Goal: Information Seeking & Learning: Learn about a topic

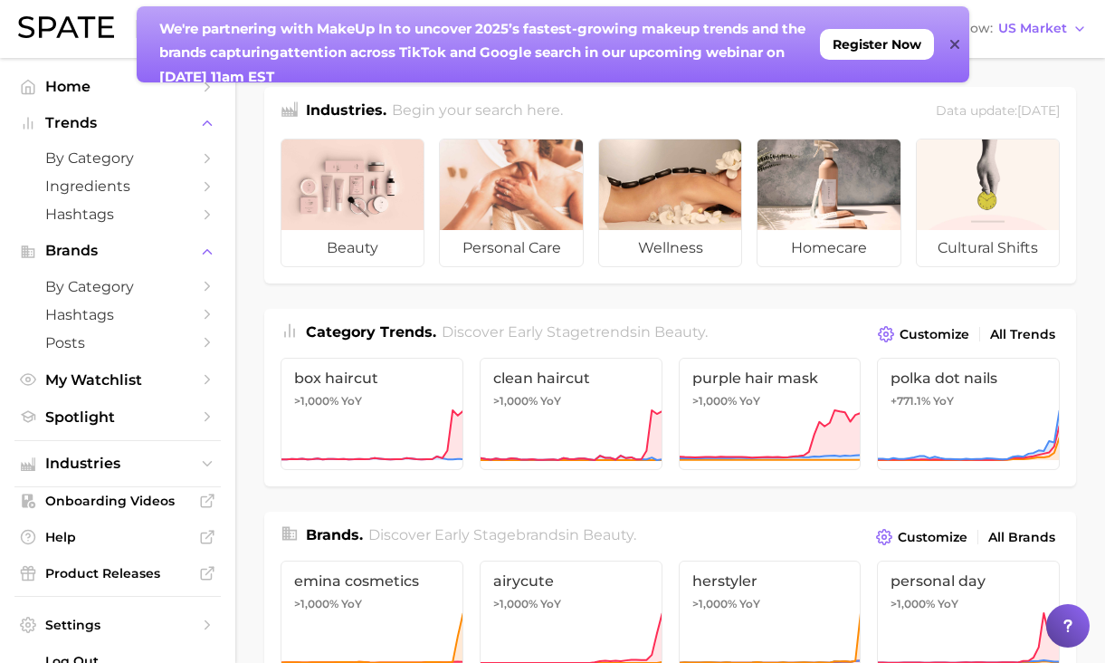
click at [958, 47] on icon at bounding box center [954, 44] width 9 height 9
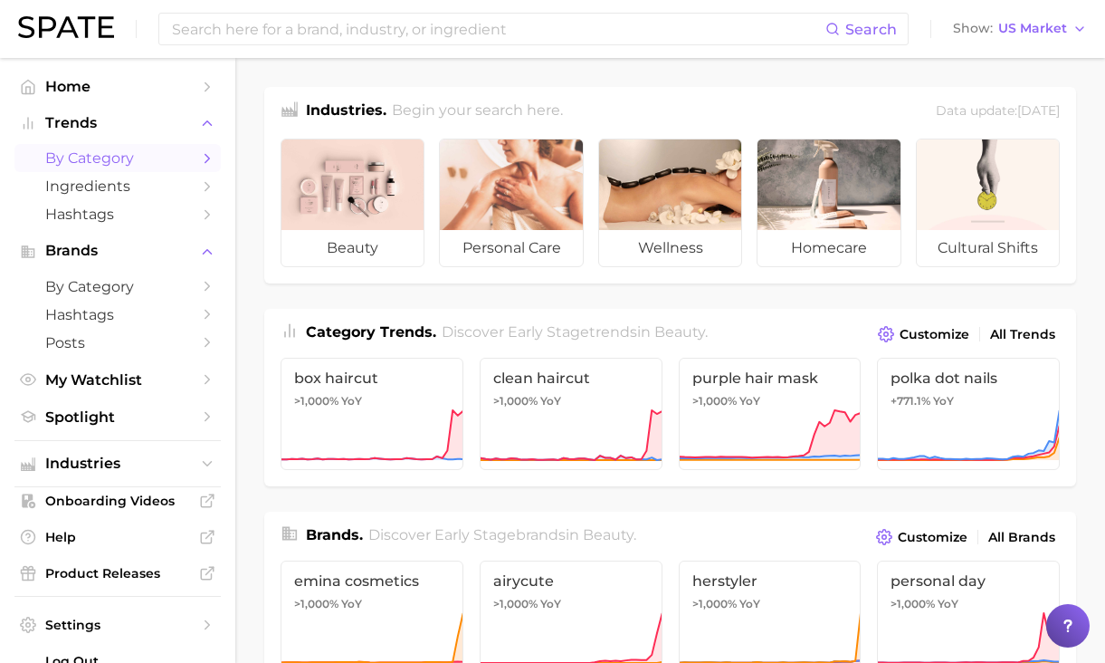
click at [144, 145] on link "by Category" at bounding box center [117, 158] width 206 height 28
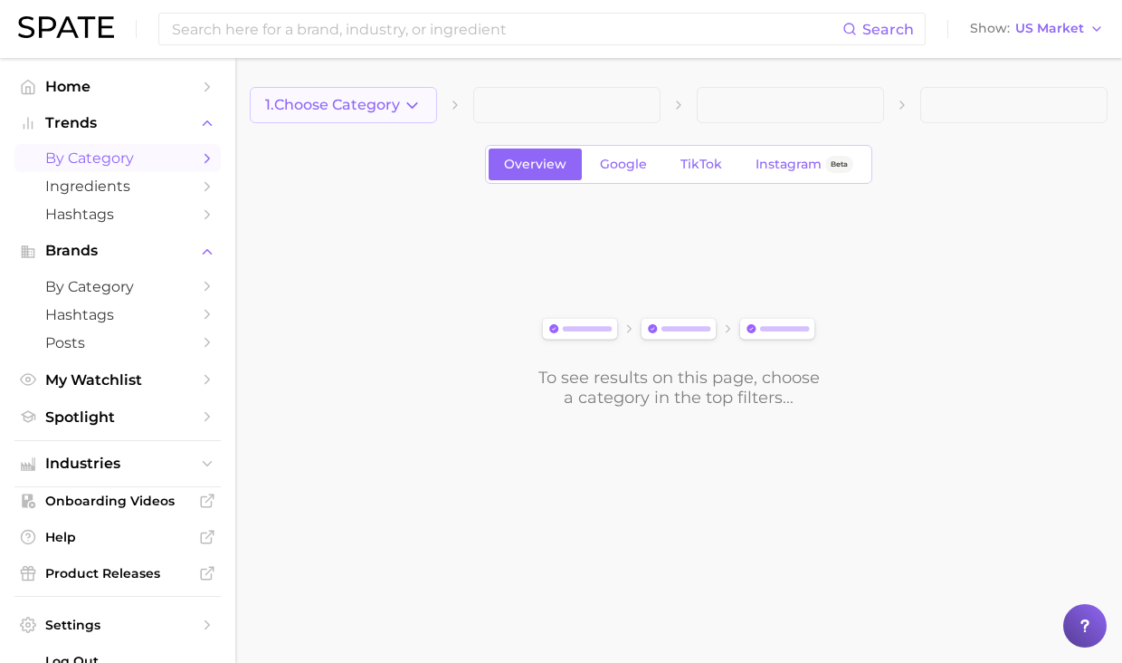
click at [410, 101] on icon "button" at bounding box center [412, 105] width 19 height 19
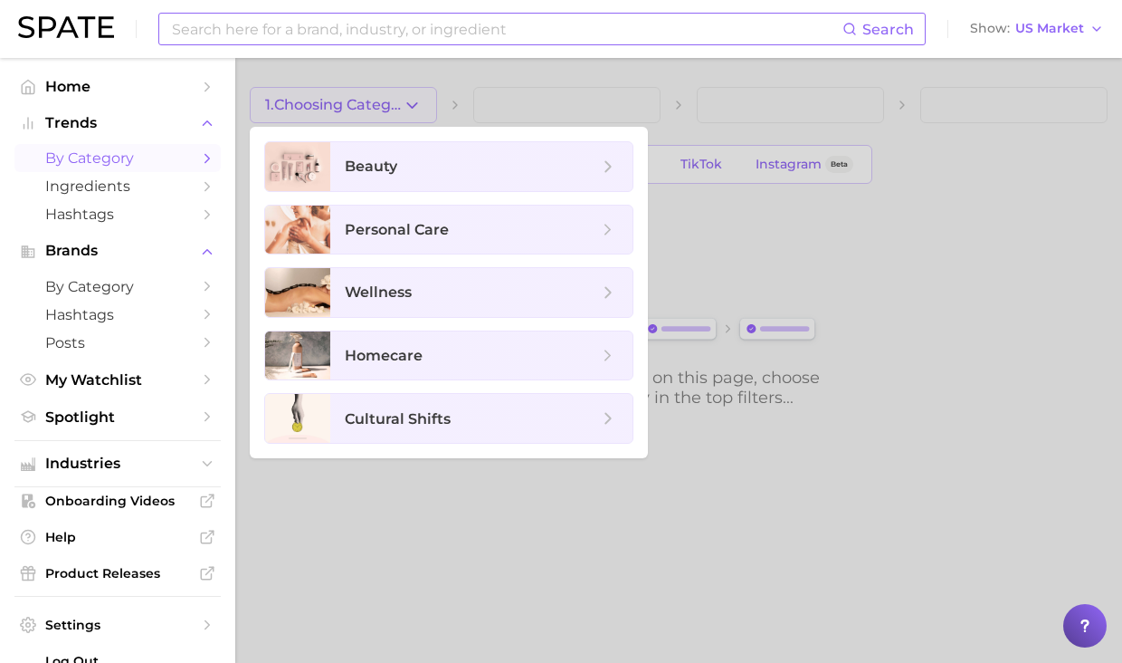
click at [358, 29] on input at bounding box center [506, 29] width 672 height 31
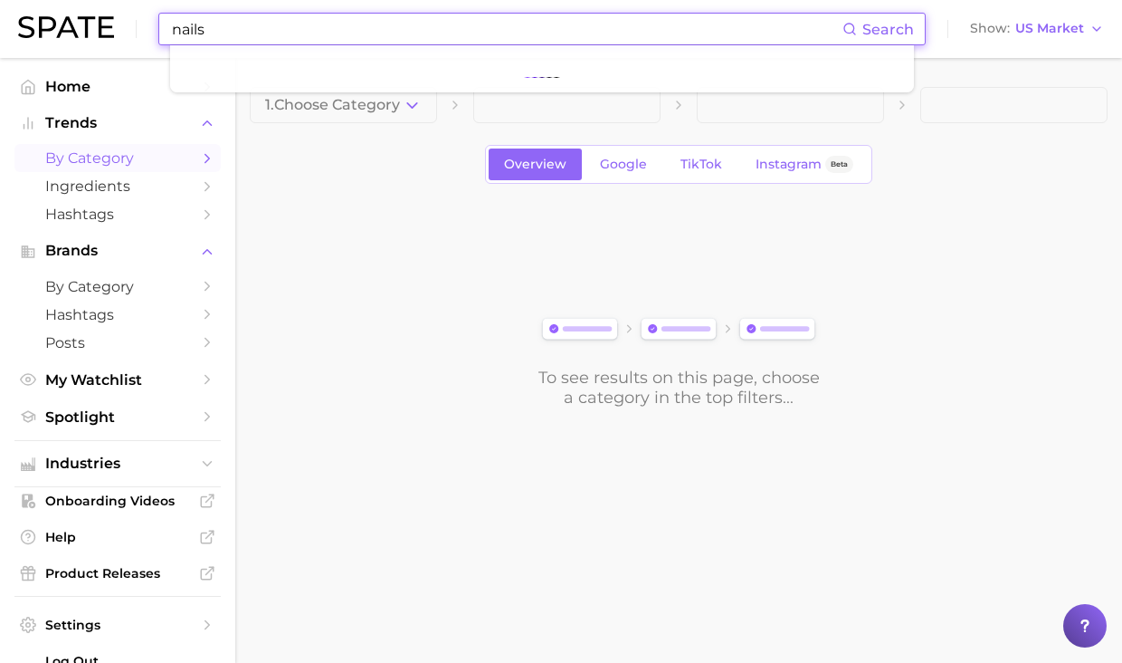
type input "nails"
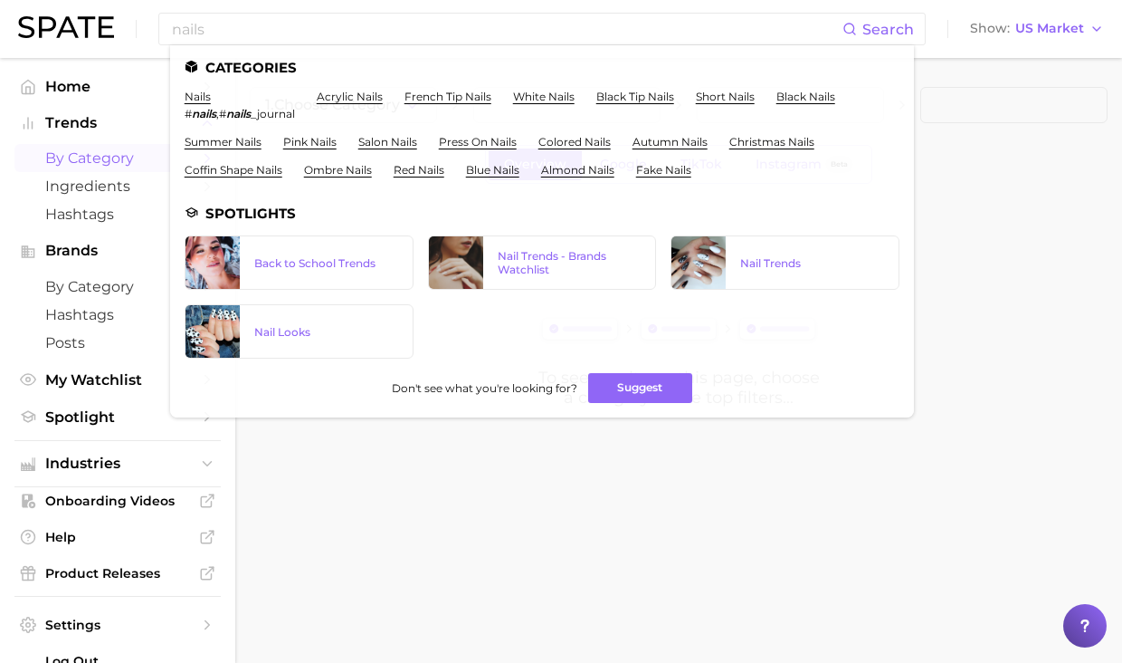
click at [633, 493] on main "1. Choose Category Overview Google TikTok Instagram Beta To see results on this…" at bounding box center [678, 278] width 887 height 440
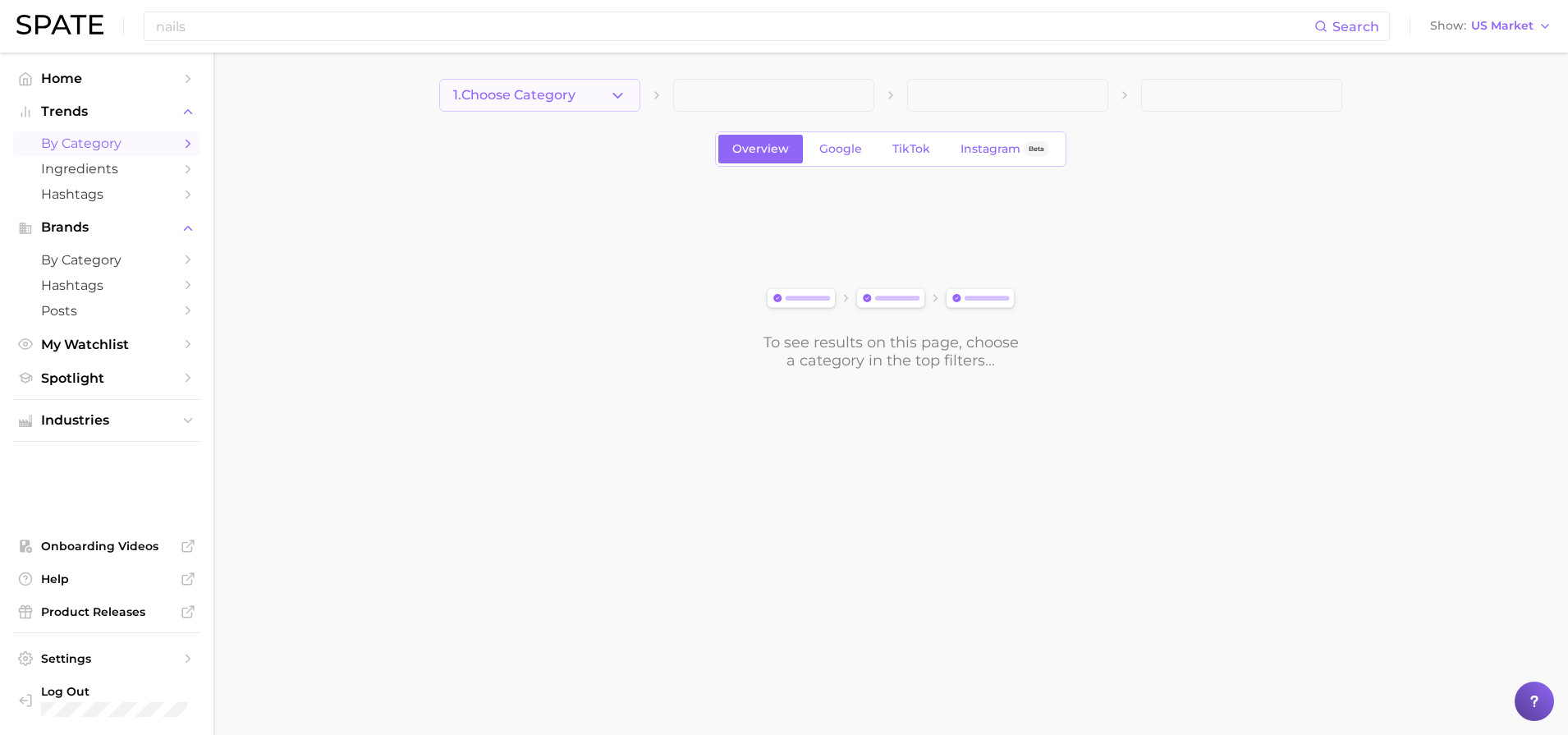
click at [628, 90] on button "1. Choose Category" at bounding box center [540, 95] width 201 height 33
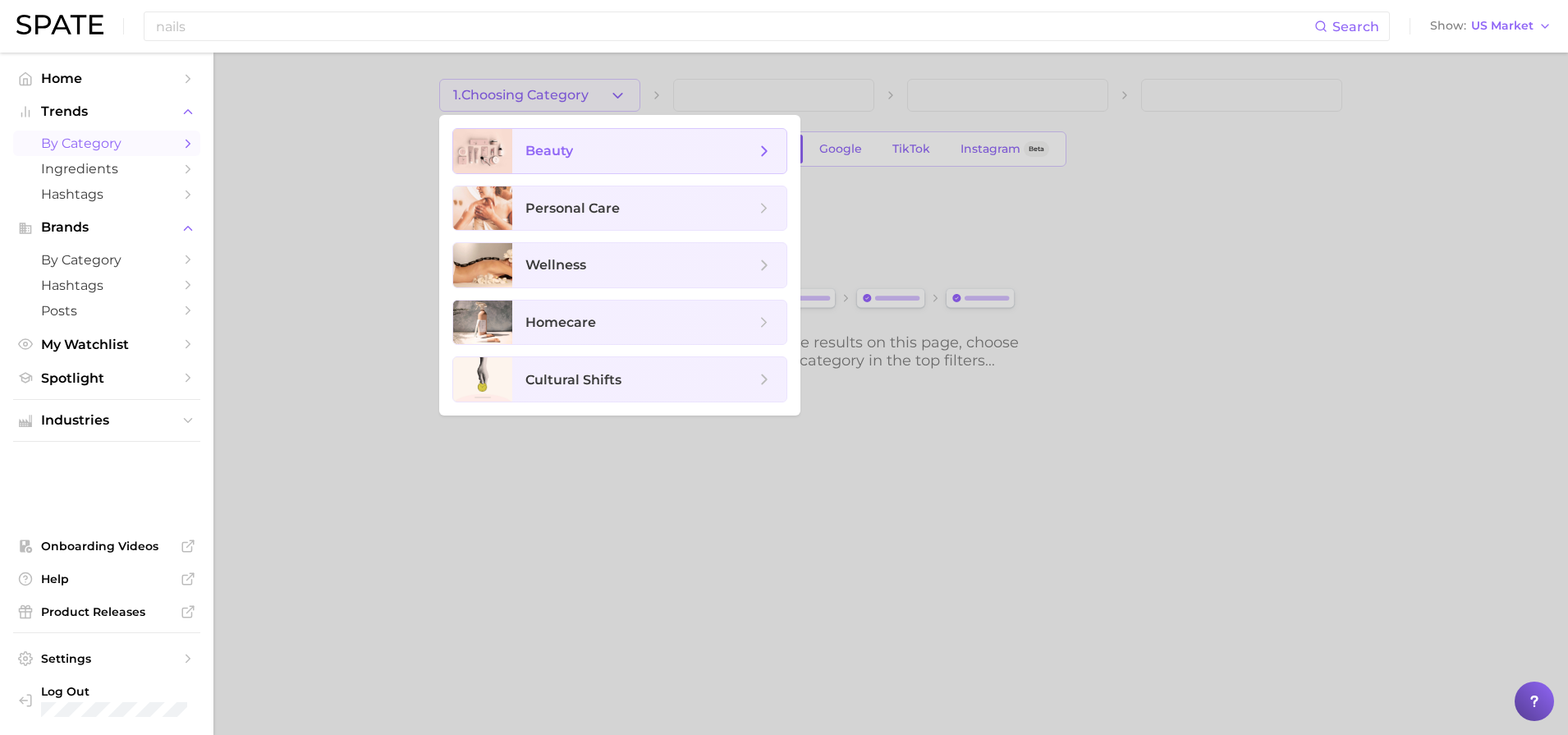
click at [613, 157] on span "beauty" at bounding box center [639, 152] width 229 height 18
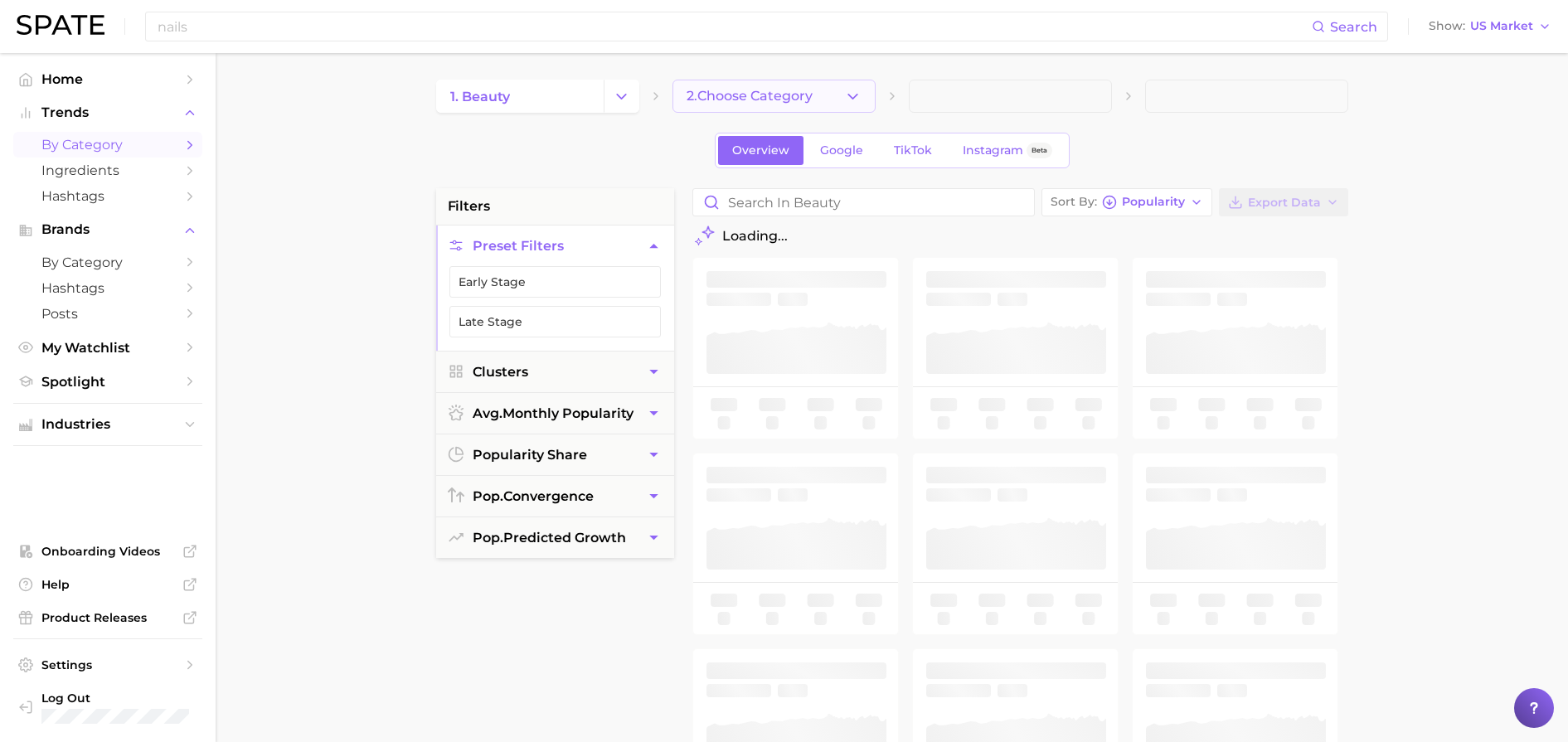
click at [777, 101] on span "2. Choose Category" at bounding box center [749, 96] width 126 height 15
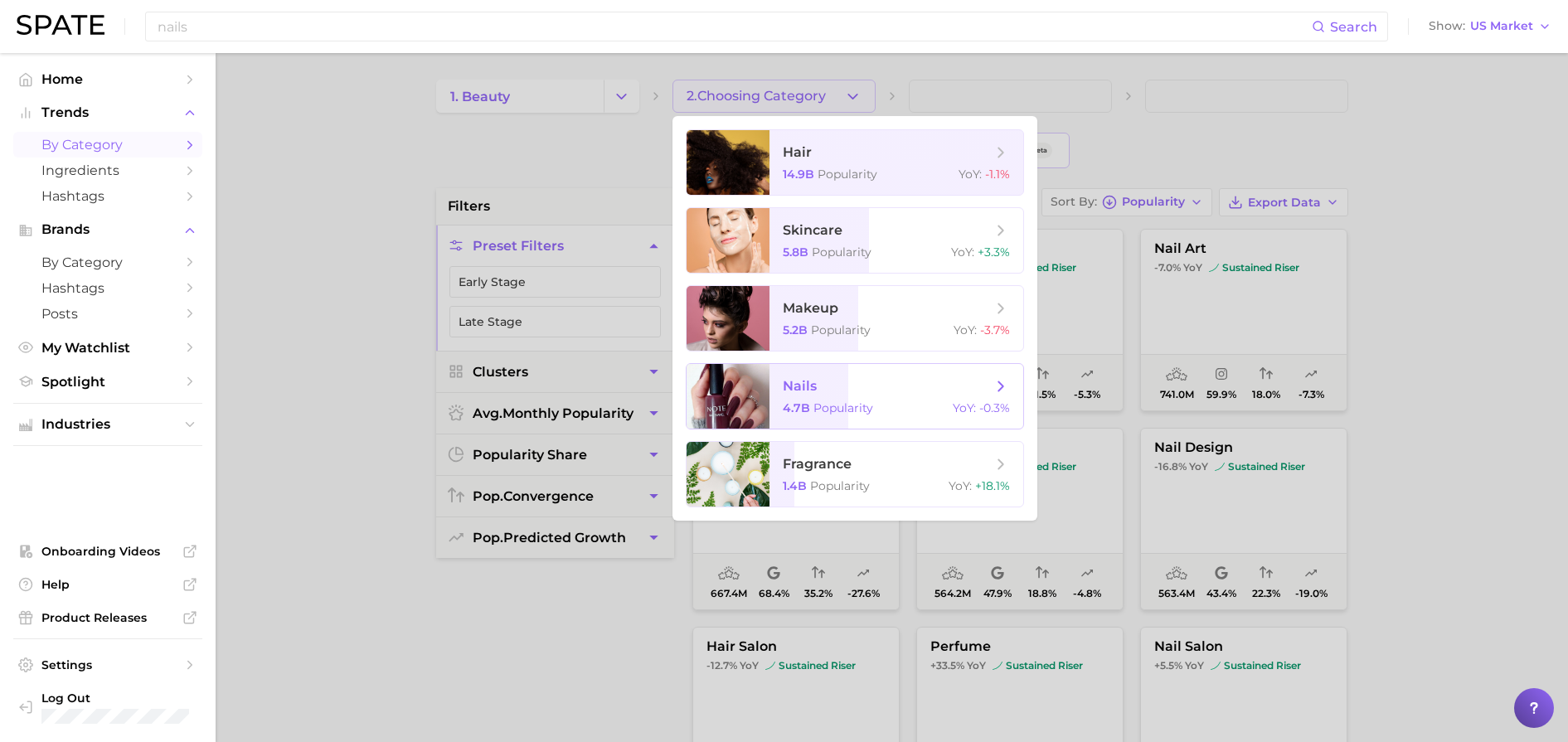
click at [856, 395] on span "nails" at bounding box center [887, 387] width 209 height 18
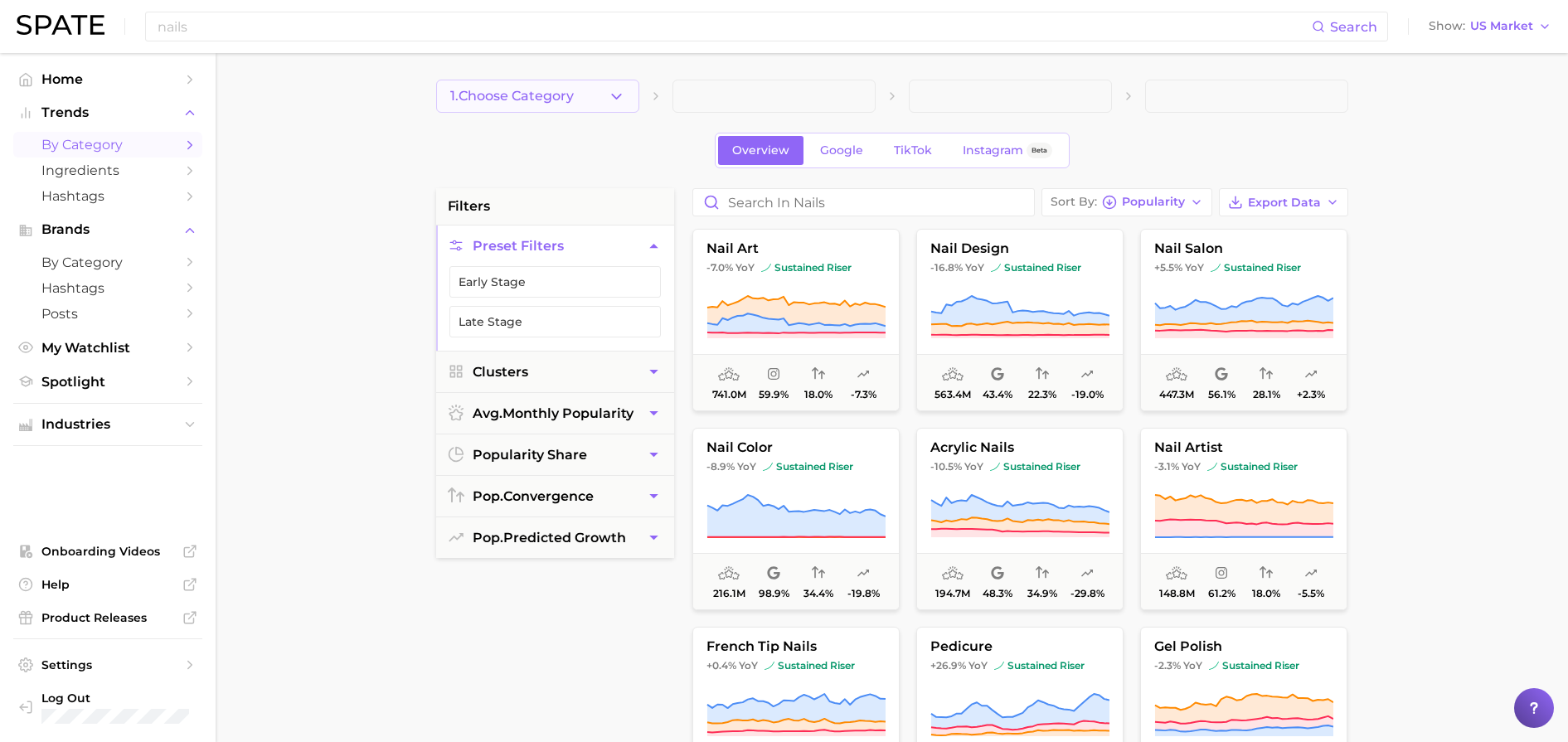
click at [593, 102] on button "1. Choose Category" at bounding box center [538, 96] width 203 height 33
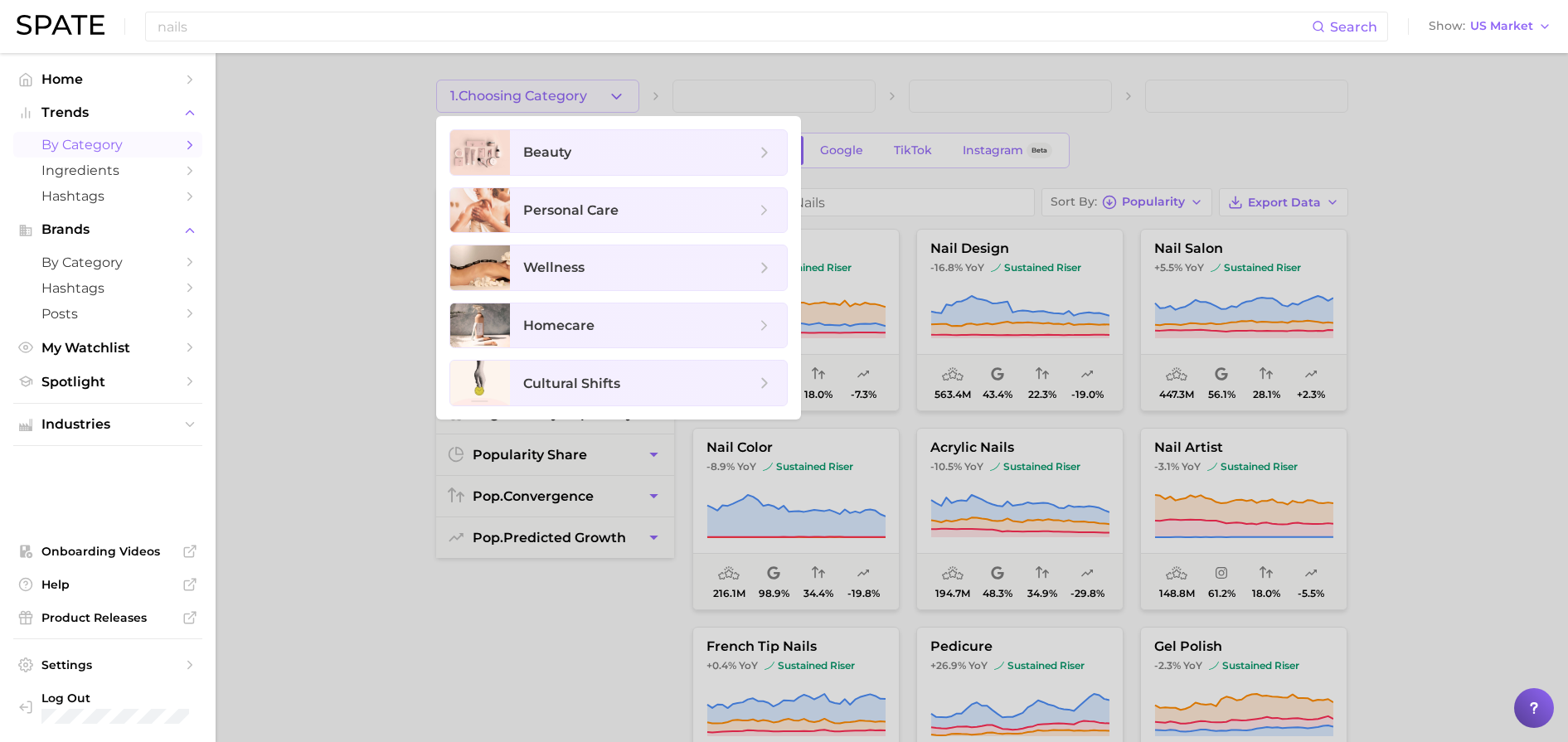
click at [330, 223] on div at bounding box center [784, 371] width 1568 height 742
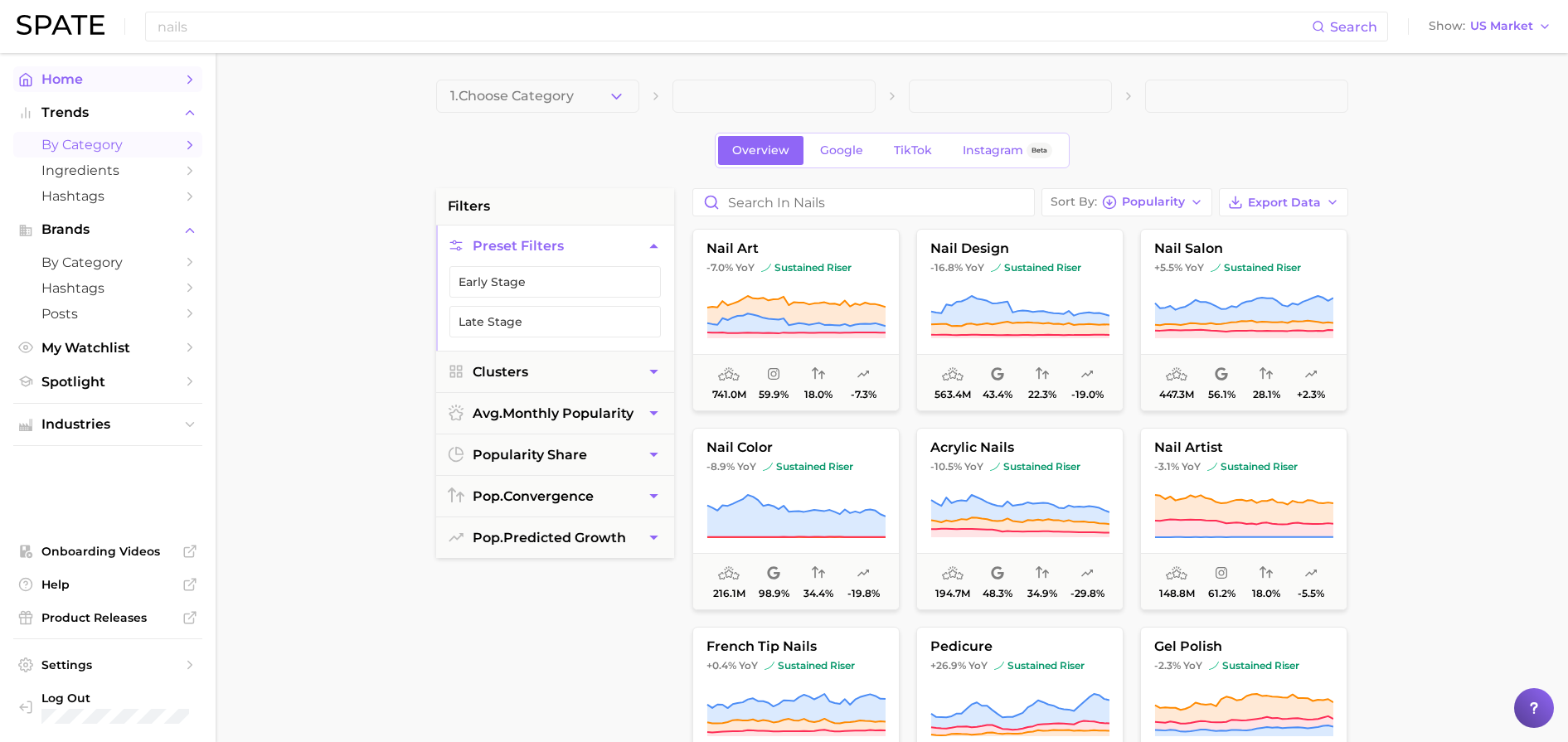
click at [41, 80] on span "Home" at bounding box center [107, 79] width 133 height 16
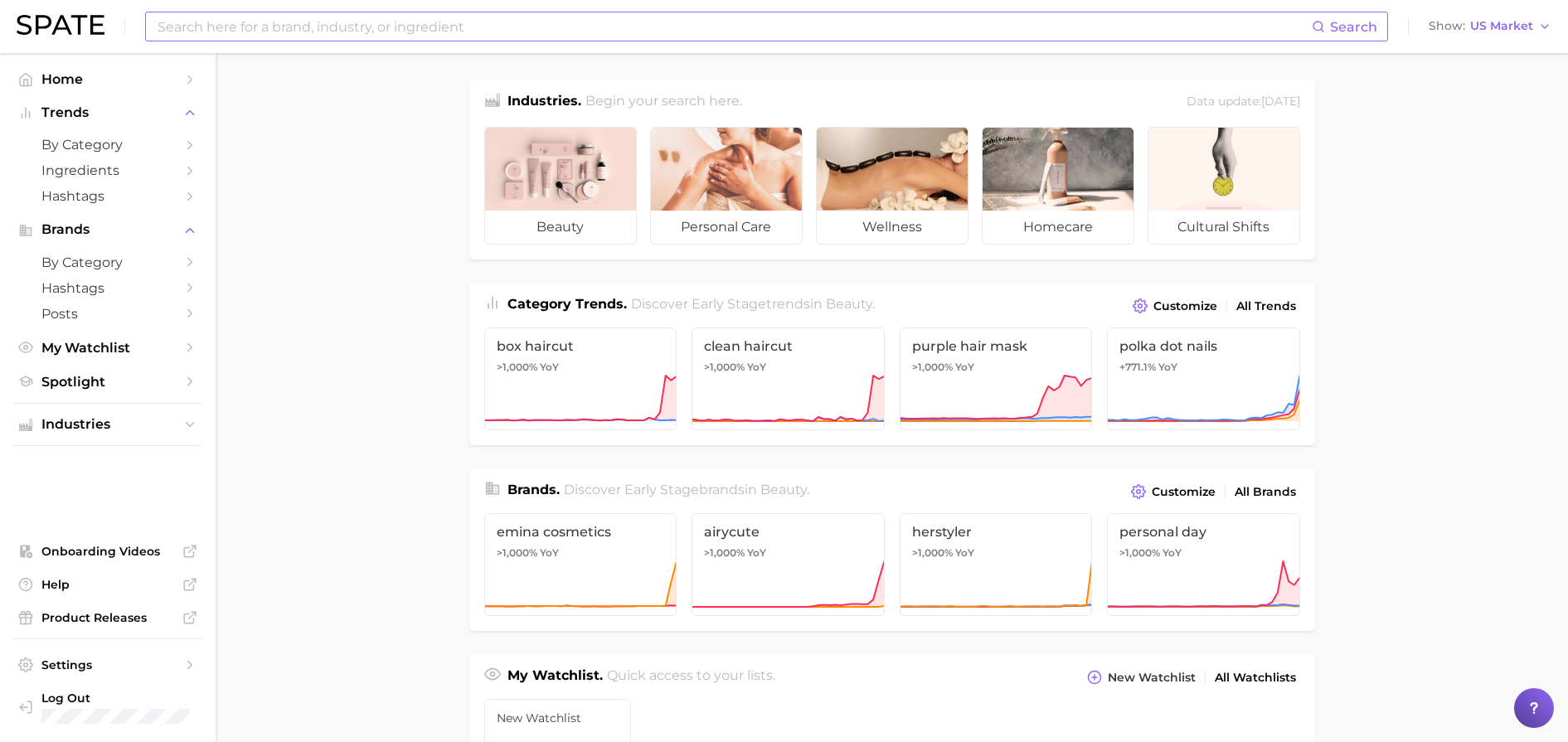
click at [311, 33] on input at bounding box center [734, 27] width 1156 height 28
type input "nails"
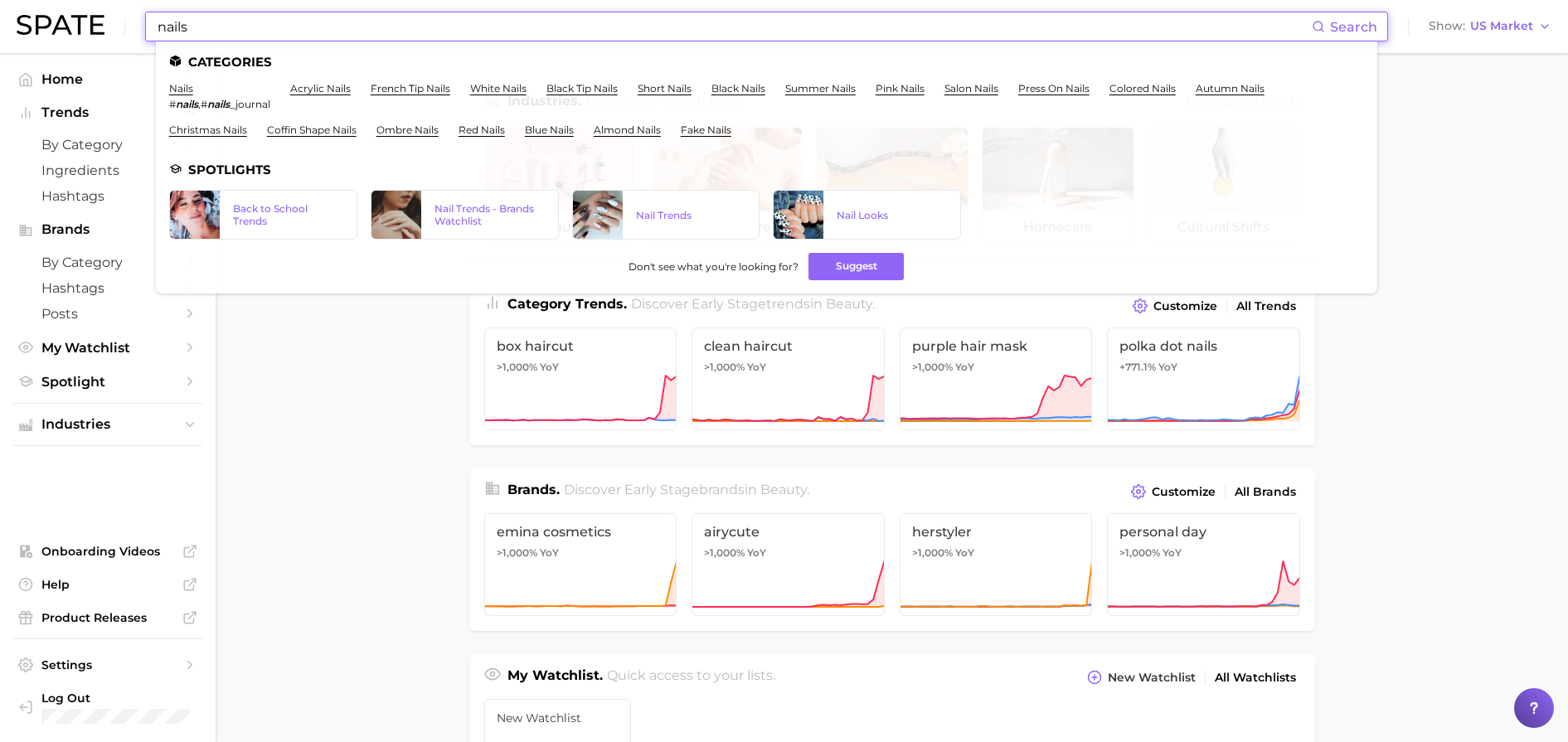
click at [330, 395] on main "Industries. Begin your search here. Data update: August 31st, 2025 beauty perso…" at bounding box center [891, 700] width 1352 height 1294
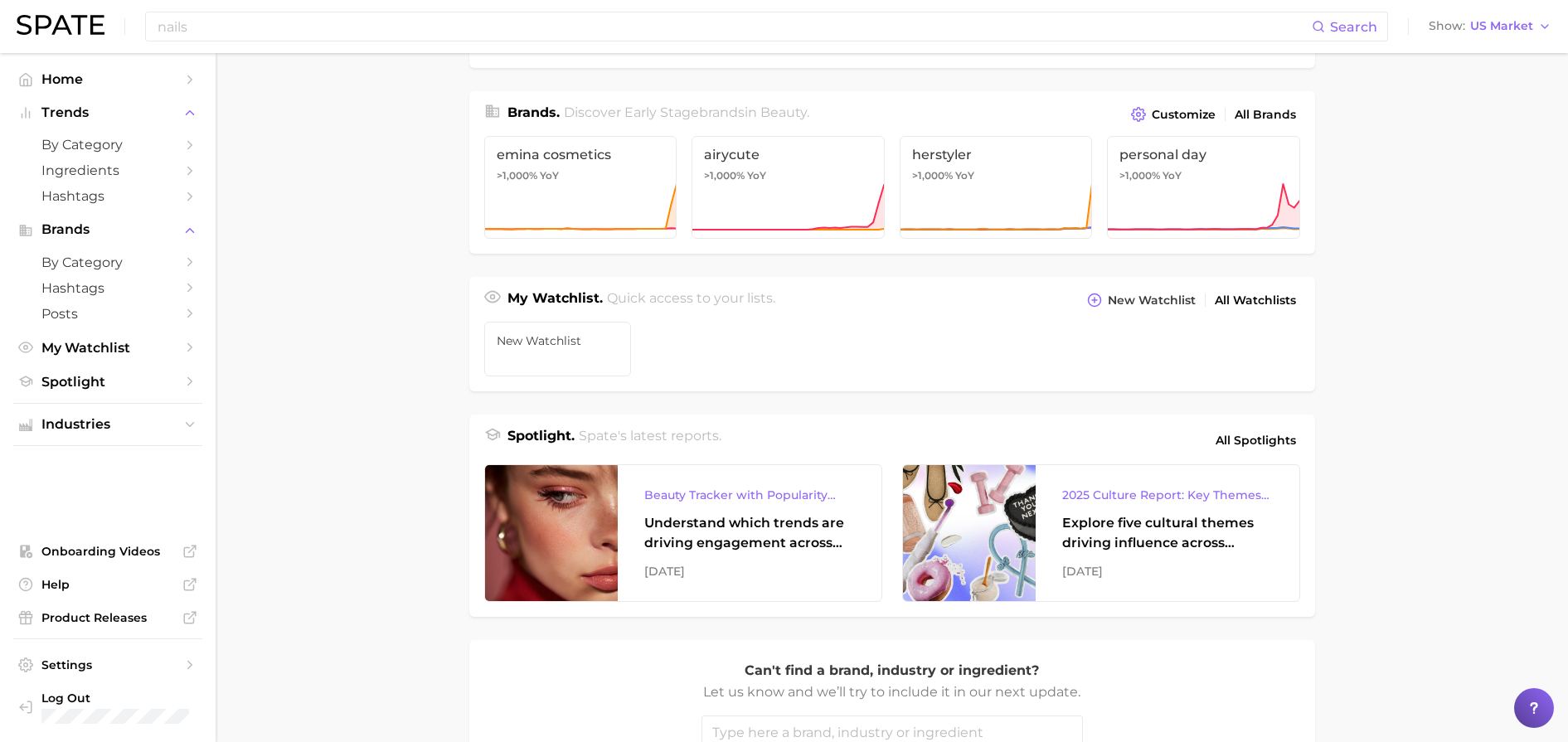
scroll to position [104, 0]
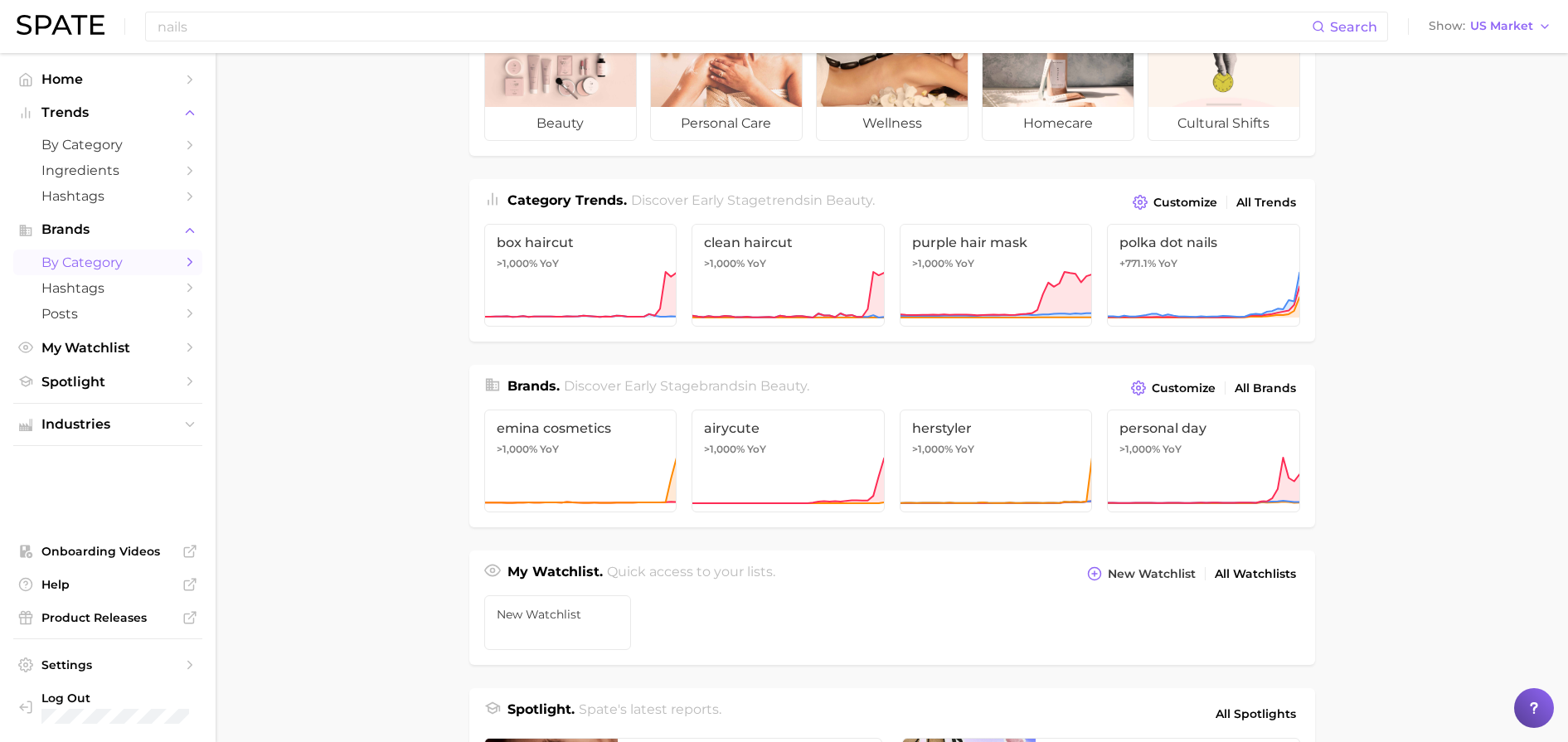
click at [152, 266] on span "by Category" at bounding box center [107, 262] width 133 height 16
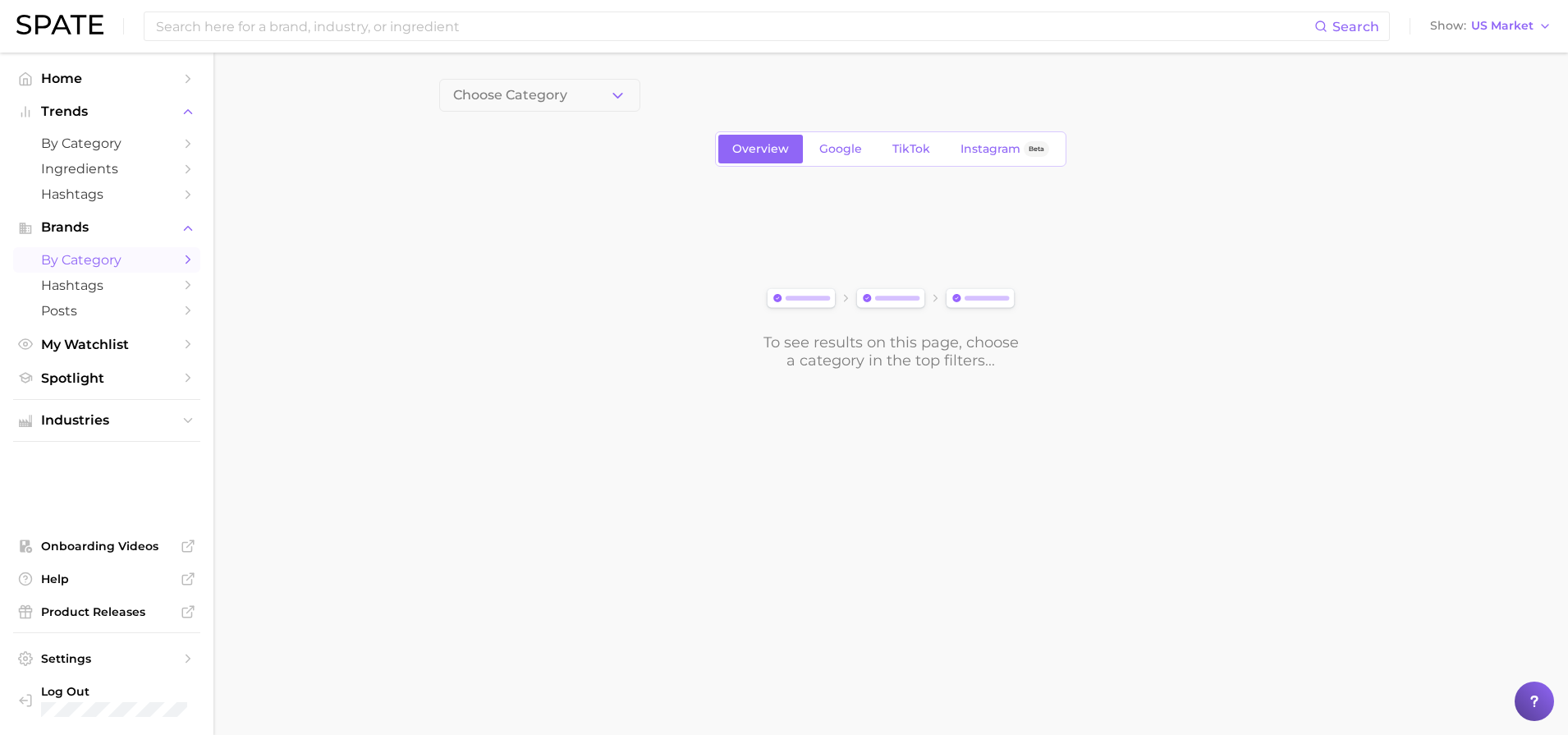
click at [151, 263] on span "by Category" at bounding box center [106, 260] width 131 height 15
click at [124, 199] on span "Hashtags" at bounding box center [106, 193] width 131 height 15
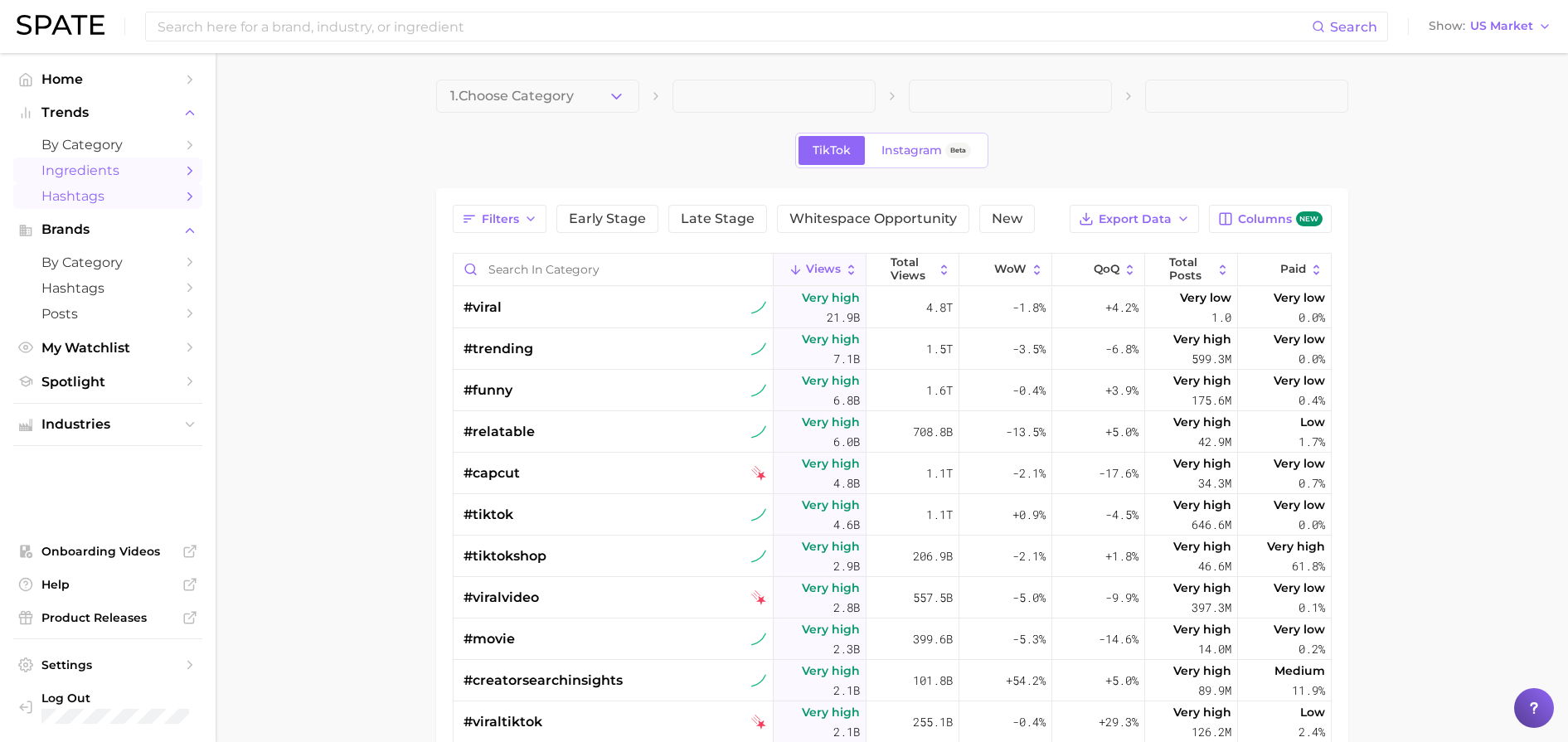
click at [123, 170] on span "Ingredients" at bounding box center [107, 169] width 133 height 16
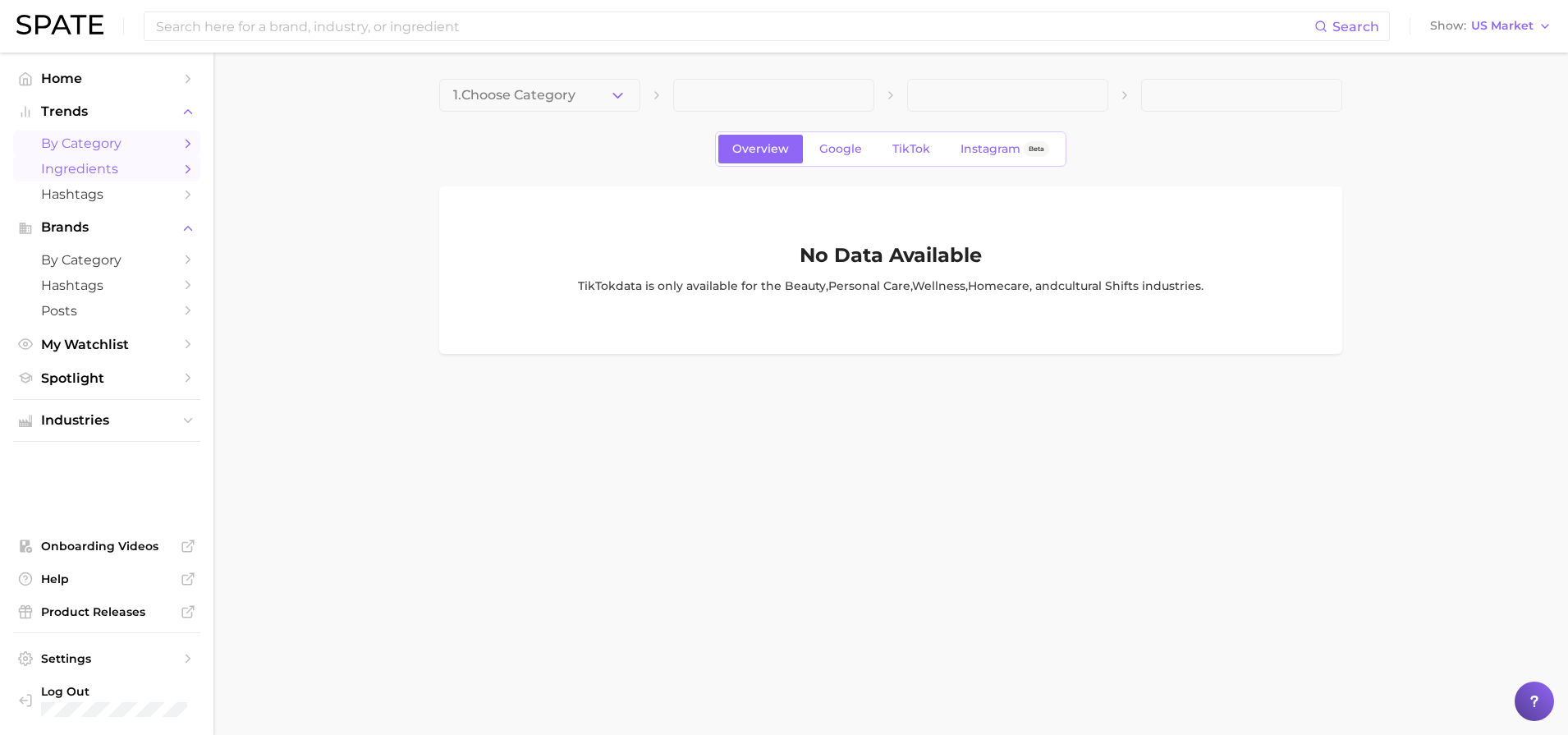
click at [118, 143] on span "by Category" at bounding box center [106, 142] width 131 height 15
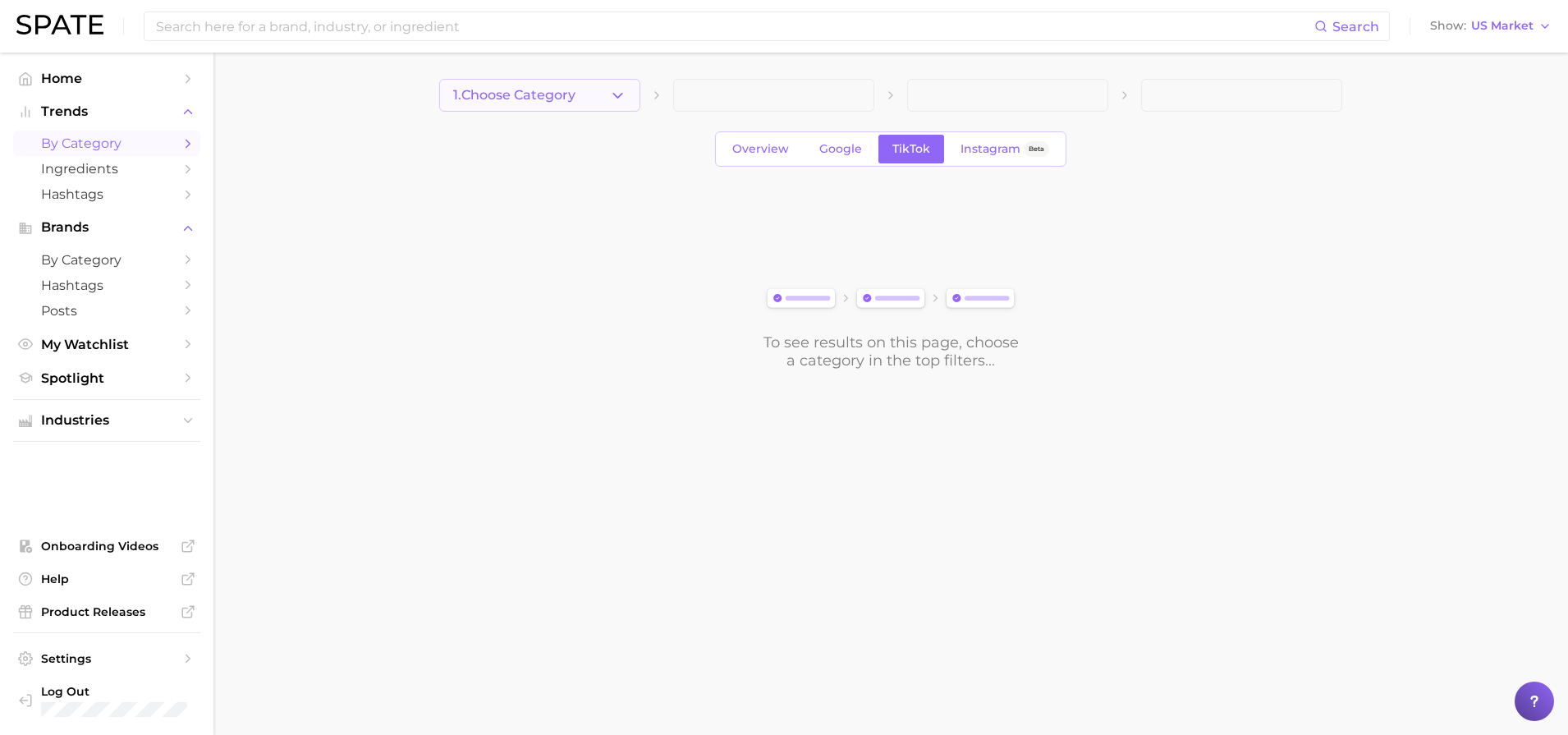
click at [619, 91] on icon "button" at bounding box center [618, 95] width 17 height 17
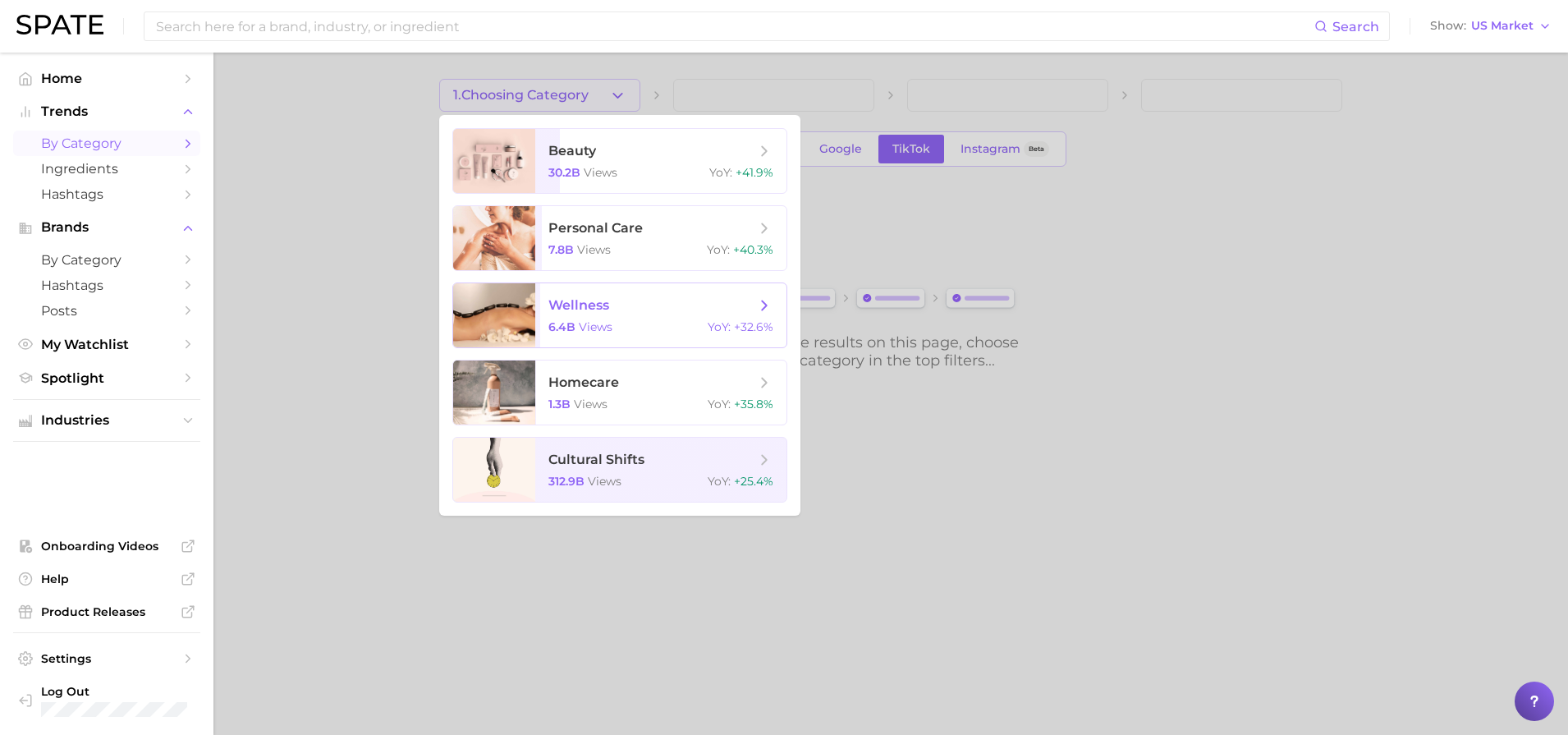
click at [628, 310] on span "wellness" at bounding box center [652, 306] width 207 height 18
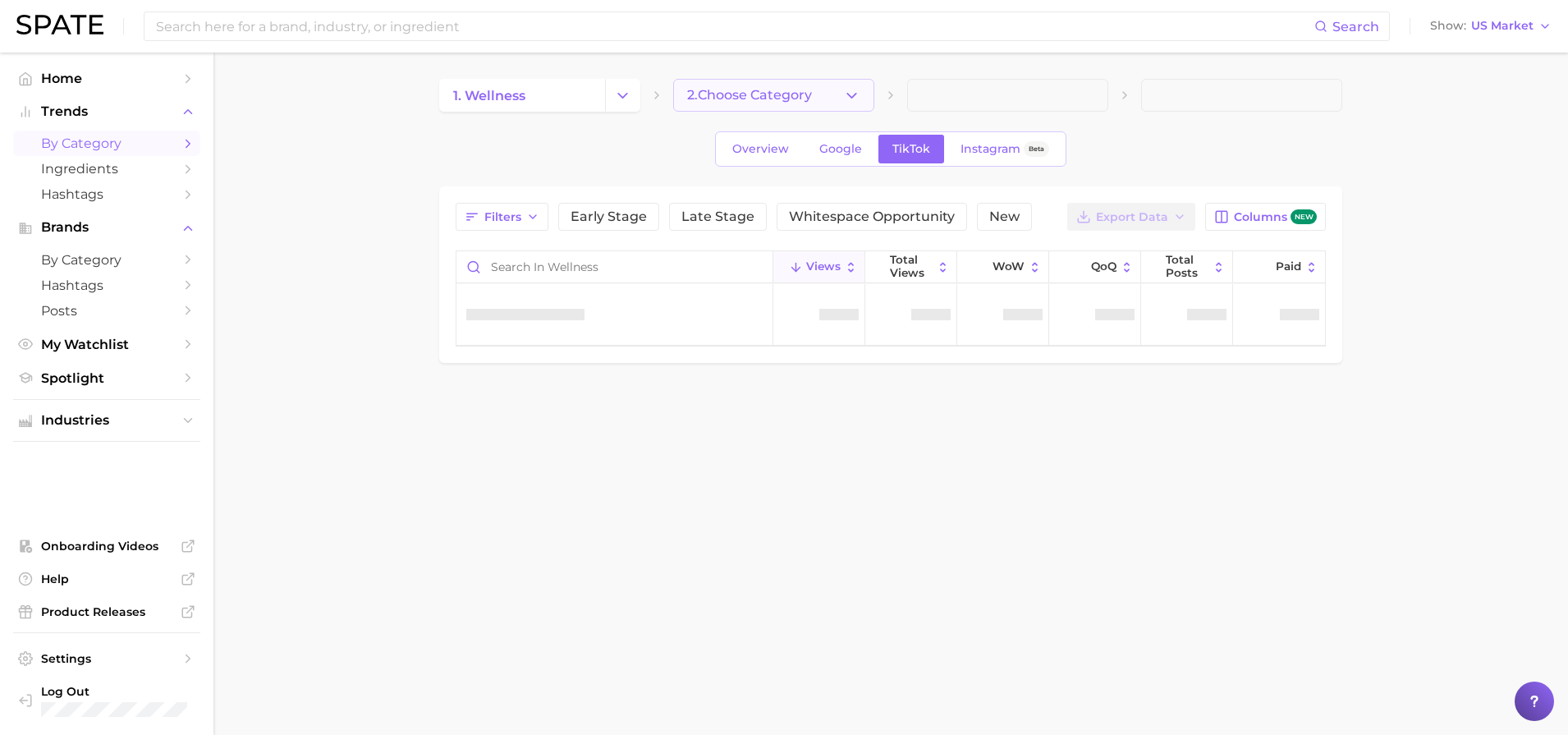
click at [763, 100] on span "2. Choose Category" at bounding box center [750, 95] width 125 height 15
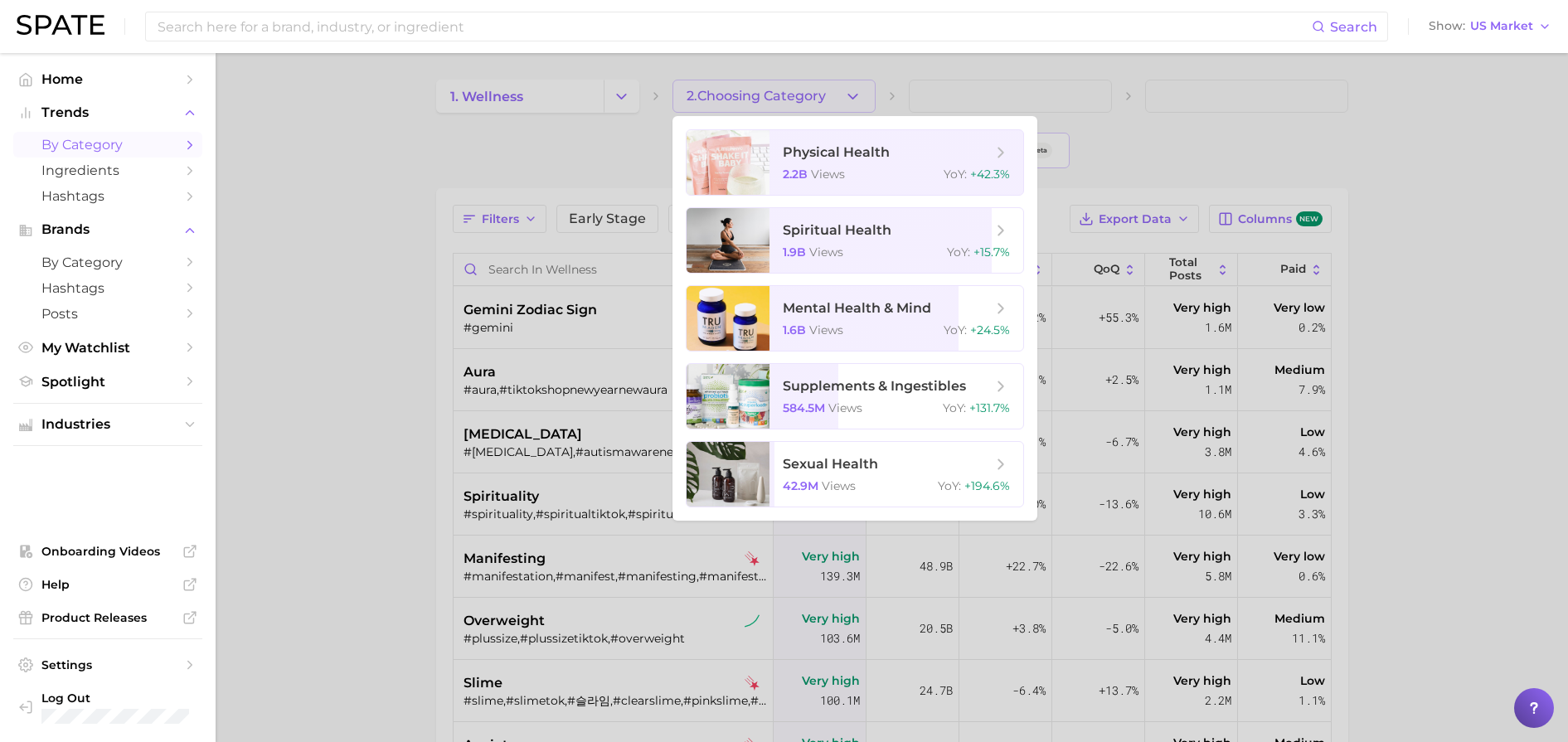
click at [378, 124] on div at bounding box center [784, 371] width 1568 height 742
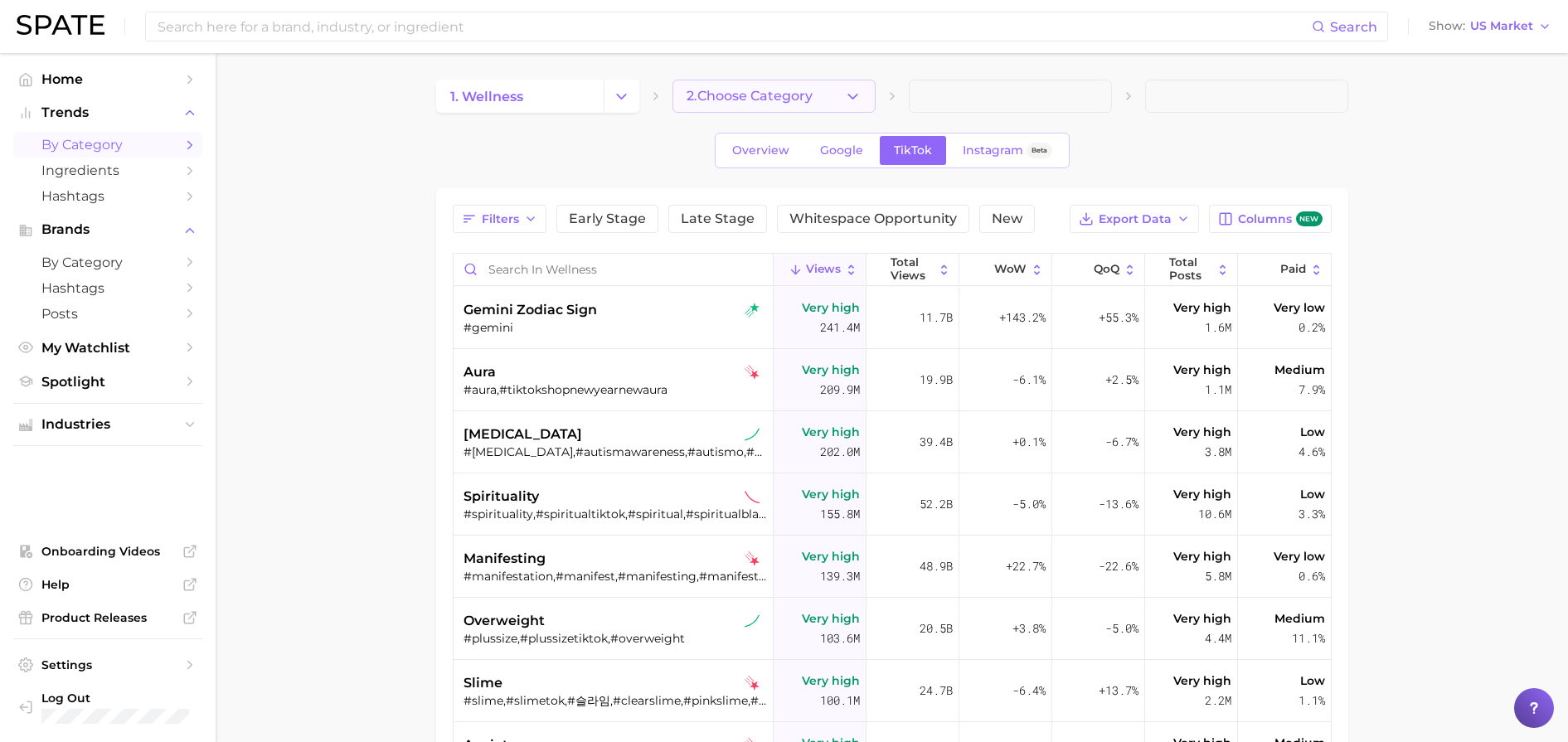
click at [854, 103] on icon "button" at bounding box center [852, 96] width 17 height 17
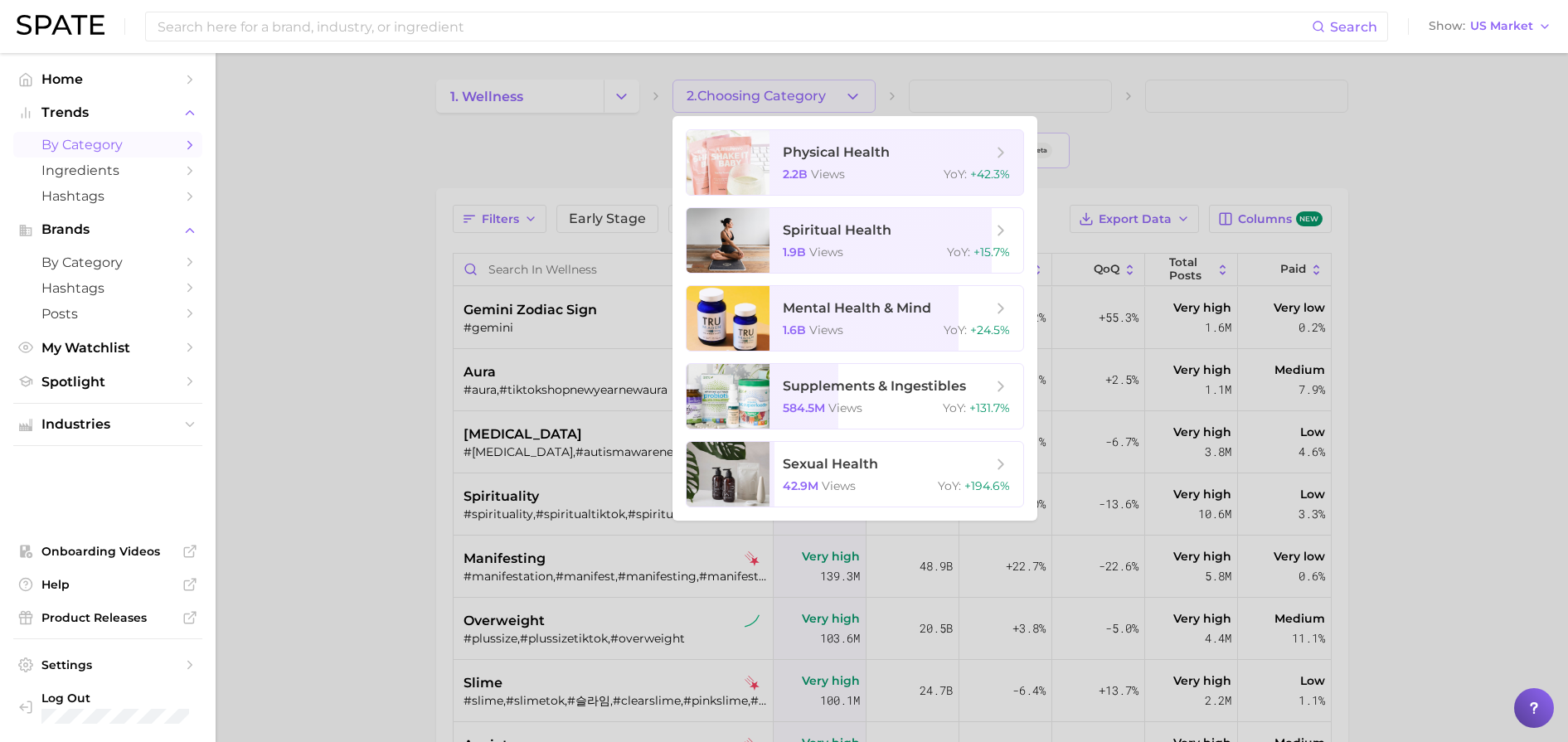
click at [589, 117] on div at bounding box center [784, 371] width 1568 height 742
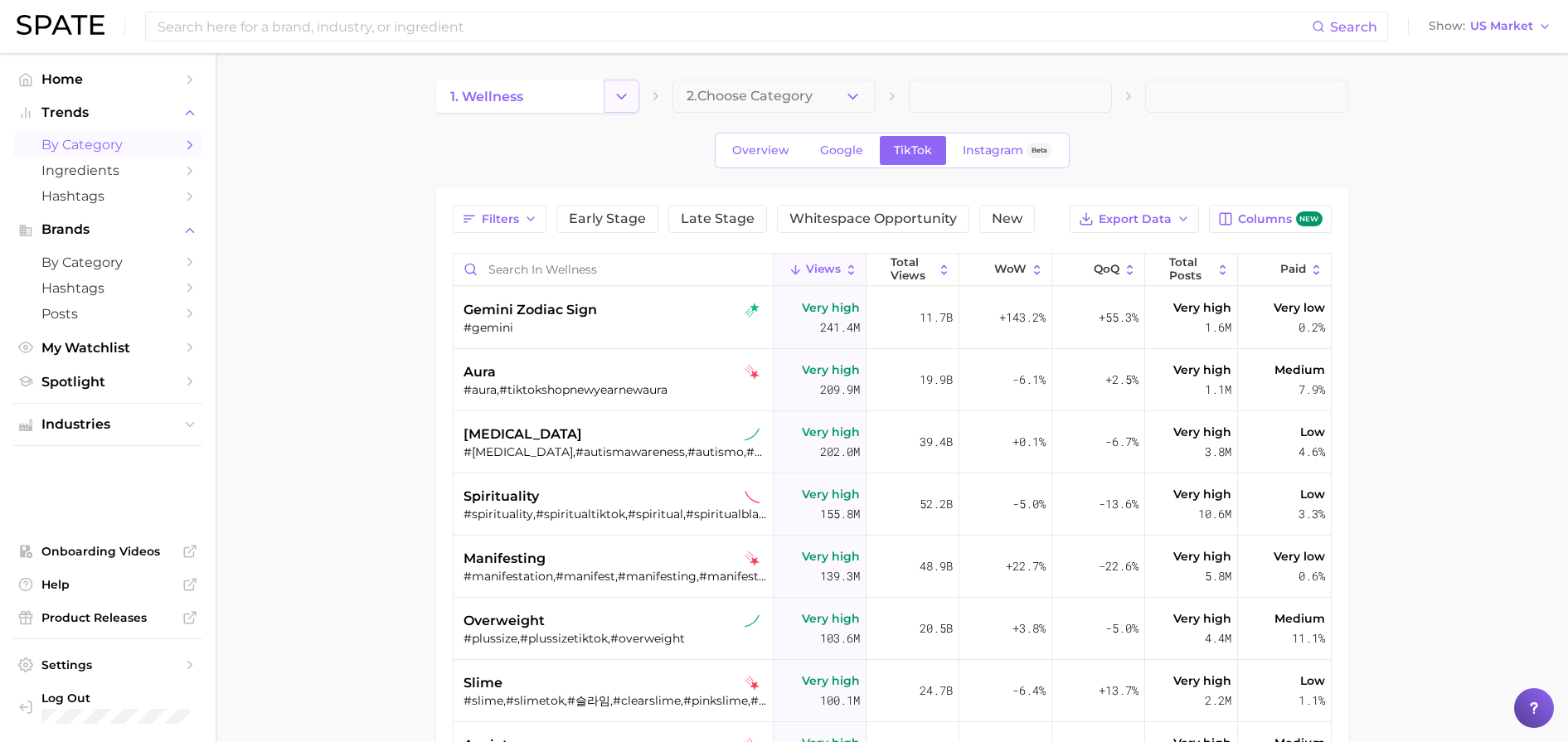
click at [609, 106] on button "Change Category" at bounding box center [621, 96] width 36 height 33
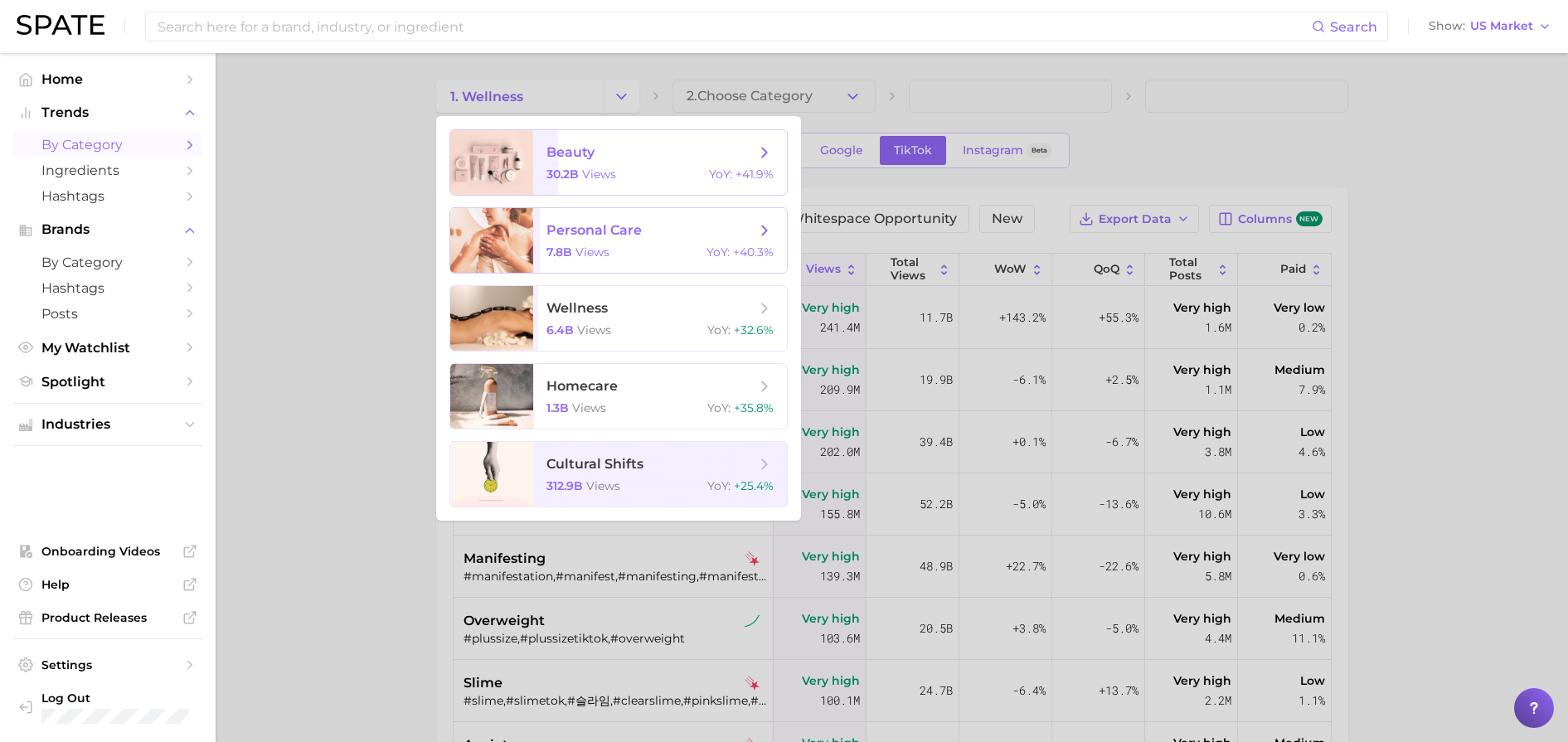
click at [633, 242] on span "personal care 7.8b views YoY : +40.3%" at bounding box center [659, 240] width 254 height 65
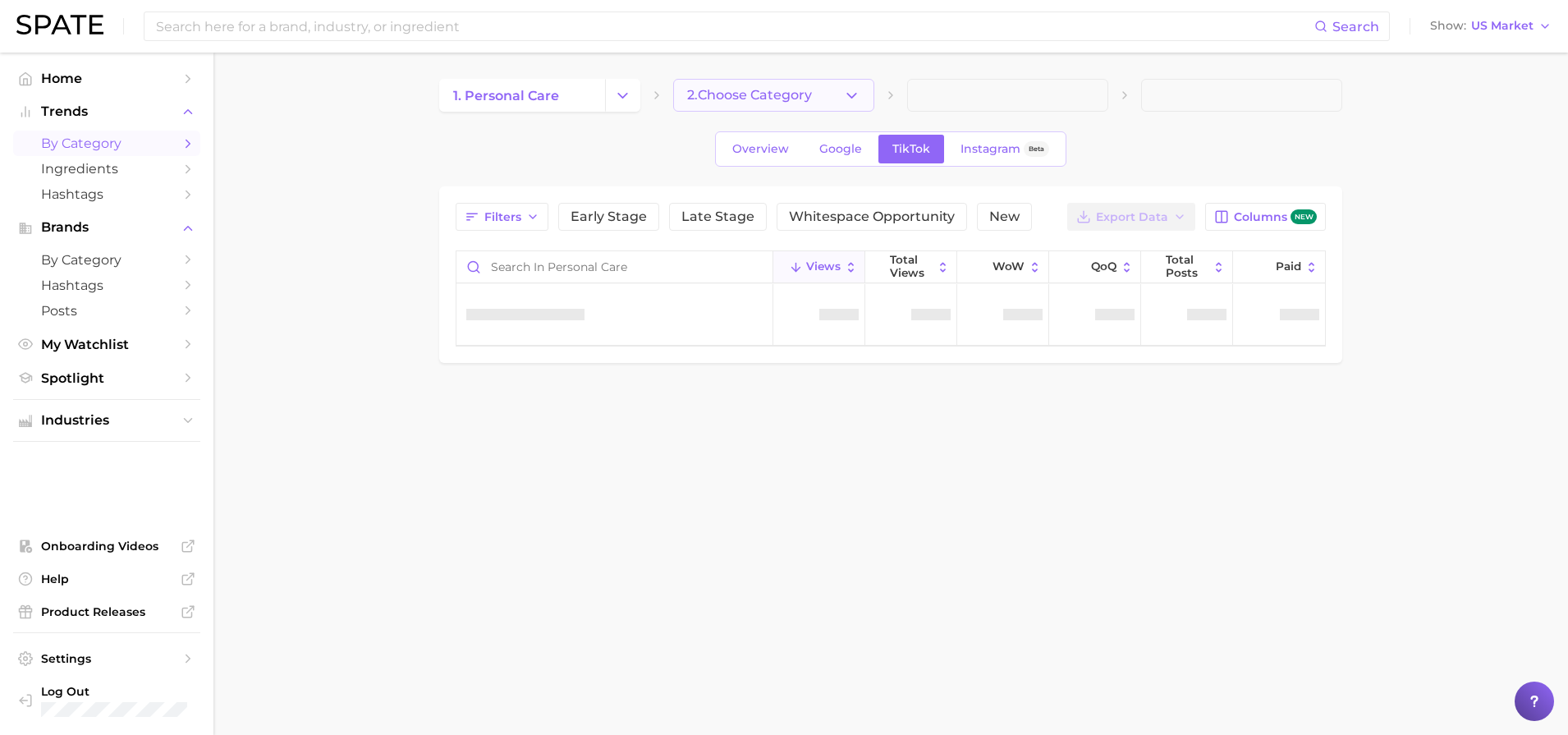
click at [768, 97] on span "2. Choose Category" at bounding box center [750, 95] width 125 height 15
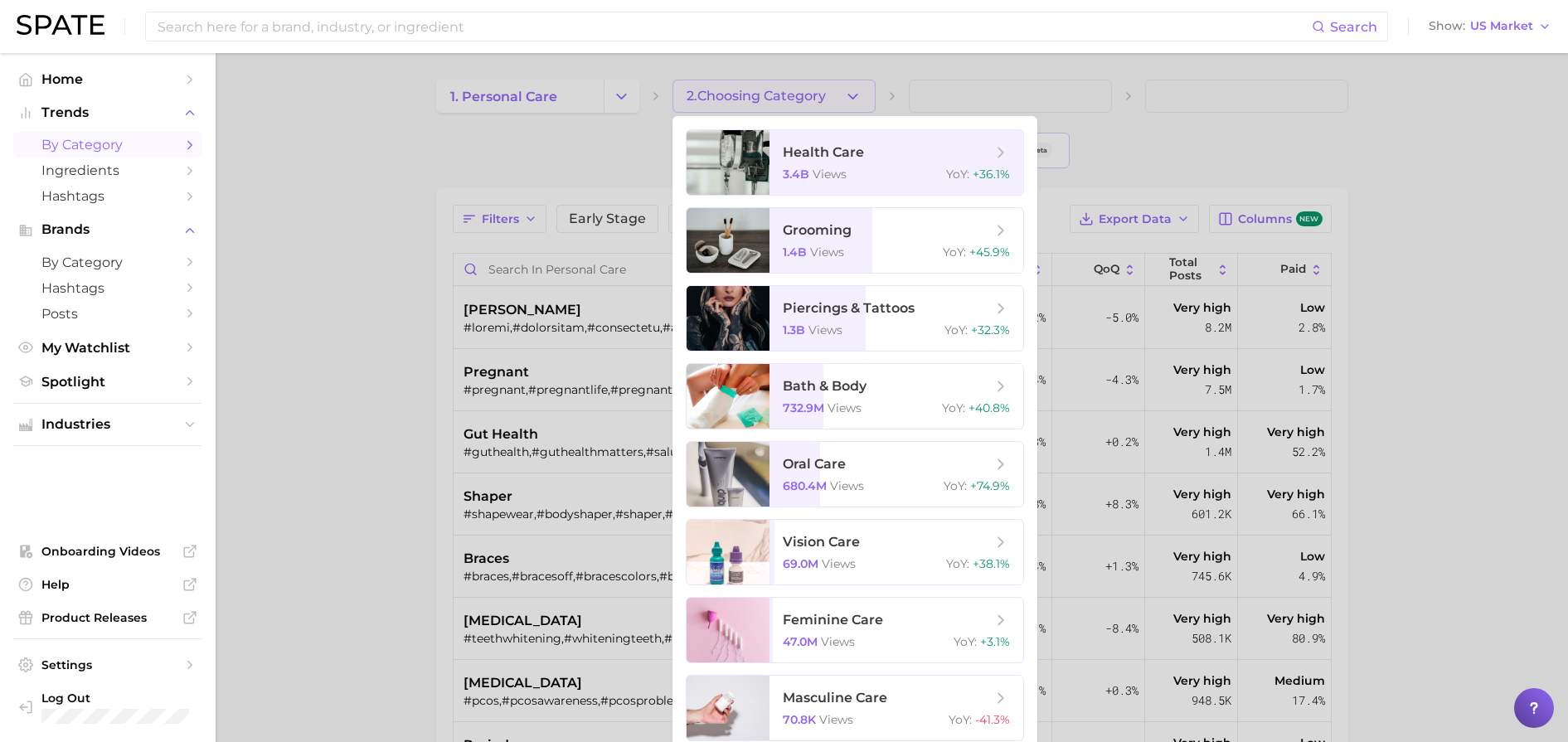
click at [439, 130] on div at bounding box center [784, 371] width 1568 height 742
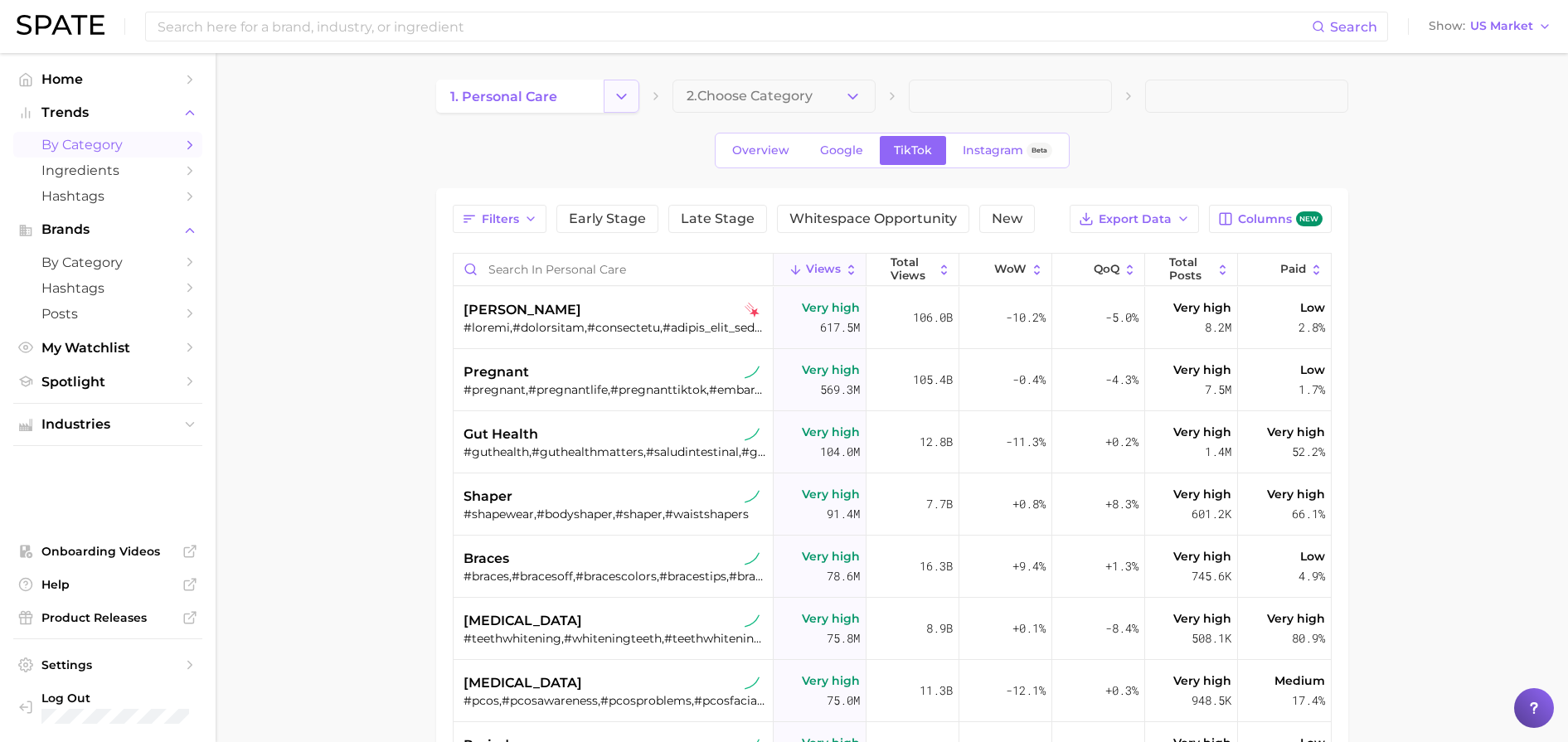
click at [625, 97] on icon "Change Category" at bounding box center [621, 96] width 17 height 17
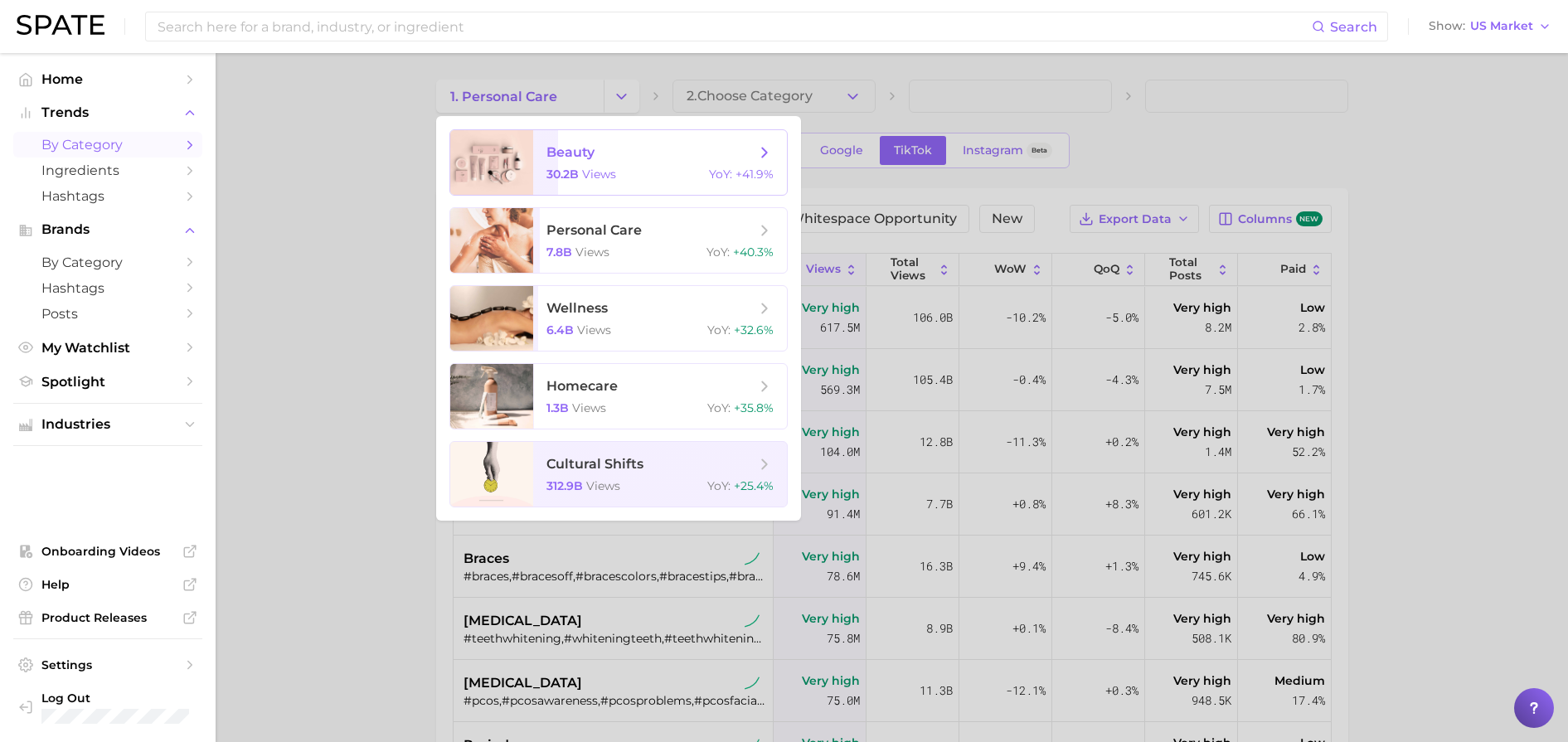
click at [604, 180] on span "views" at bounding box center [598, 174] width 34 height 15
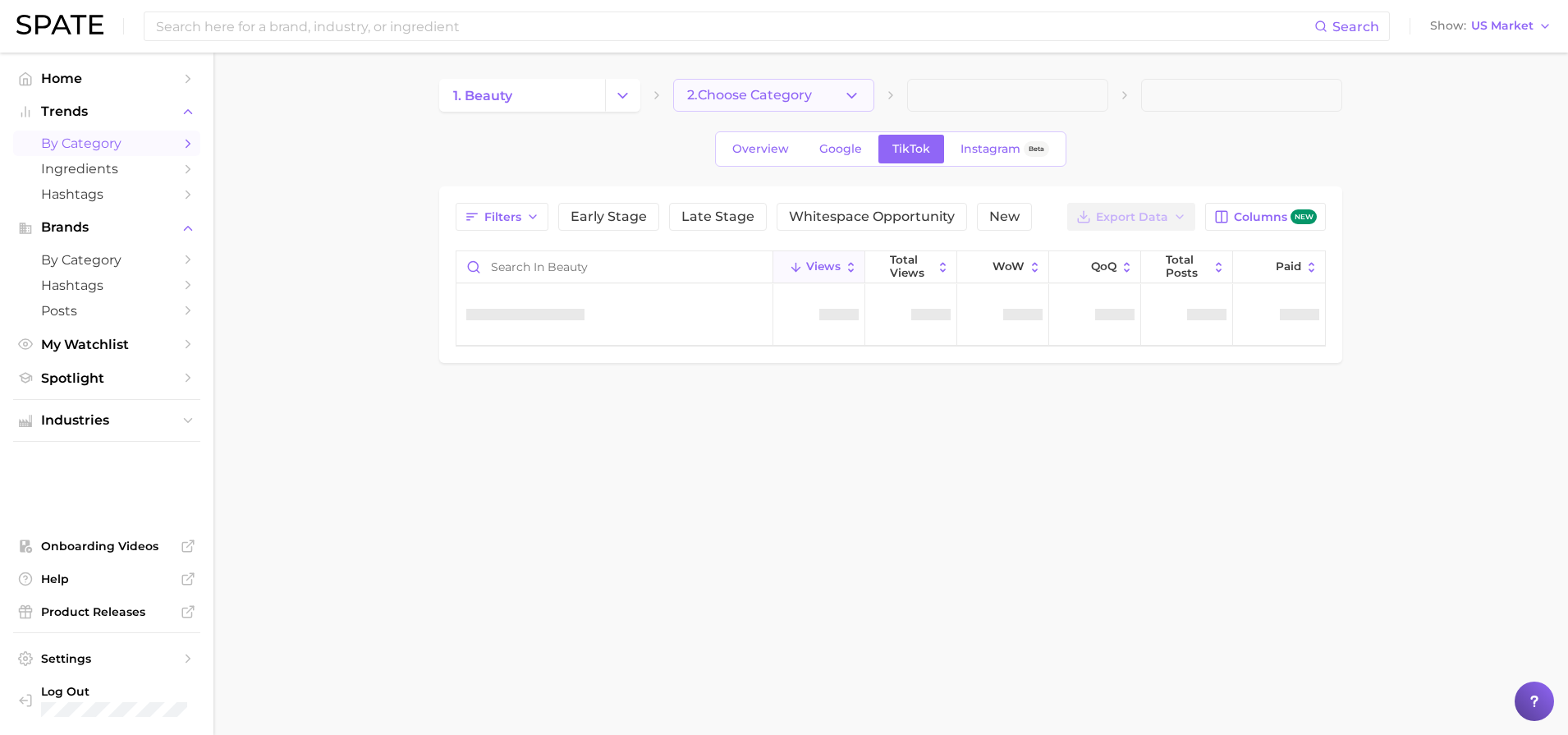
click at [852, 100] on icon "button" at bounding box center [852, 95] width 17 height 17
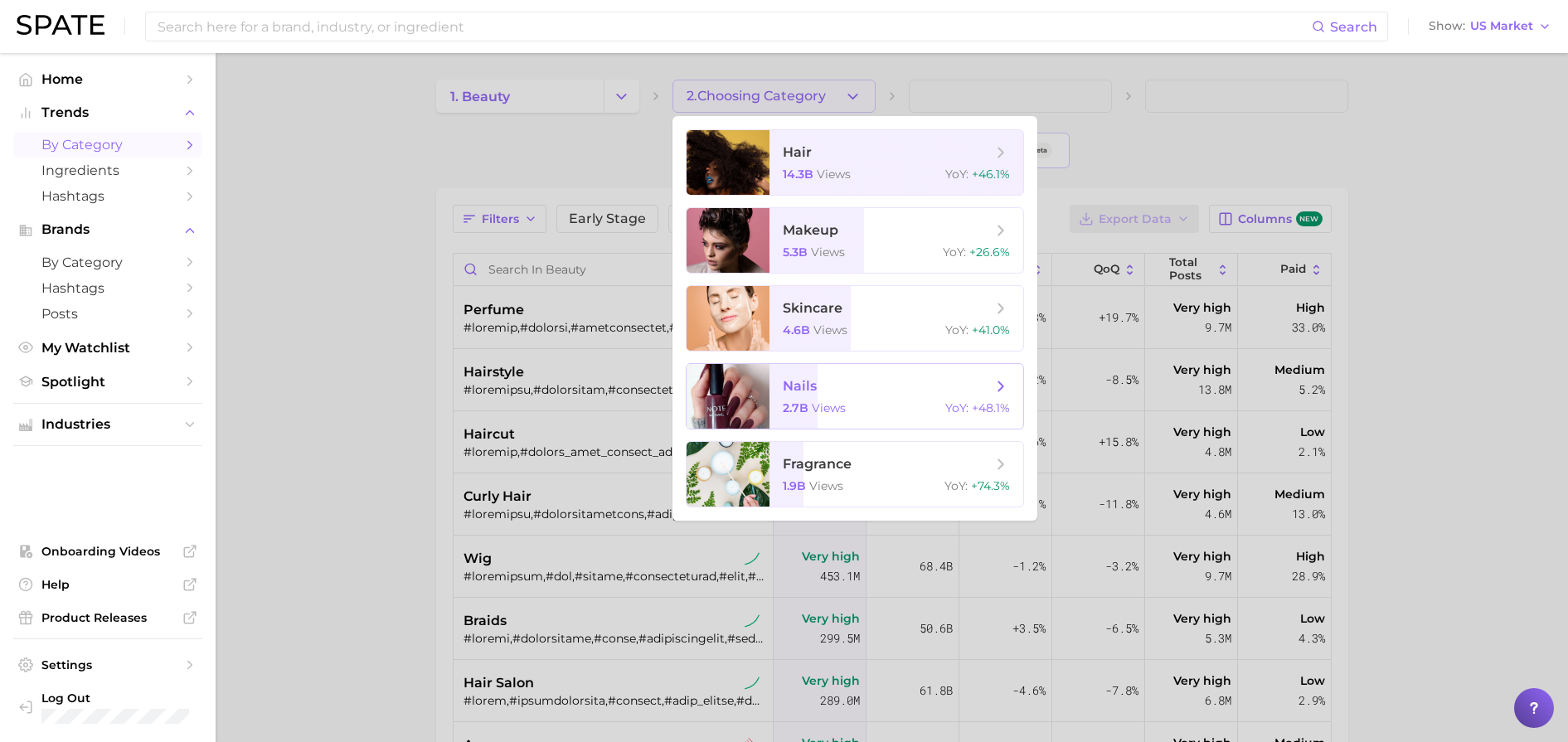
click at [871, 388] on span "nails" at bounding box center [887, 387] width 209 height 18
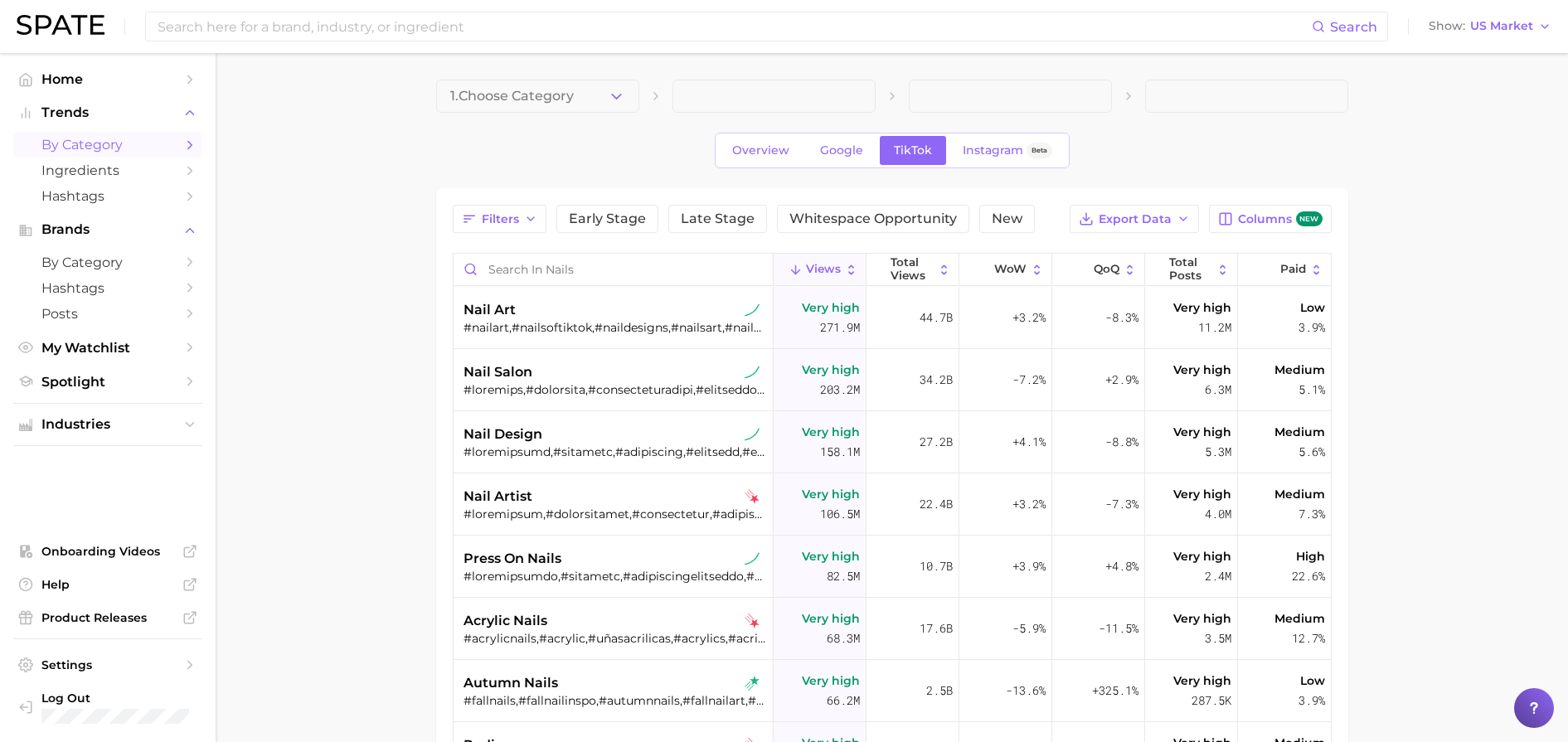
click at [680, 112] on span at bounding box center [774, 96] width 203 height 33
click at [628, 98] on button "1. Choose Category" at bounding box center [538, 96] width 203 height 33
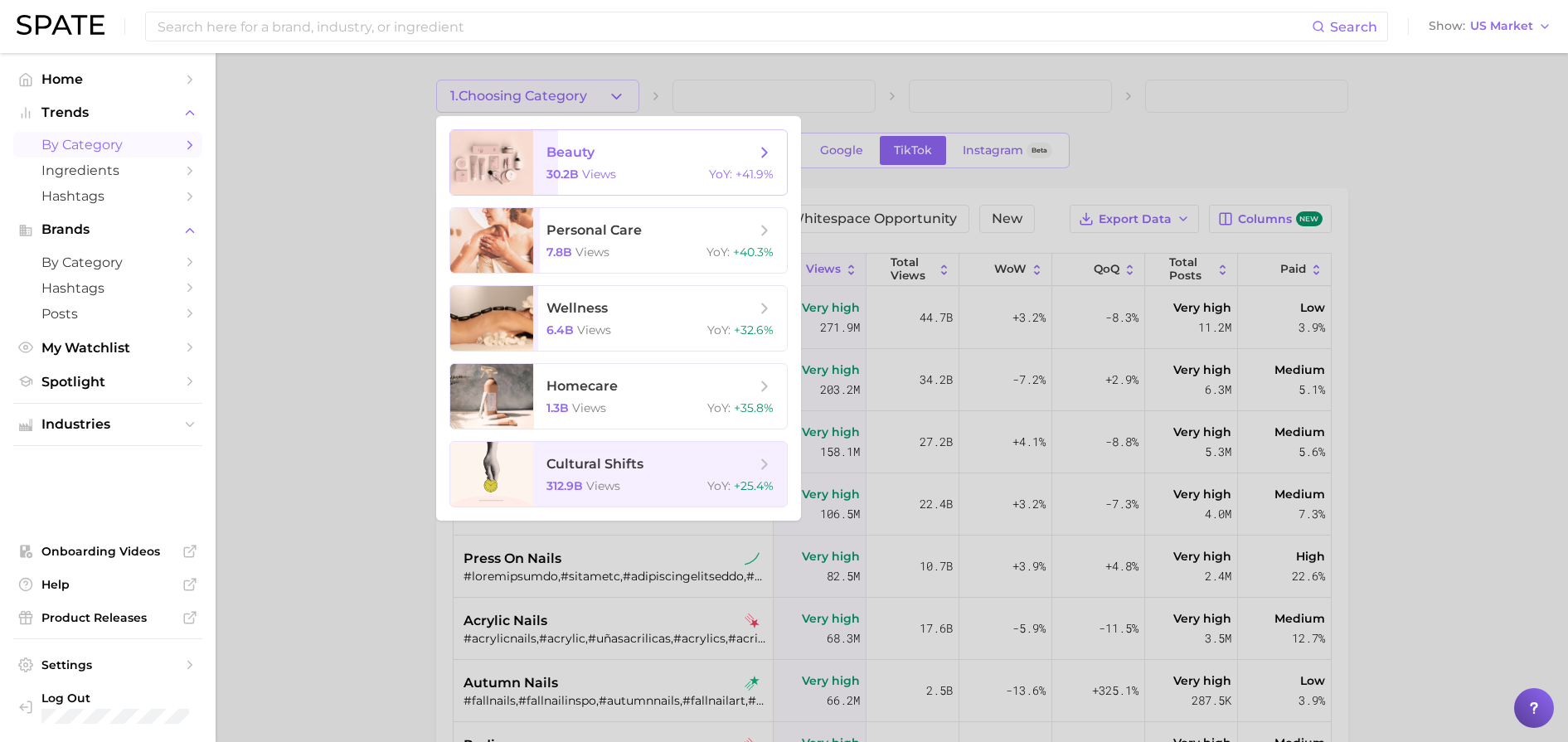
click at [641, 181] on span "beauty 30.2b views YoY : +41.9%" at bounding box center [659, 162] width 254 height 65
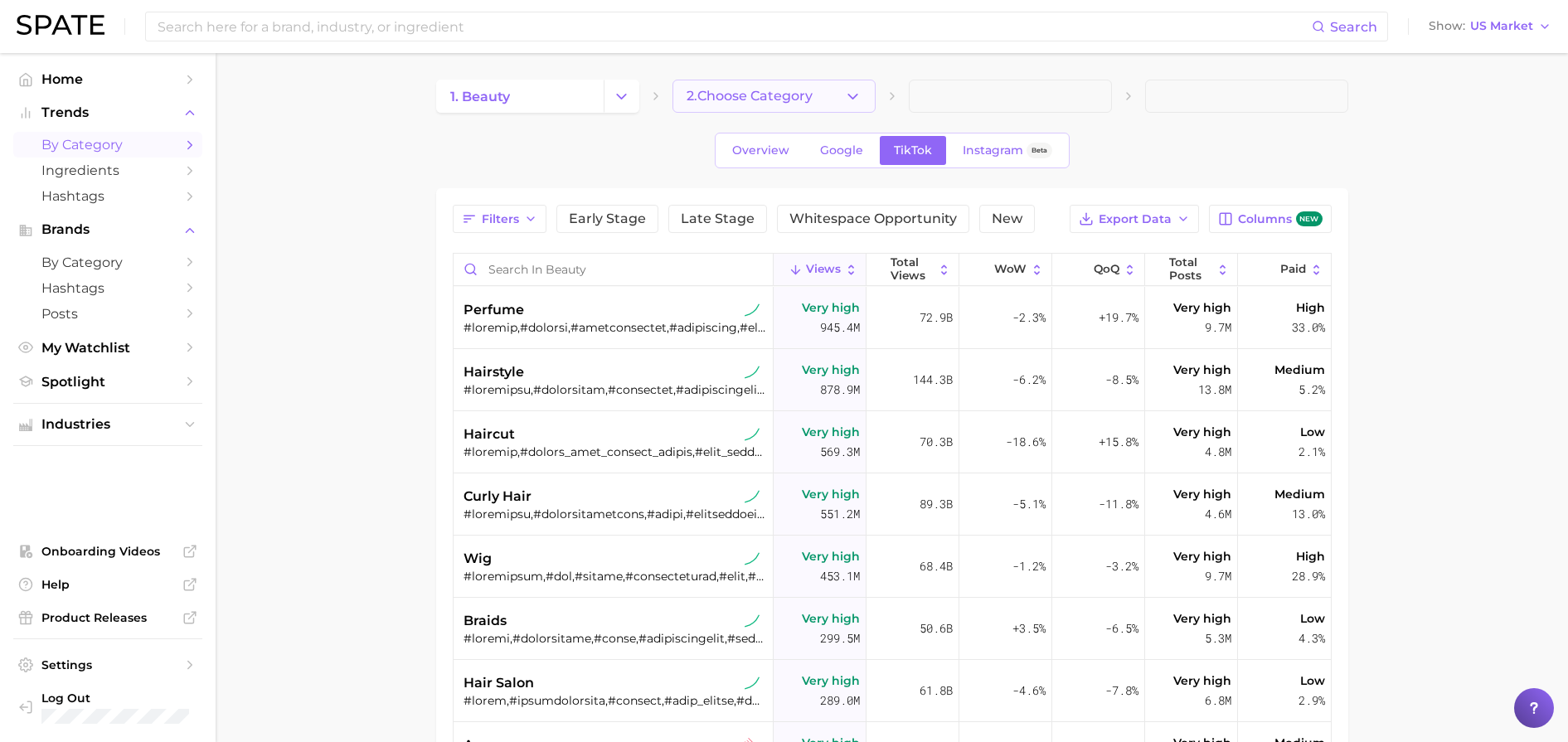
click at [809, 80] on button "2. Choose Category" at bounding box center [774, 96] width 203 height 33
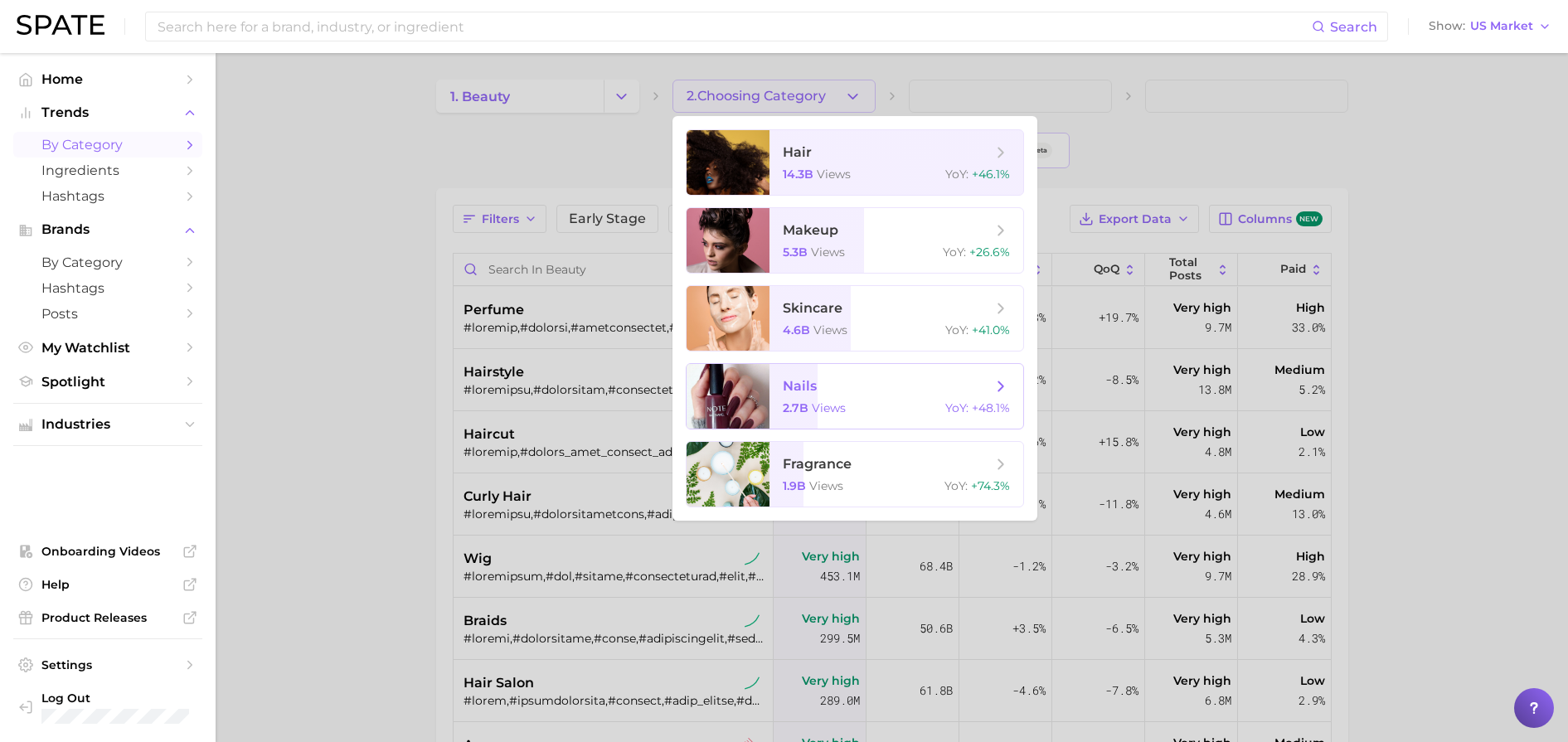
click at [856, 394] on span "nails" at bounding box center [887, 387] width 209 height 18
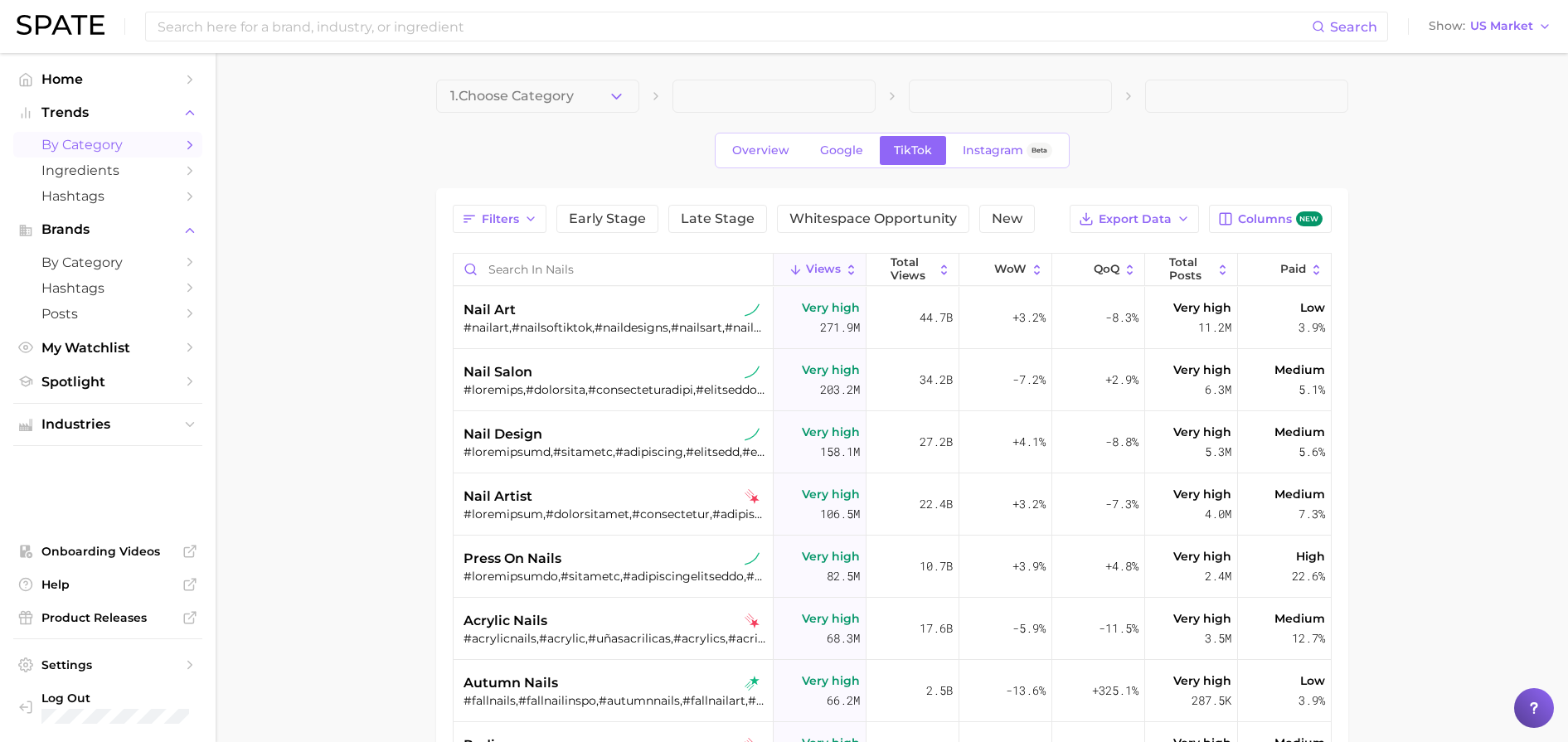
drag, startPoint x: 856, startPoint y: 394, endPoint x: 326, endPoint y: 433, distance: 531.4
click at [326, 433] on main "1. Choose Category Overview Google TikTok Instagram Beta Filters Early Stage La…" at bounding box center [891, 573] width 1352 height 1042
click at [633, 223] on span "Early Stage" at bounding box center [607, 219] width 77 height 13
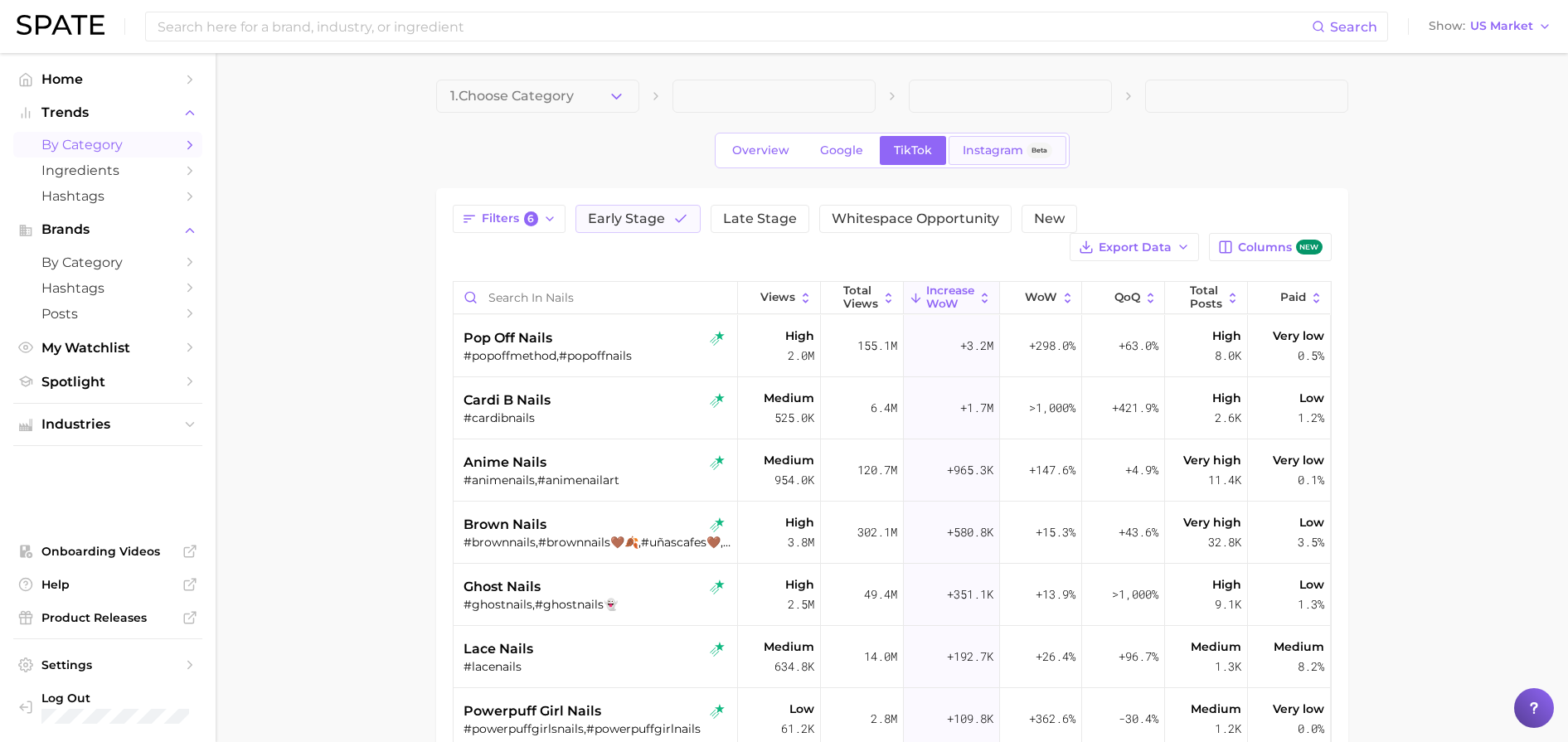
click at [996, 158] on link "Instagram Beta" at bounding box center [1007, 150] width 118 height 29
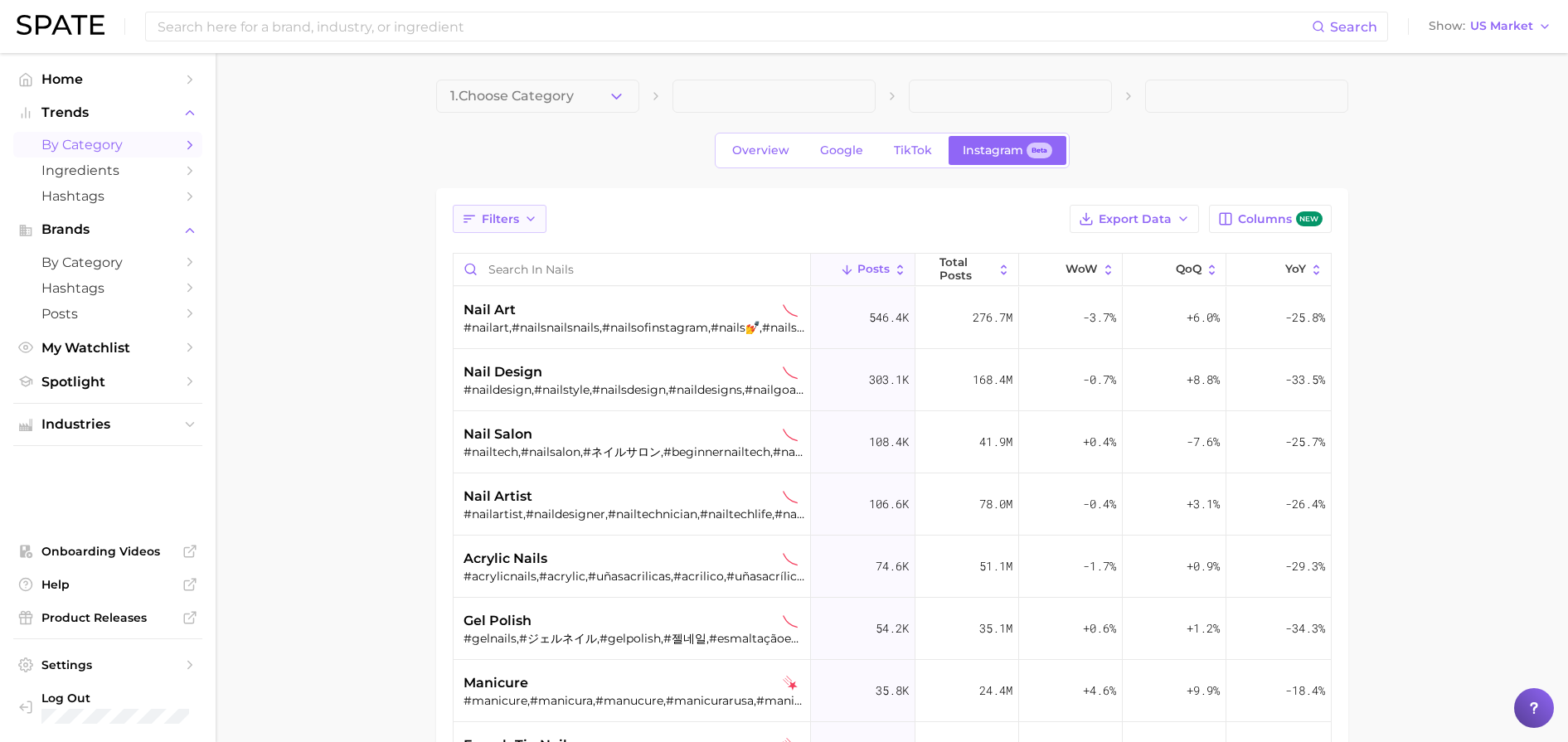
click at [492, 210] on button "Filters" at bounding box center [499, 219] width 93 height 28
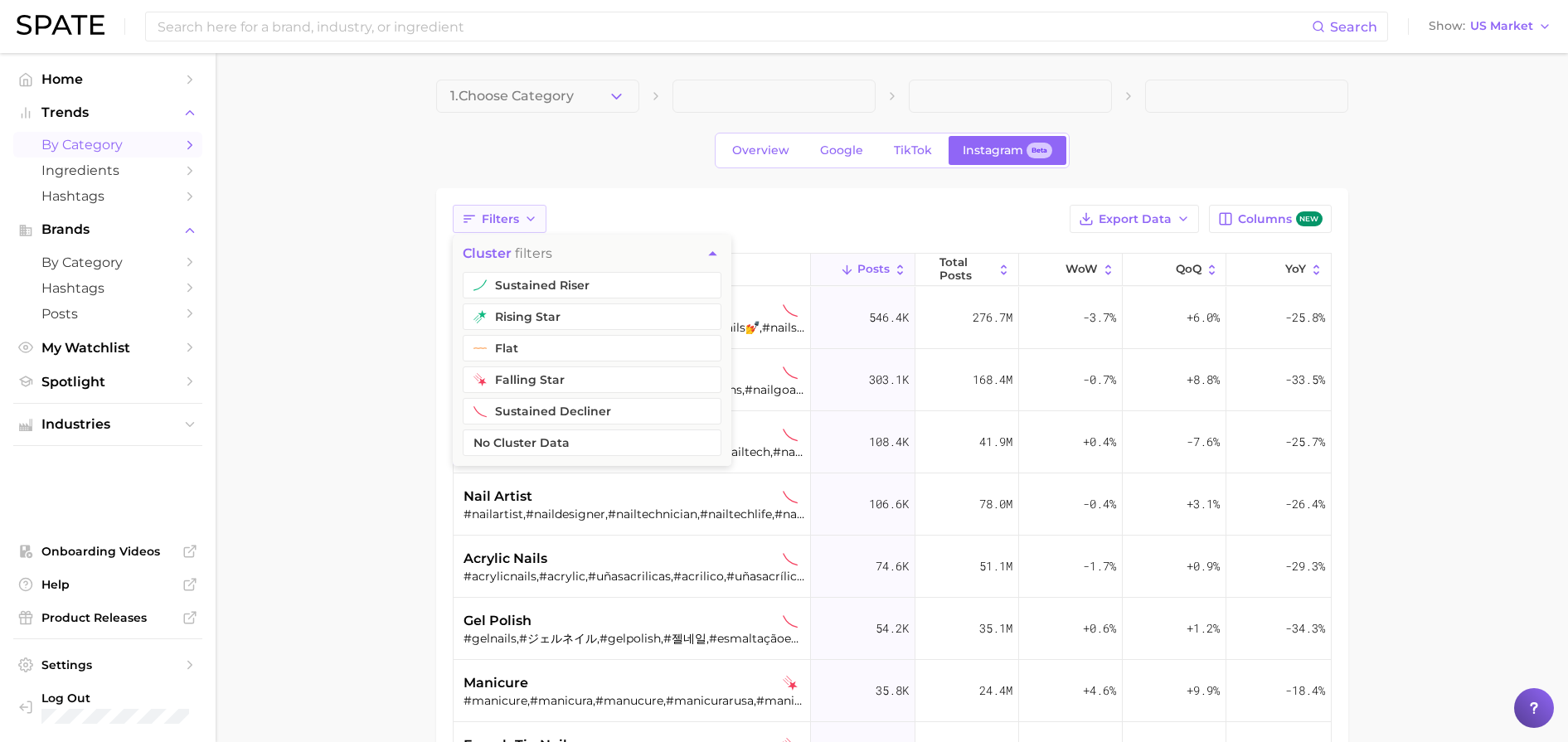
click at [497, 220] on span "Filters" at bounding box center [500, 219] width 38 height 14
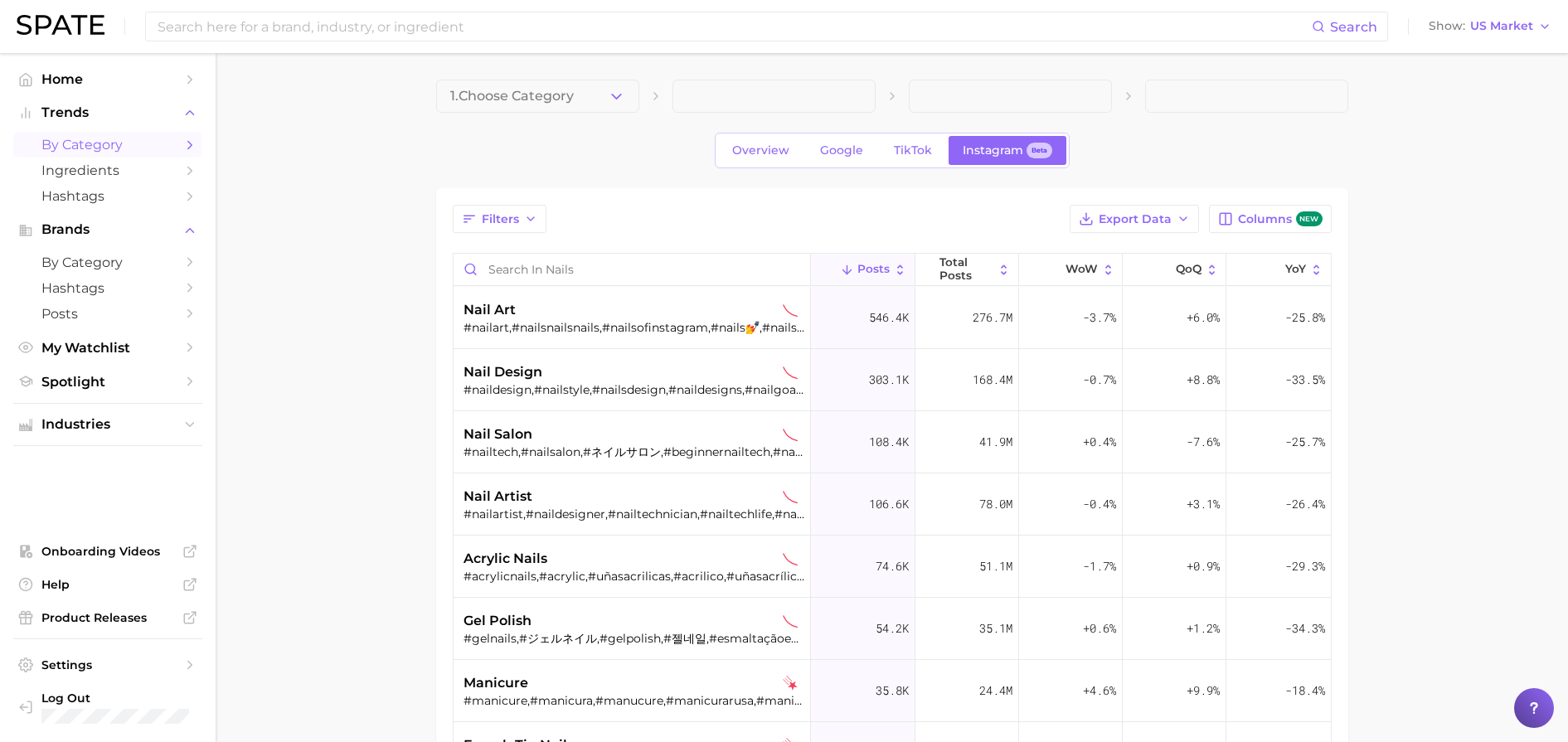
click at [466, 153] on div "Overview Google TikTok Instagram Beta" at bounding box center [892, 150] width 912 height 36
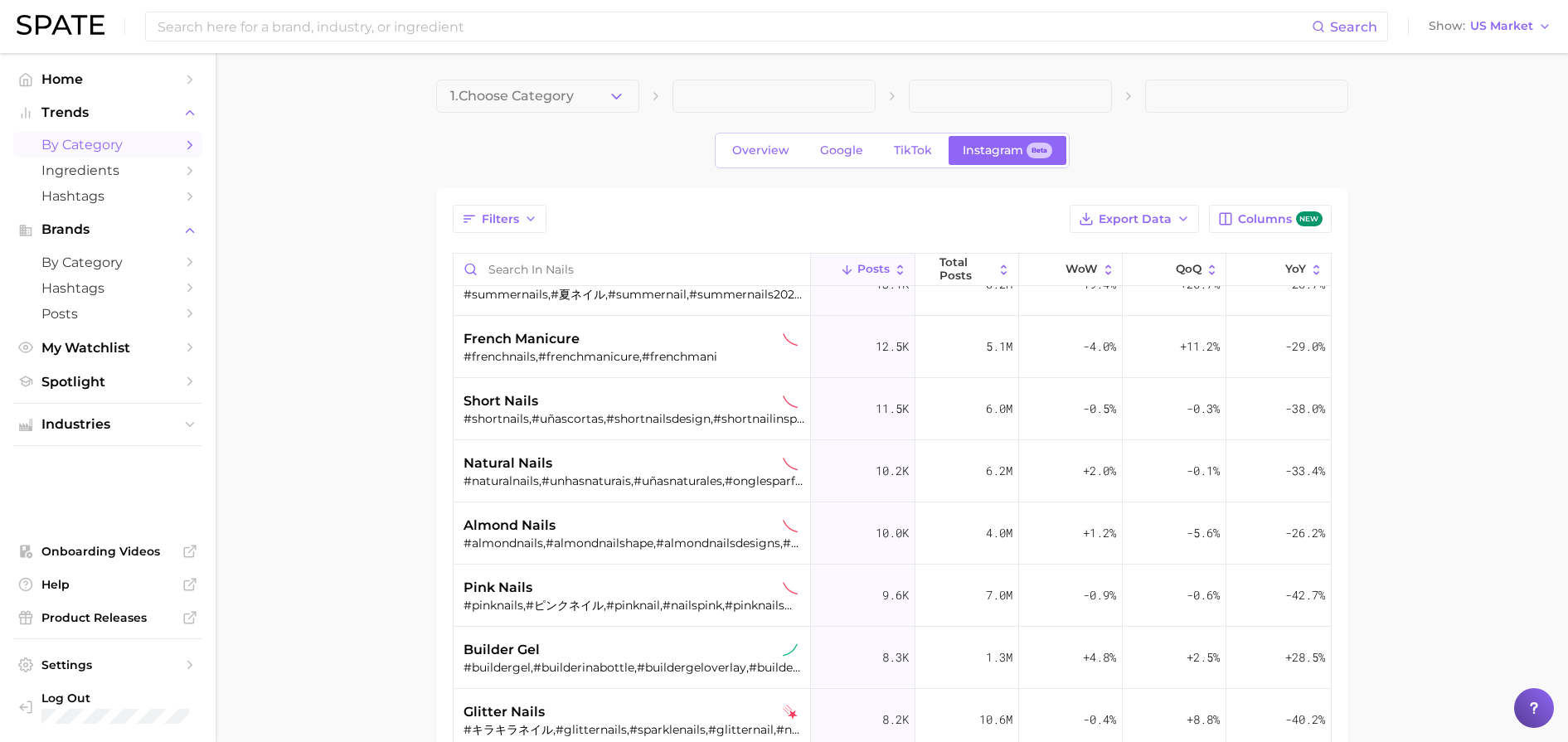
scroll to position [1140, 0]
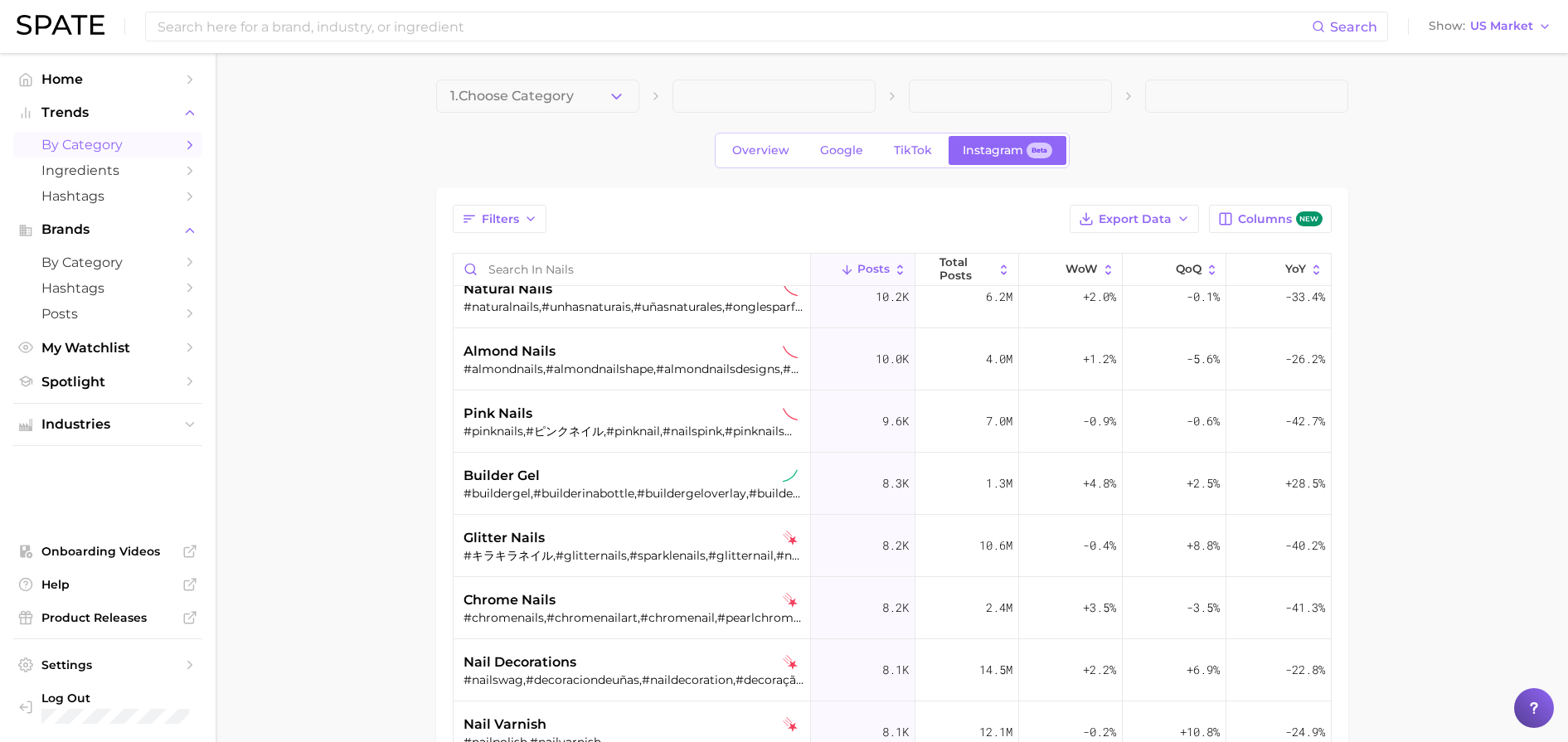
click at [511, 201] on div "Filters Export Data Columns new Posts Total Posts WoW QoQ YoY nail art #nailart…" at bounding box center [892, 599] width 912 height 824
click at [513, 222] on span "Filters" at bounding box center [500, 219] width 38 height 14
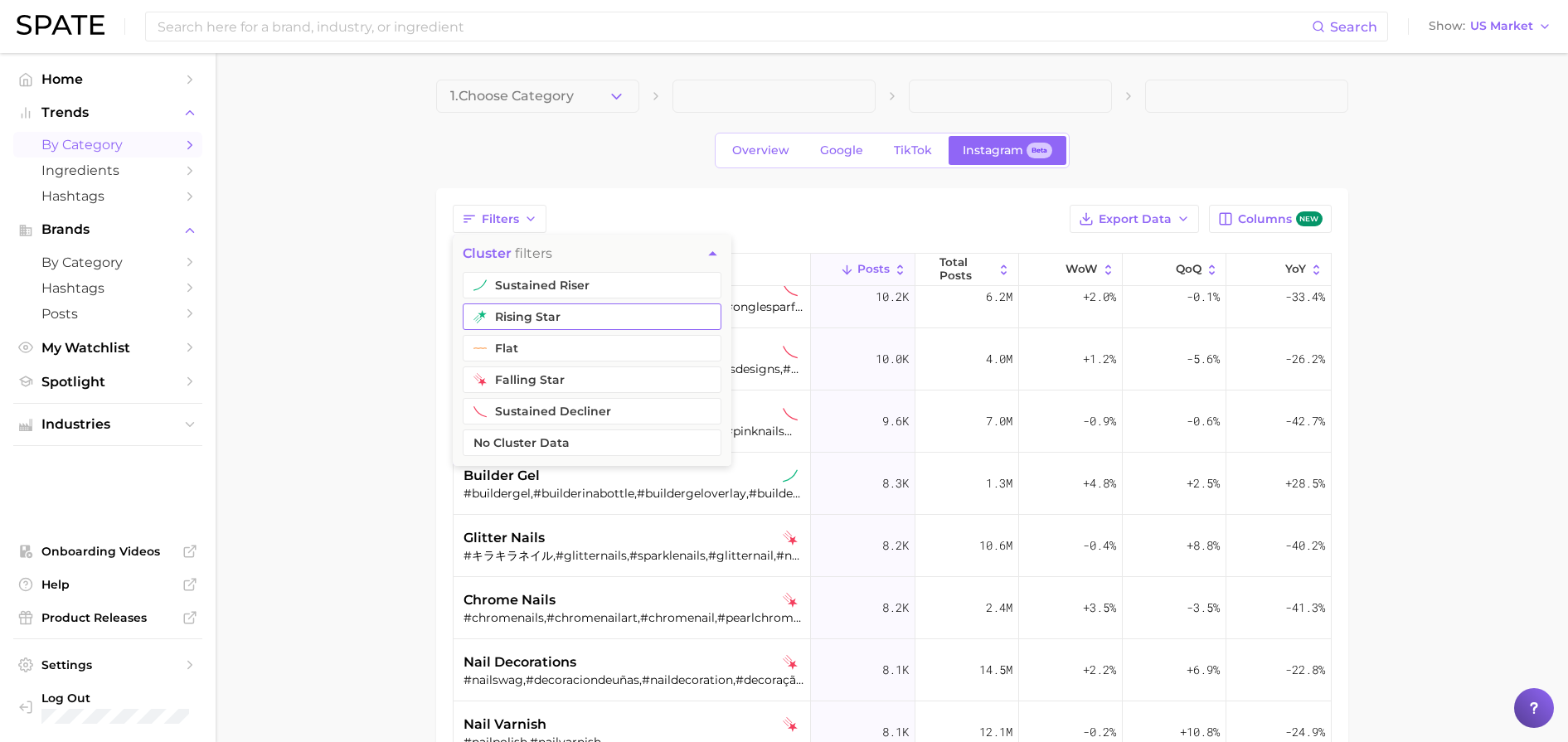
click at [547, 318] on button "rising star" at bounding box center [592, 316] width 258 height 27
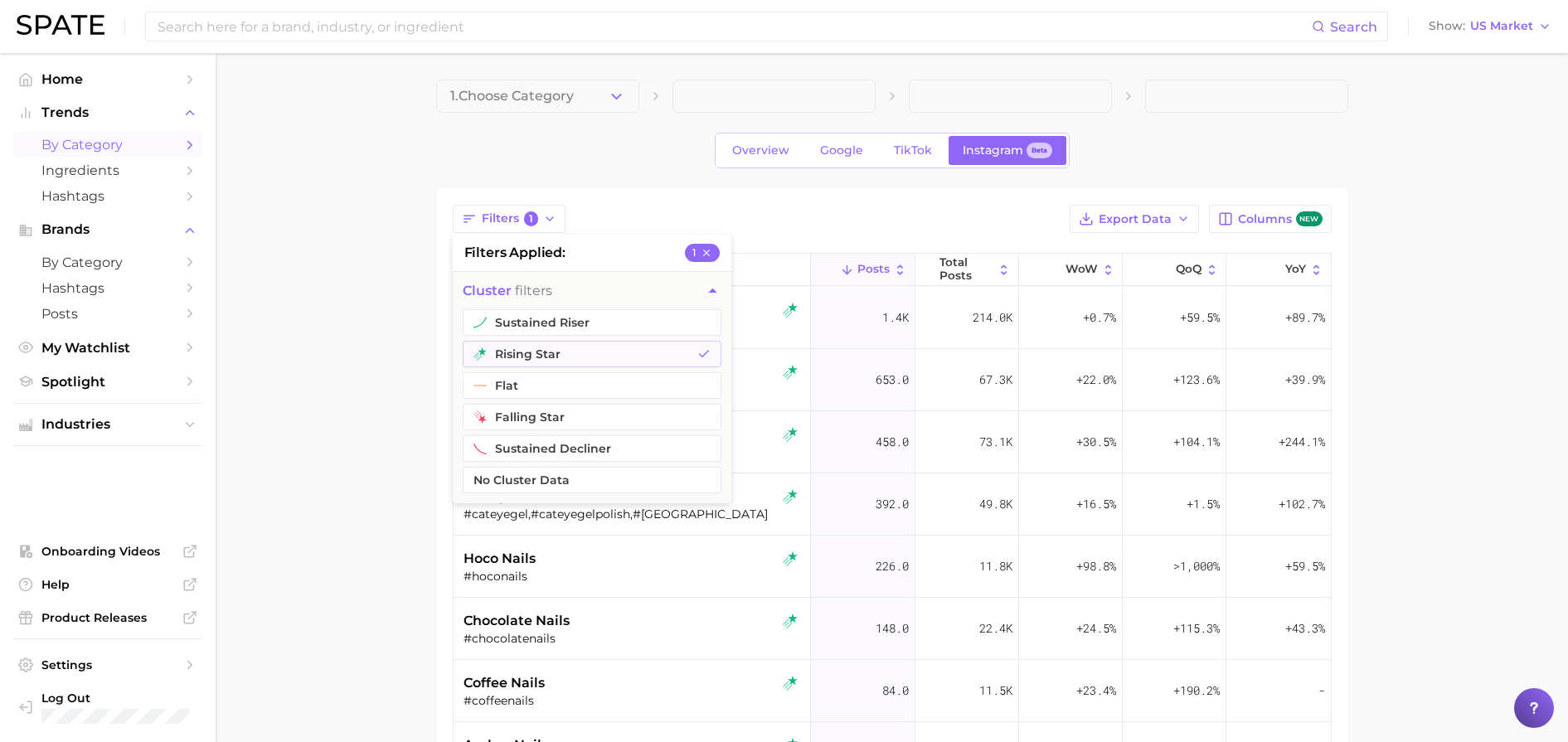
click at [385, 363] on main "1. Choose Category Overview Google TikTok Instagram Beta Filters 1 filters appl…" at bounding box center [891, 573] width 1352 height 1042
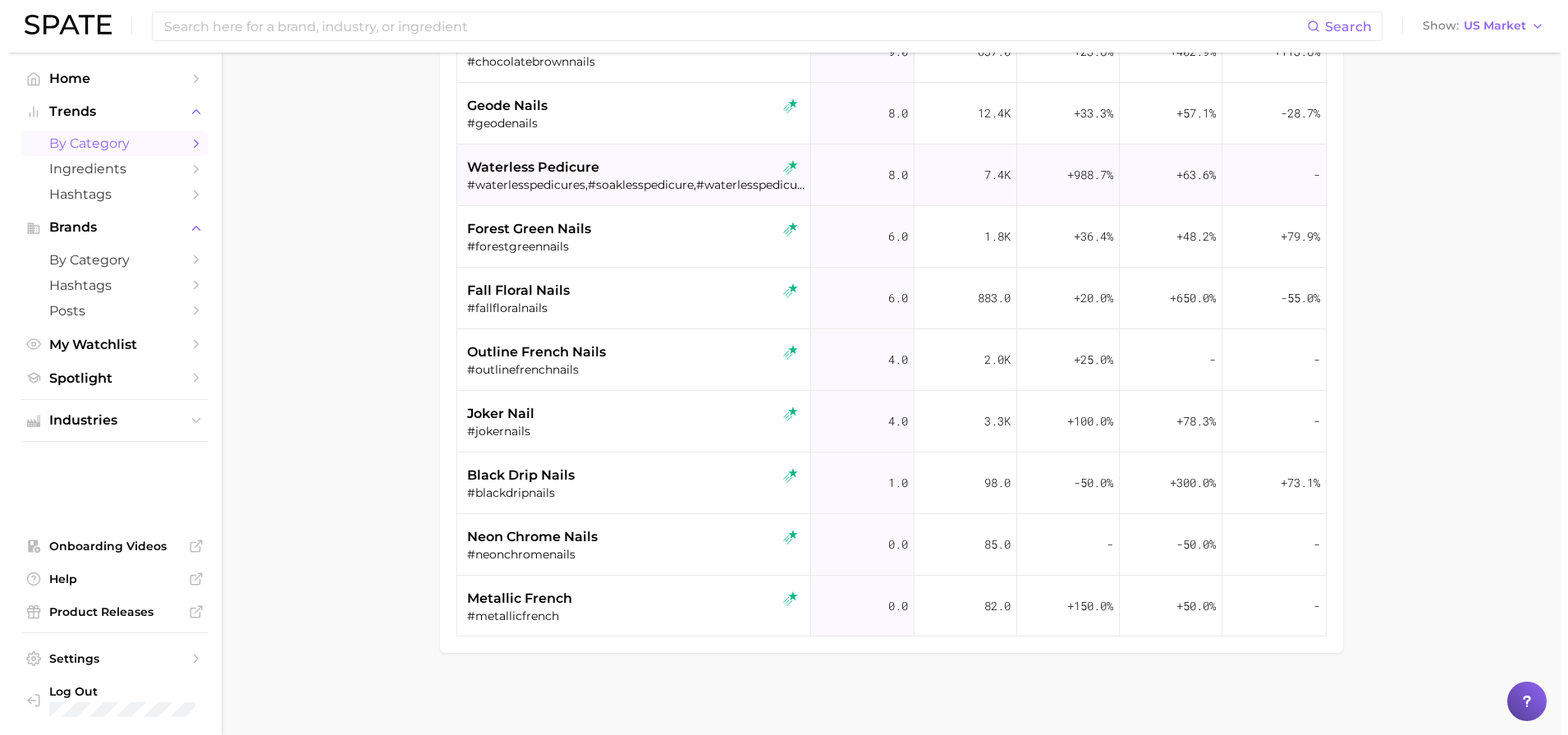
scroll to position [532, 0]
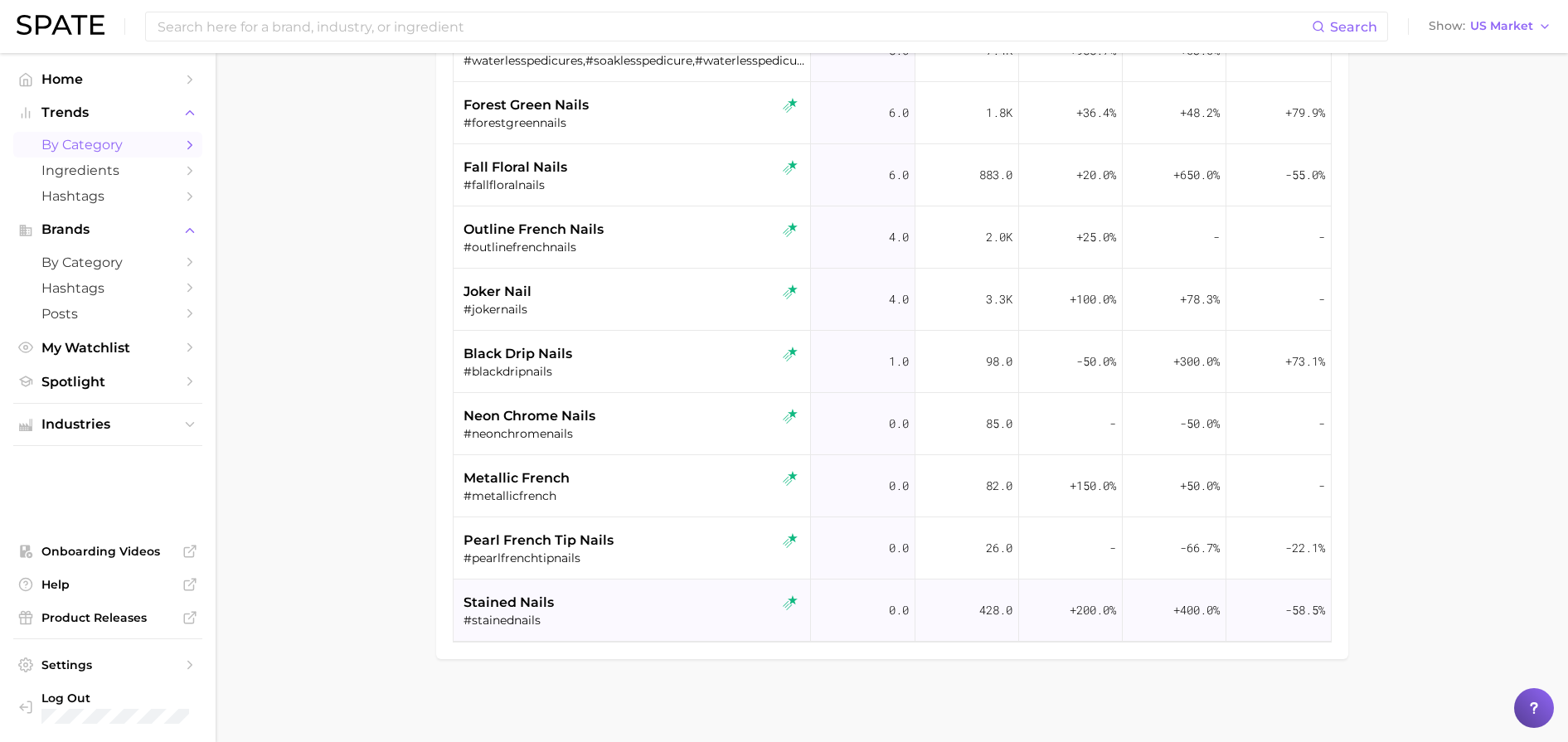
click at [623, 606] on div "stained nails" at bounding box center [634, 603] width 341 height 20
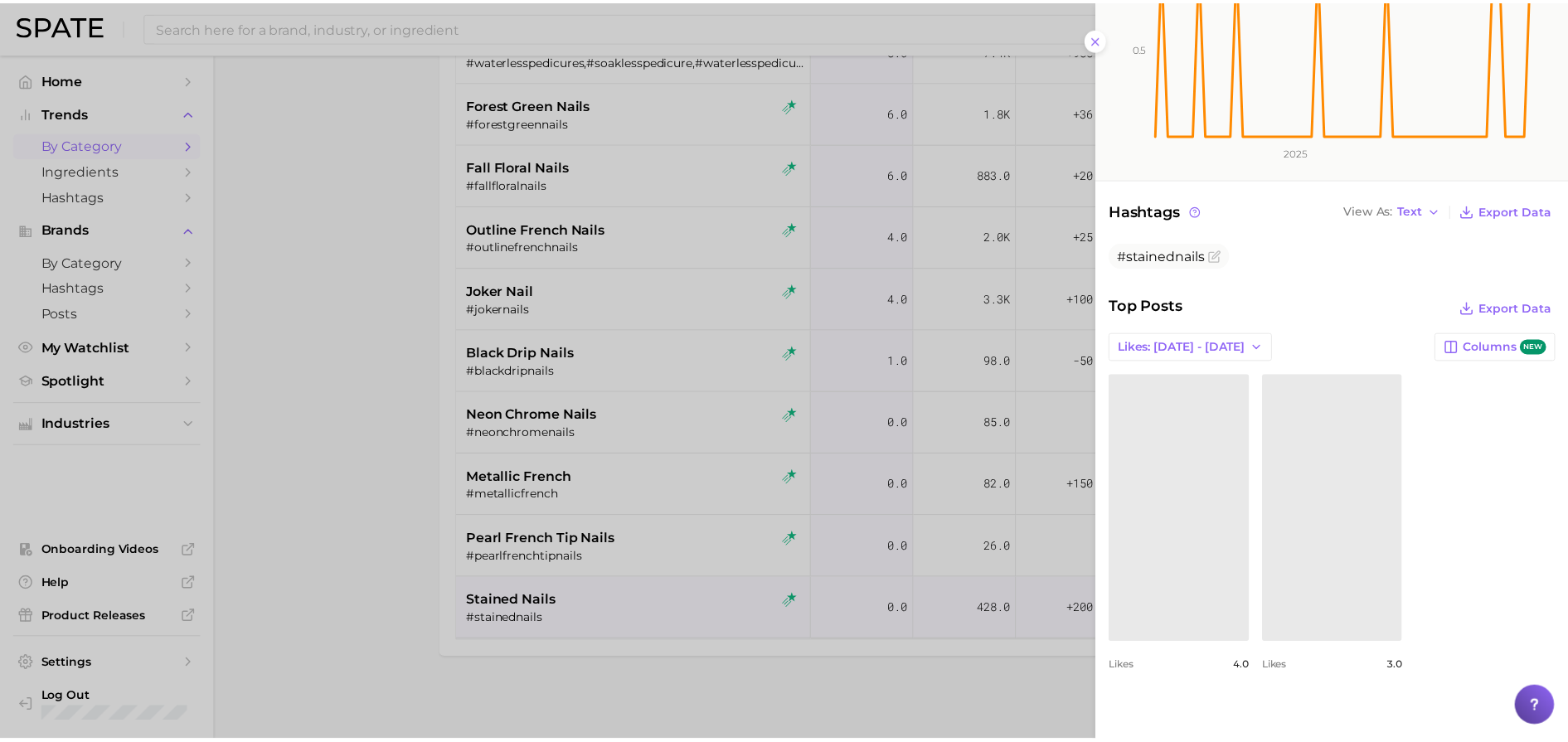
scroll to position [314, 0]
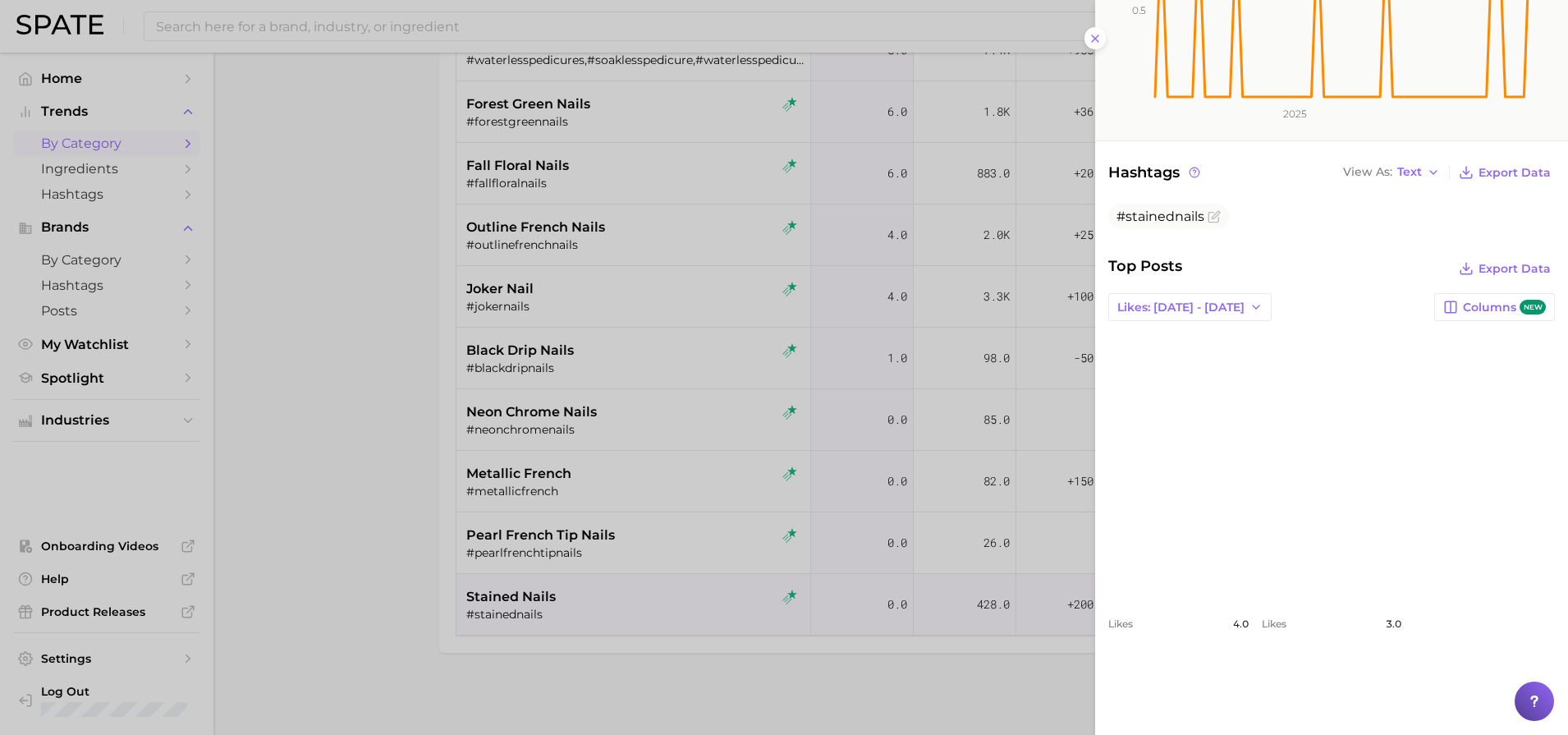
click at [314, 238] on div at bounding box center [784, 368] width 1568 height 735
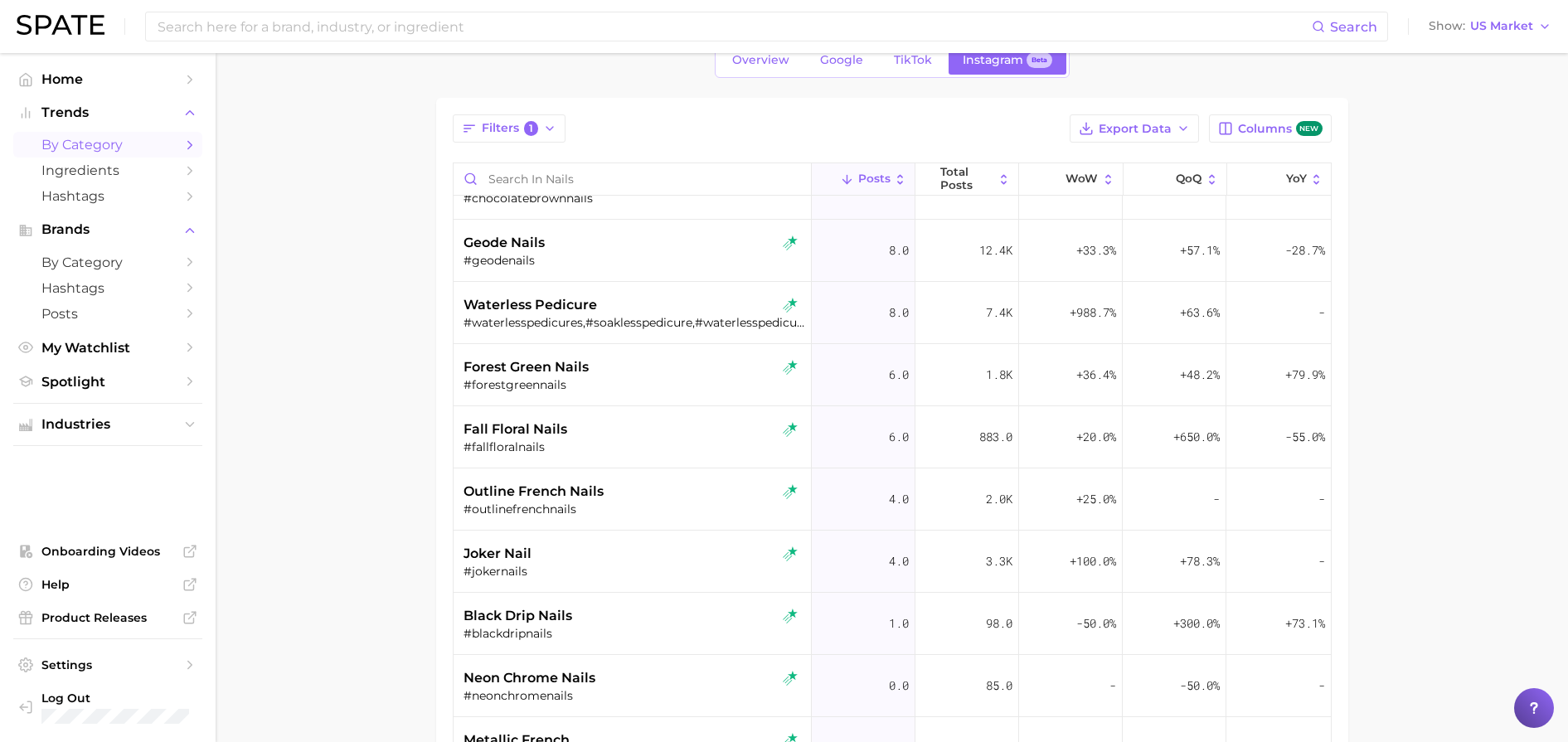
scroll to position [0, 0]
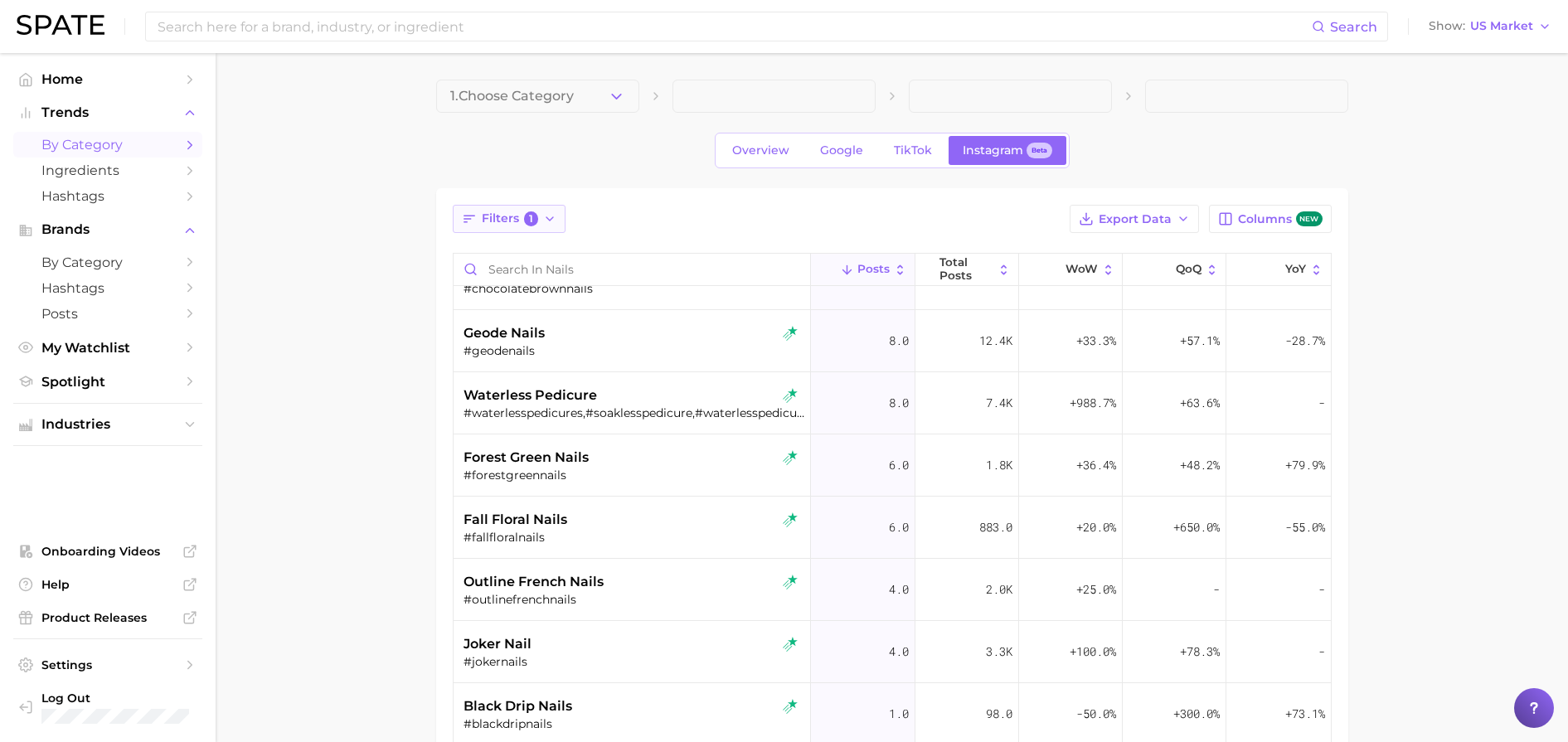
click at [488, 220] on span "Filters 1" at bounding box center [510, 219] width 57 height 15
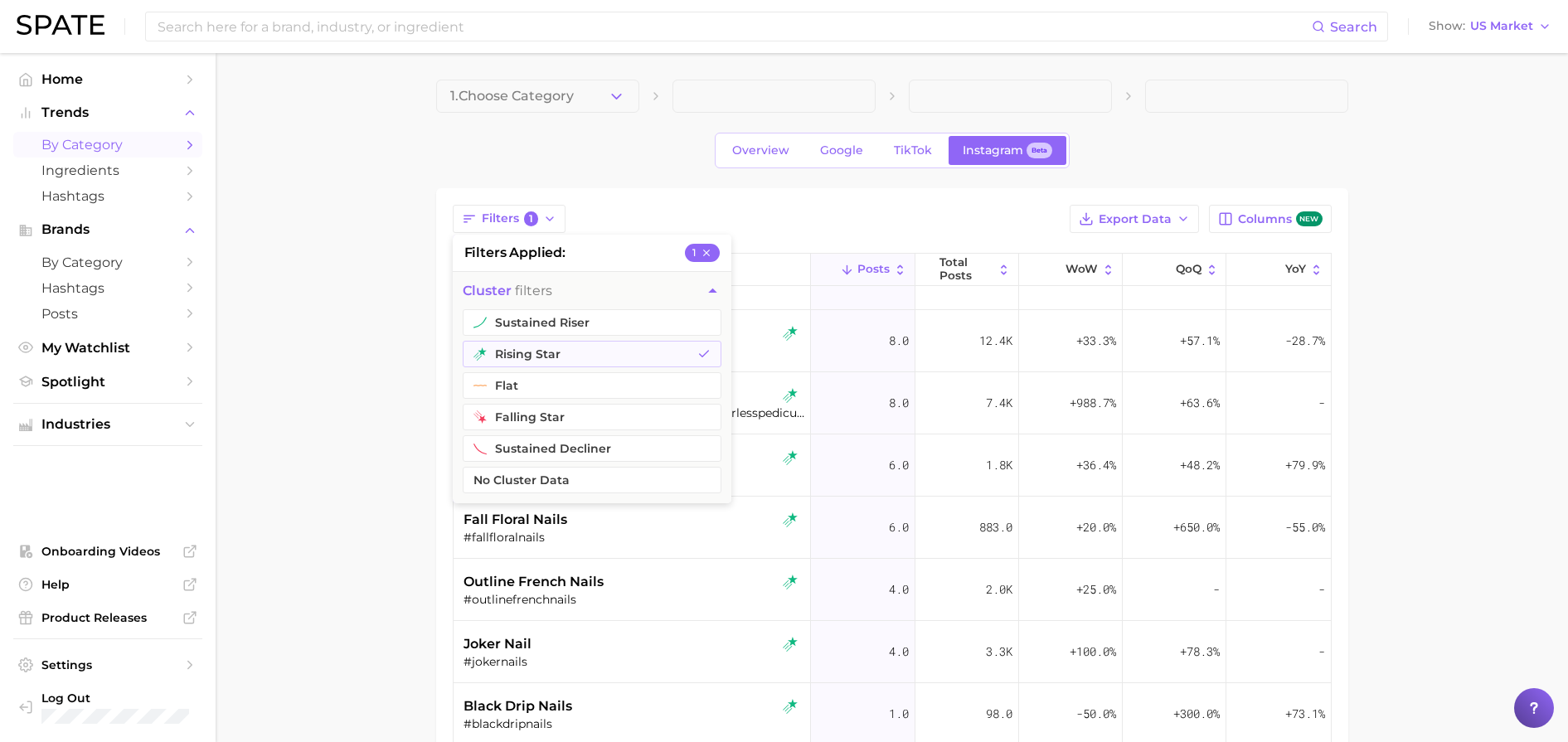
click at [624, 147] on div "Overview Google TikTok Instagram Beta" at bounding box center [892, 150] width 912 height 36
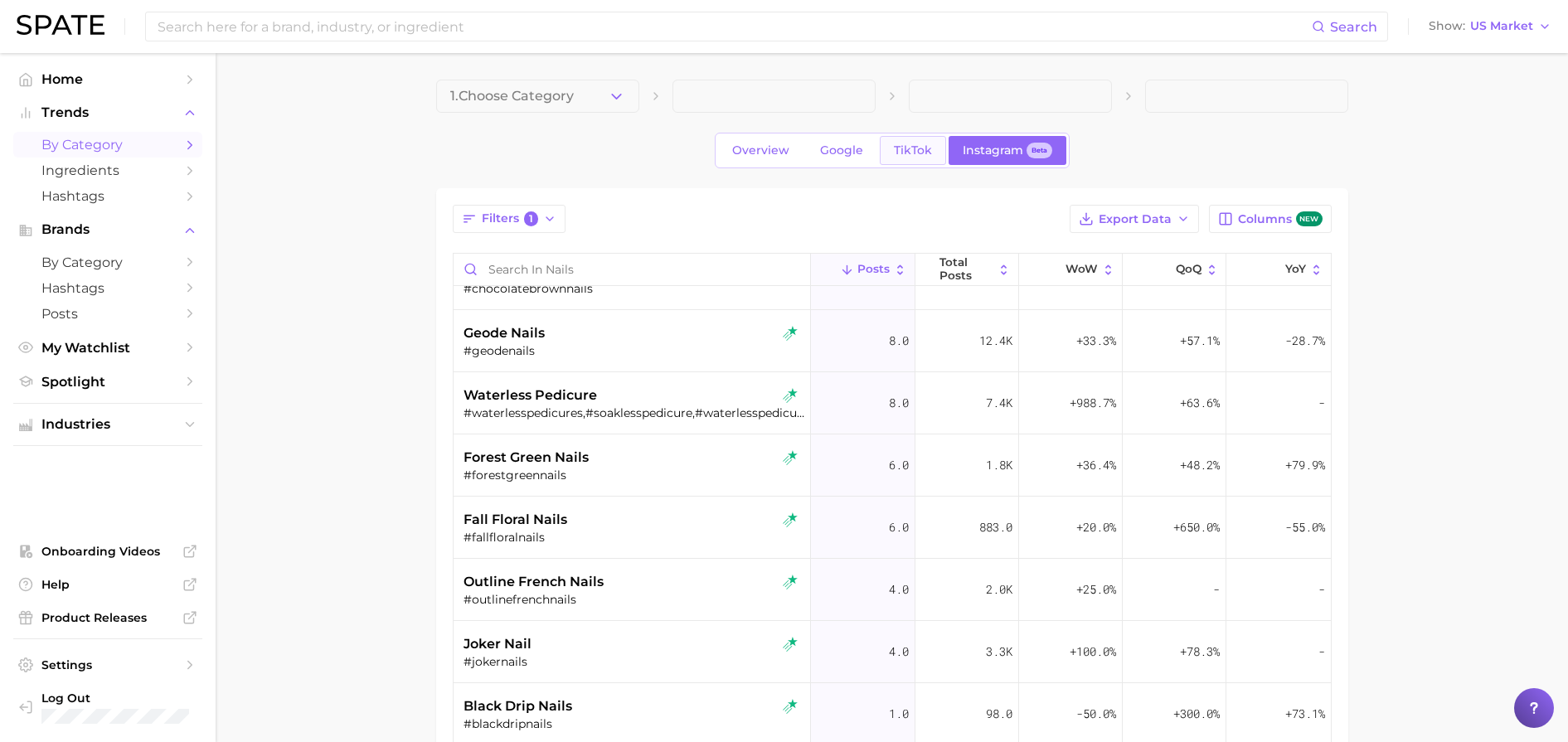
click at [918, 147] on span "TikTok" at bounding box center [913, 150] width 38 height 14
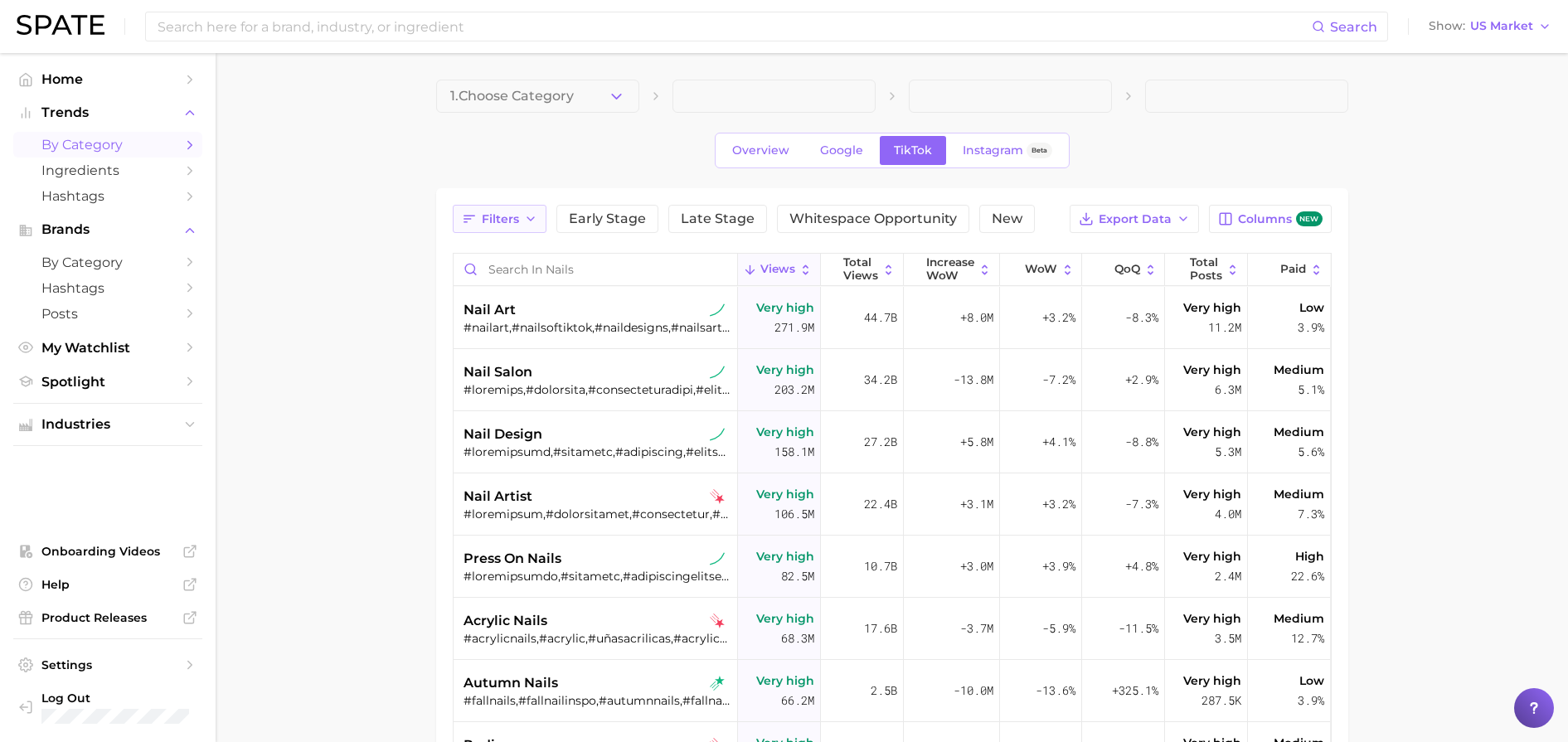
click at [532, 216] on icon "button" at bounding box center [530, 219] width 13 height 13
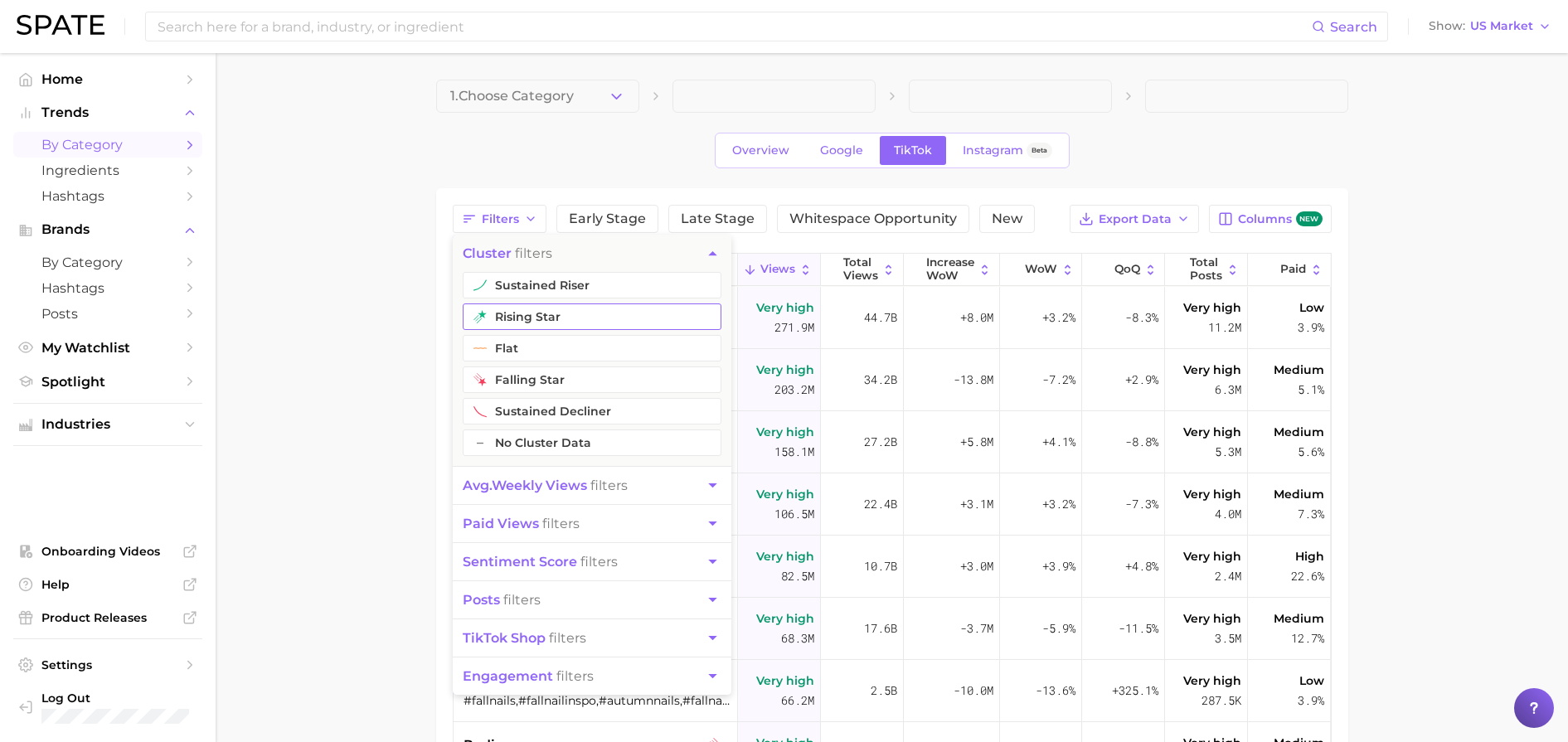
click at [569, 320] on button "rising star" at bounding box center [592, 316] width 258 height 27
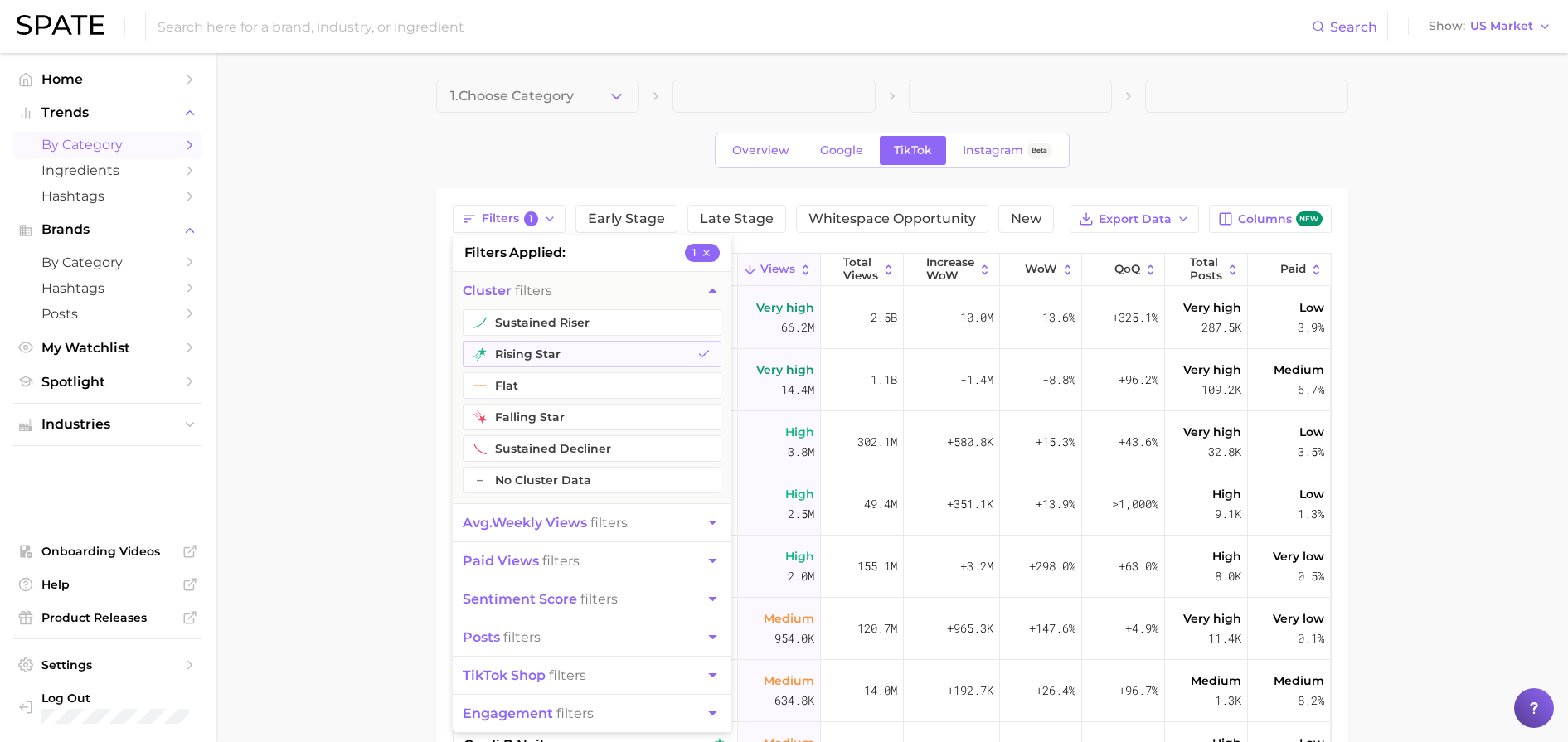
click at [419, 343] on main "1. Choose Category Overview Google TikTok Instagram Beta Filters 1 filters appl…" at bounding box center [891, 573] width 1352 height 1042
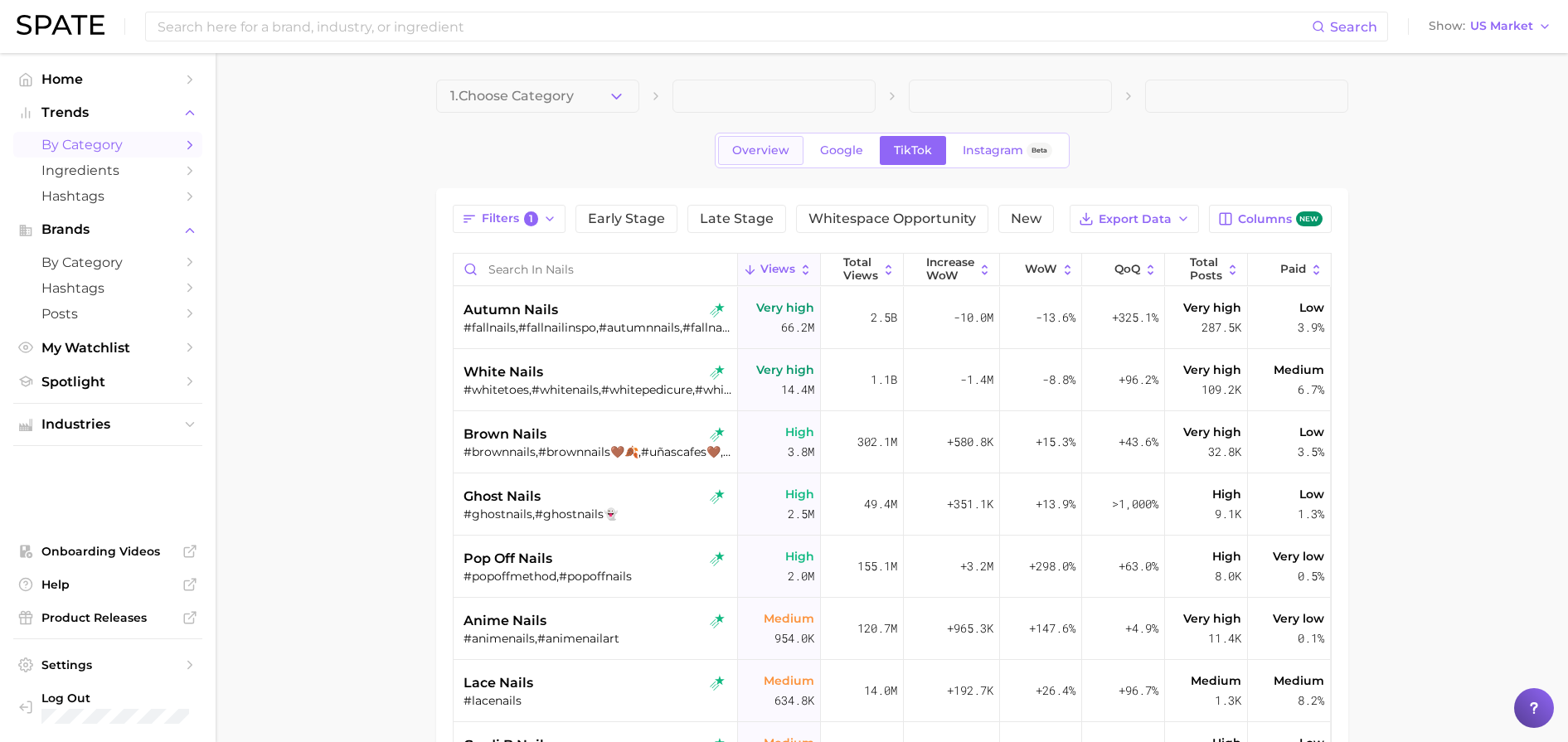
click at [773, 151] on span "Overview" at bounding box center [760, 150] width 57 height 14
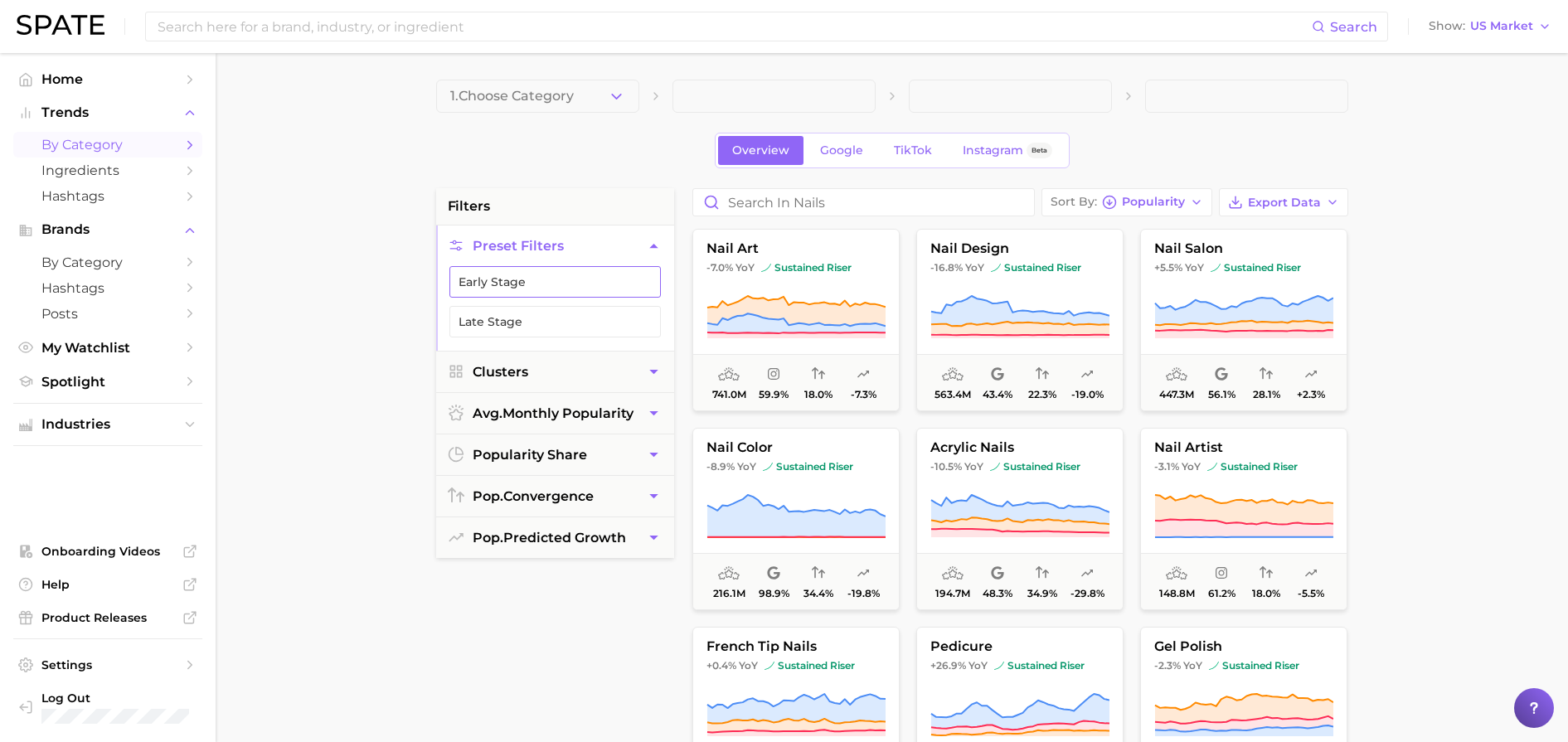
click at [533, 284] on button "Early Stage" at bounding box center [555, 282] width 212 height 31
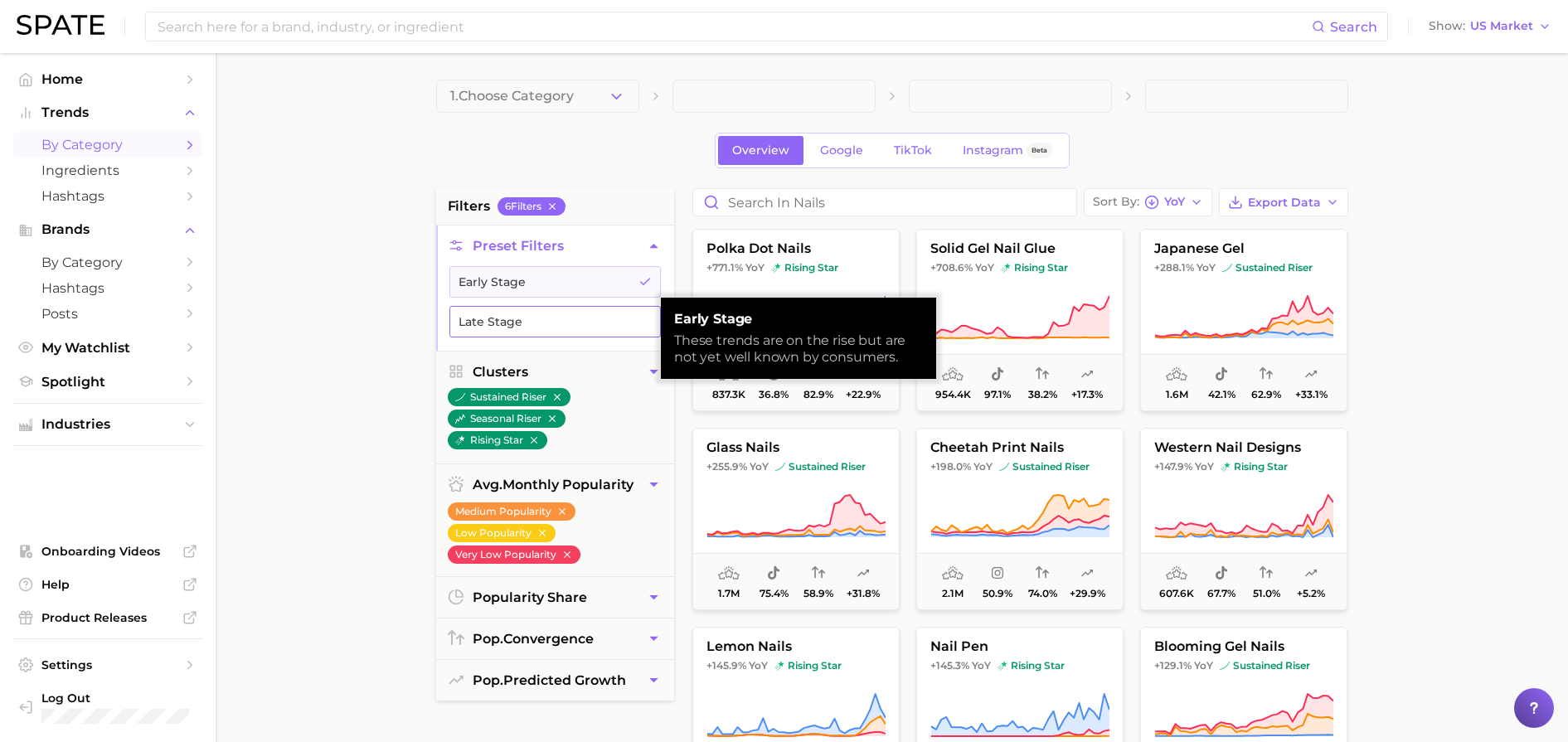
click at [529, 321] on button "Late Stage" at bounding box center [555, 322] width 212 height 31
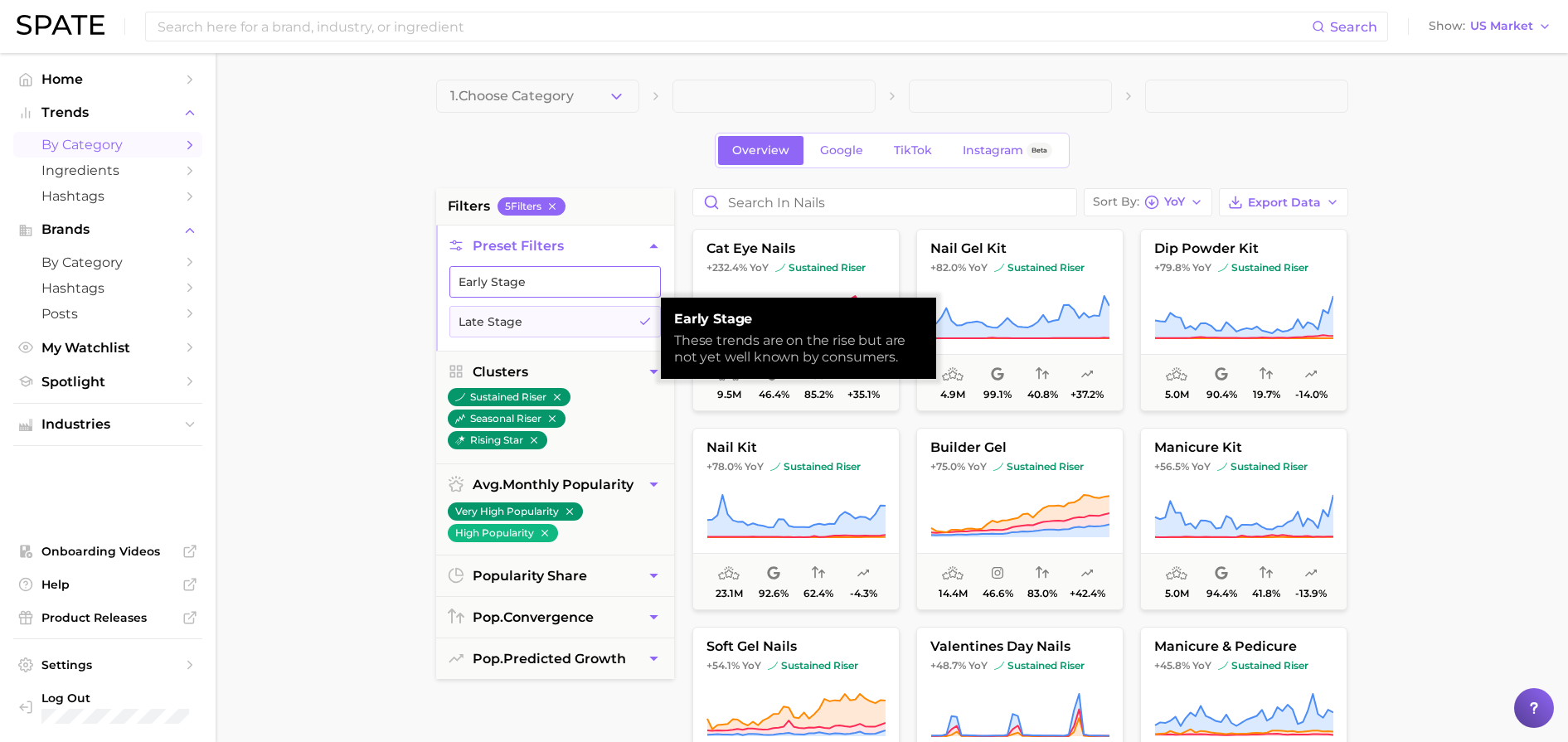
click at [531, 287] on button "Early Stage" at bounding box center [555, 282] width 212 height 31
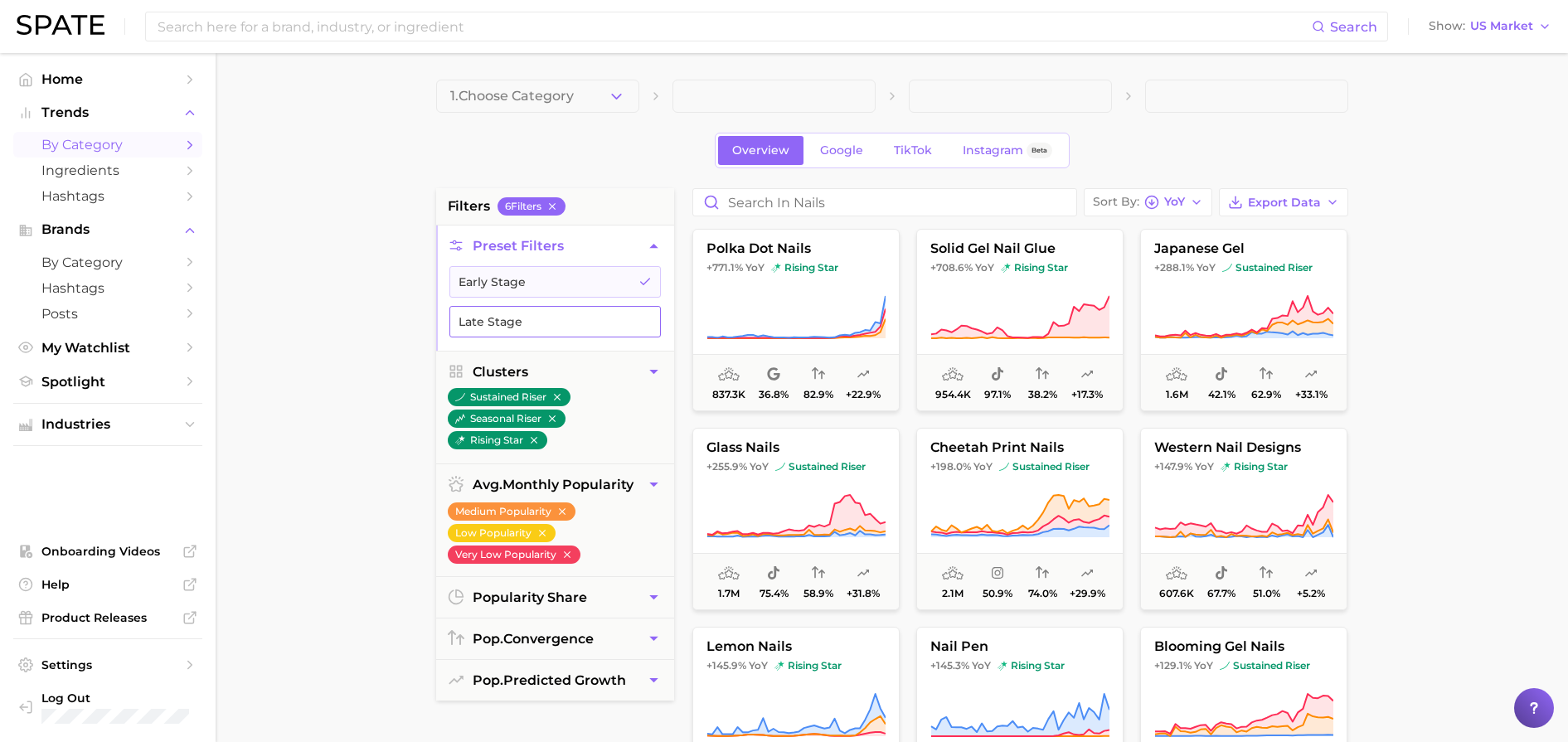
click at [546, 318] on button "Late Stage" at bounding box center [555, 322] width 212 height 31
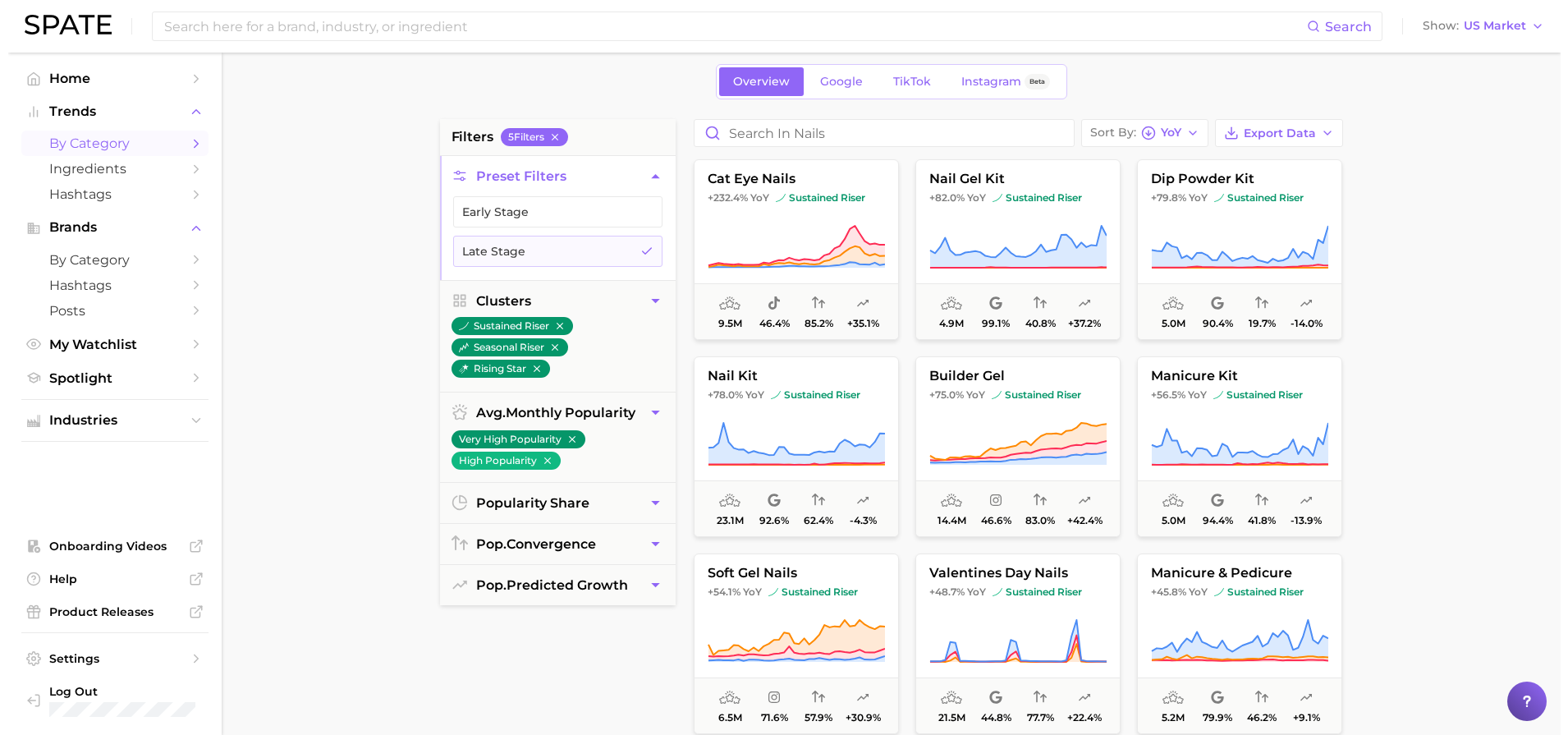
scroll to position [103, 0]
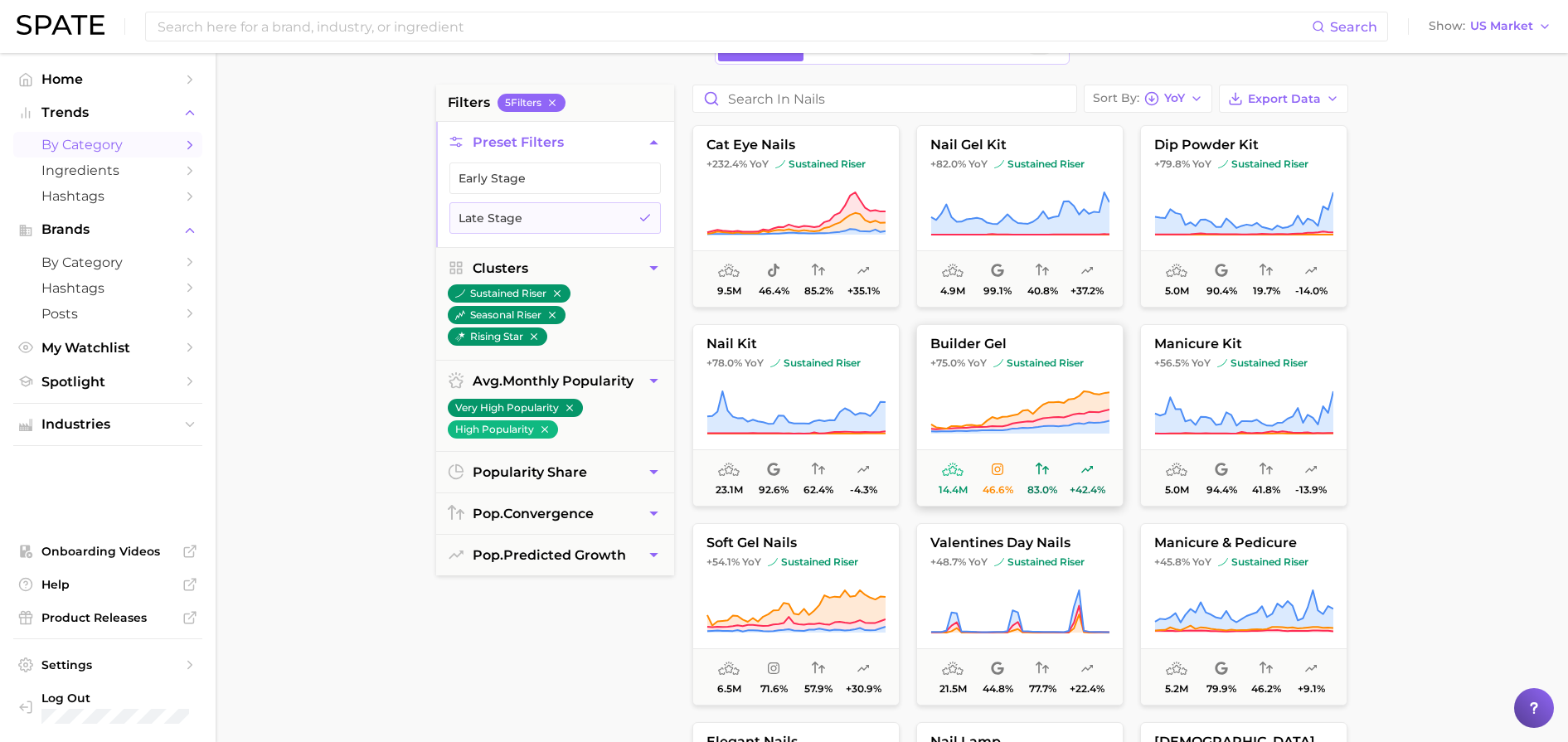
click at [1027, 348] on span "builder gel" at bounding box center [1019, 344] width 205 height 15
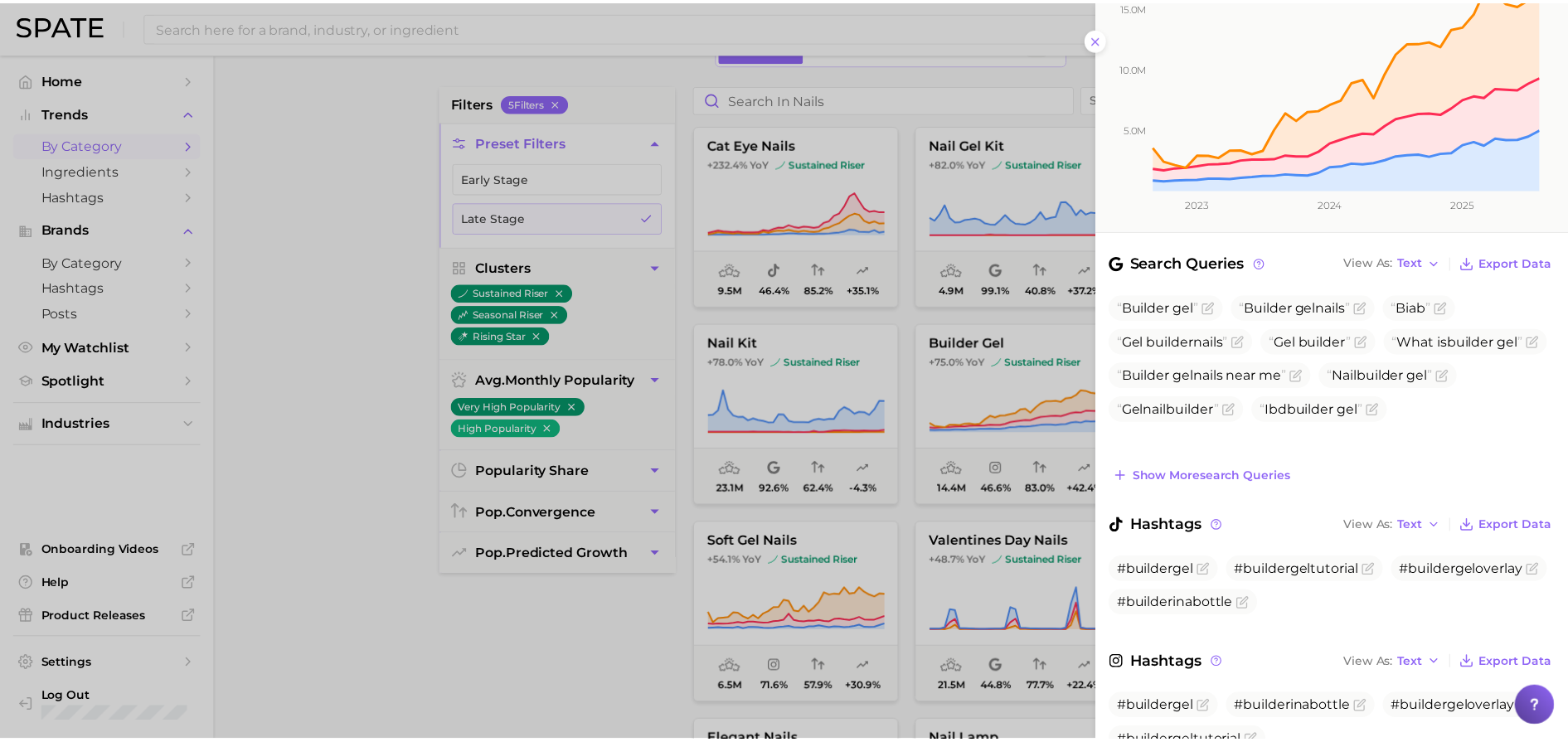
scroll to position [383, 0]
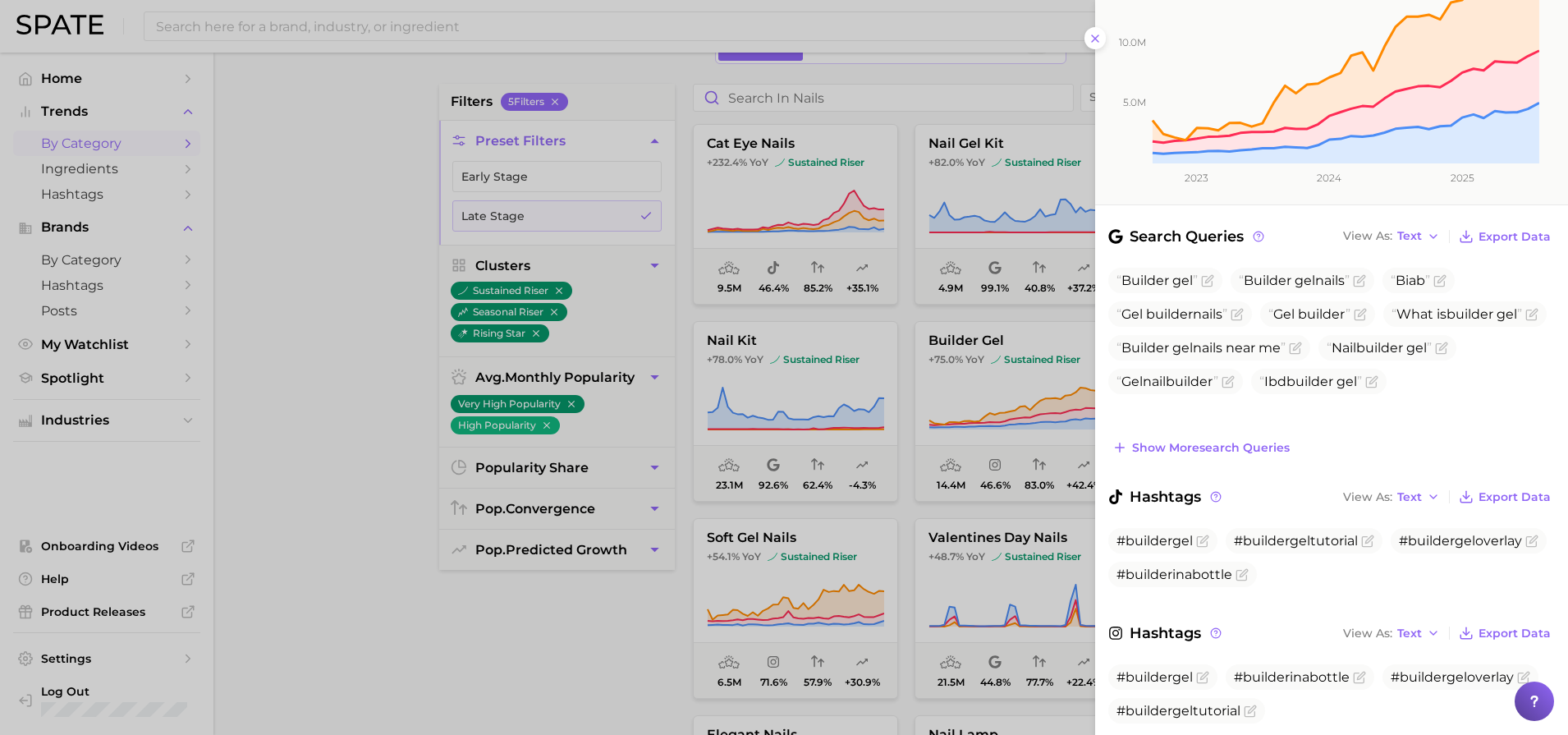
click at [982, 116] on div at bounding box center [784, 368] width 1568 height 735
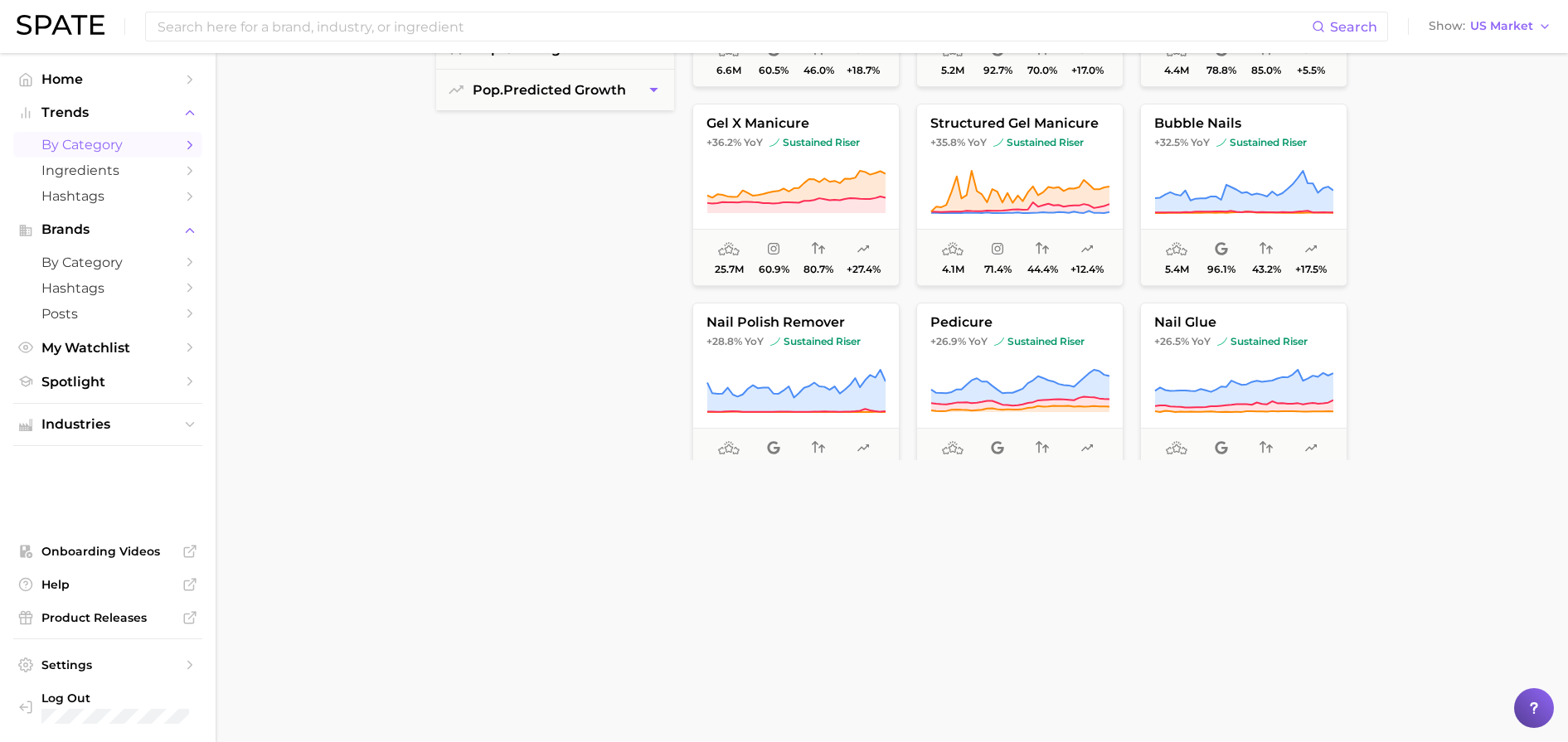
scroll to position [767, 0]
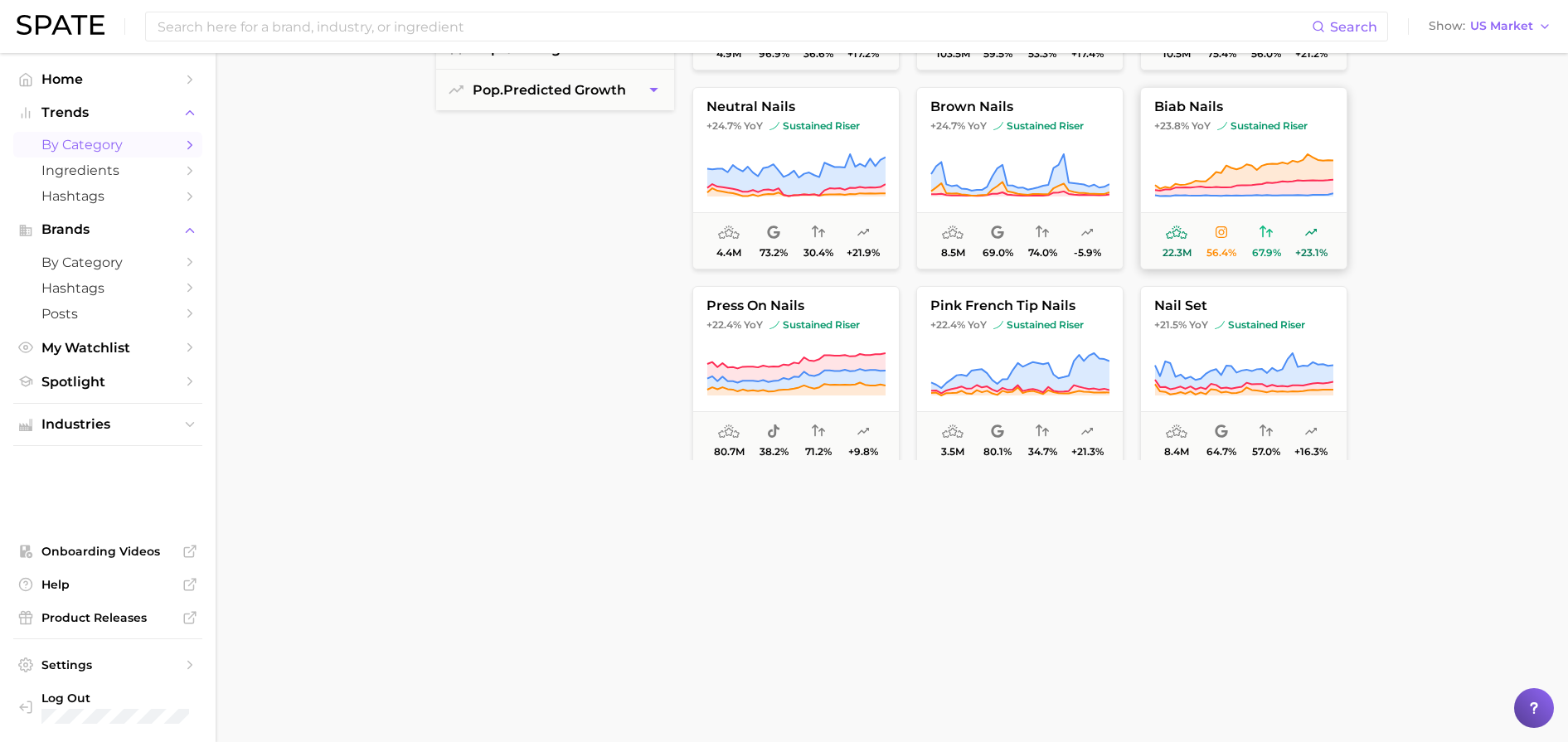
click at [1027, 104] on span "biab nails" at bounding box center [1243, 107] width 205 height 15
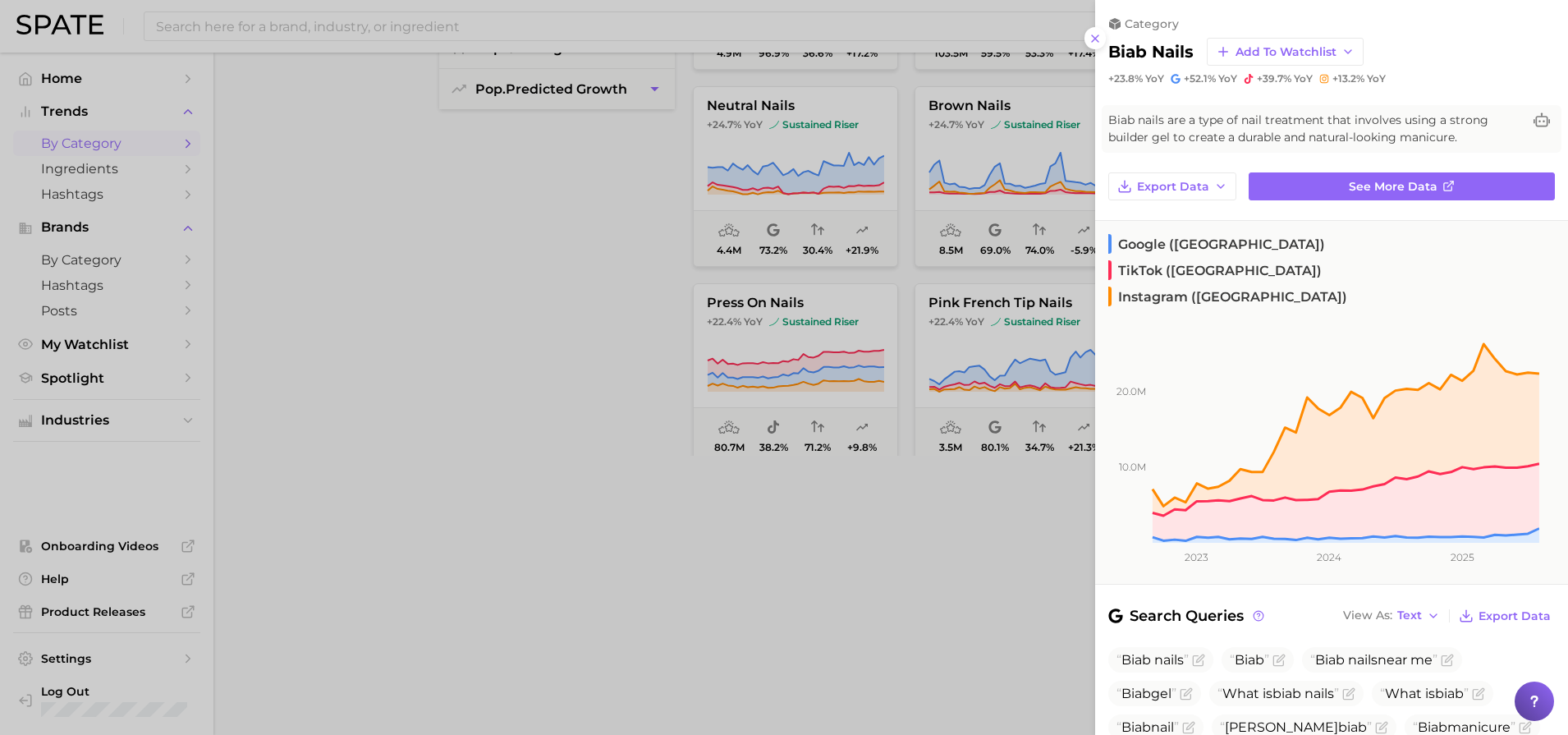
click at [918, 564] on div at bounding box center [784, 368] width 1568 height 735
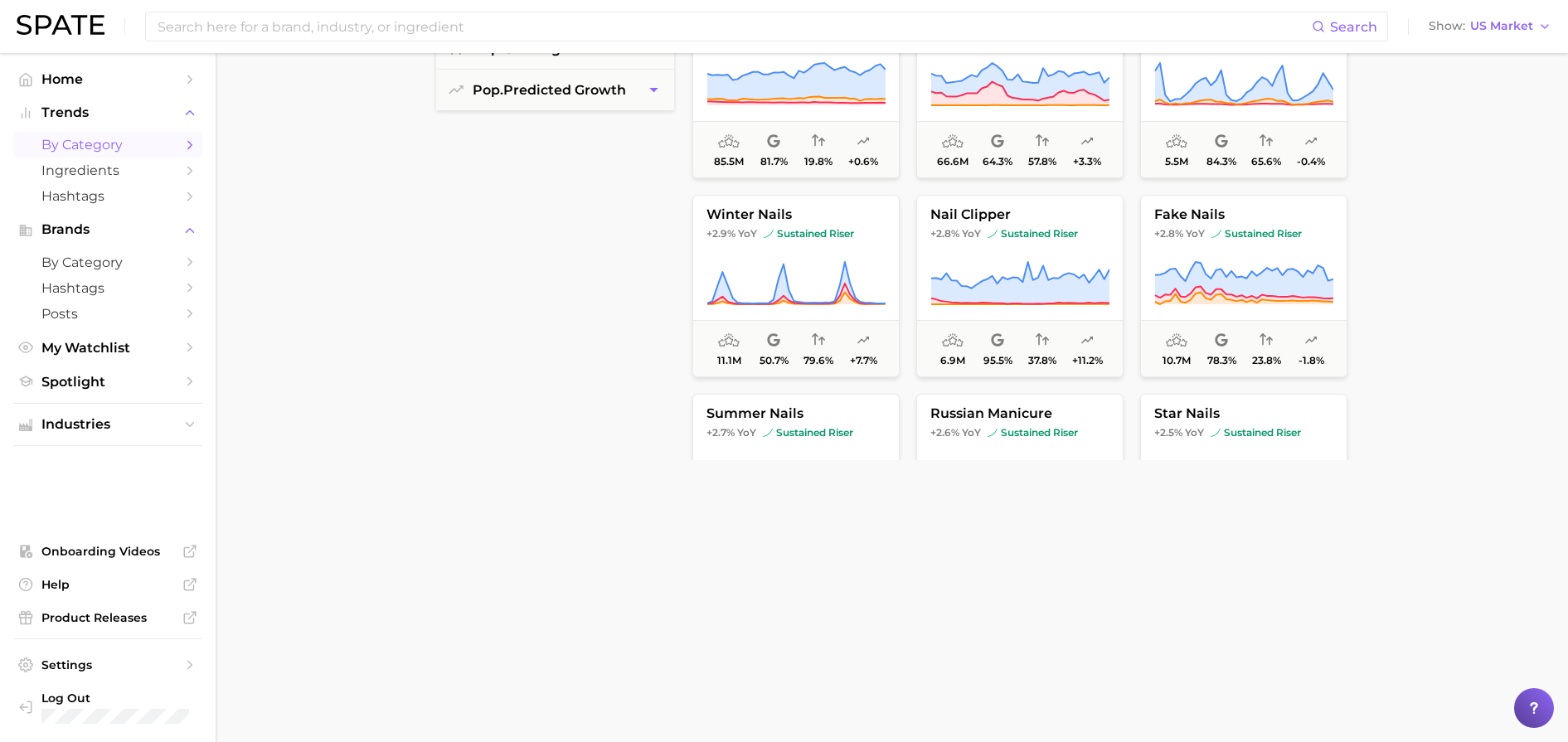
scroll to position [0, 0]
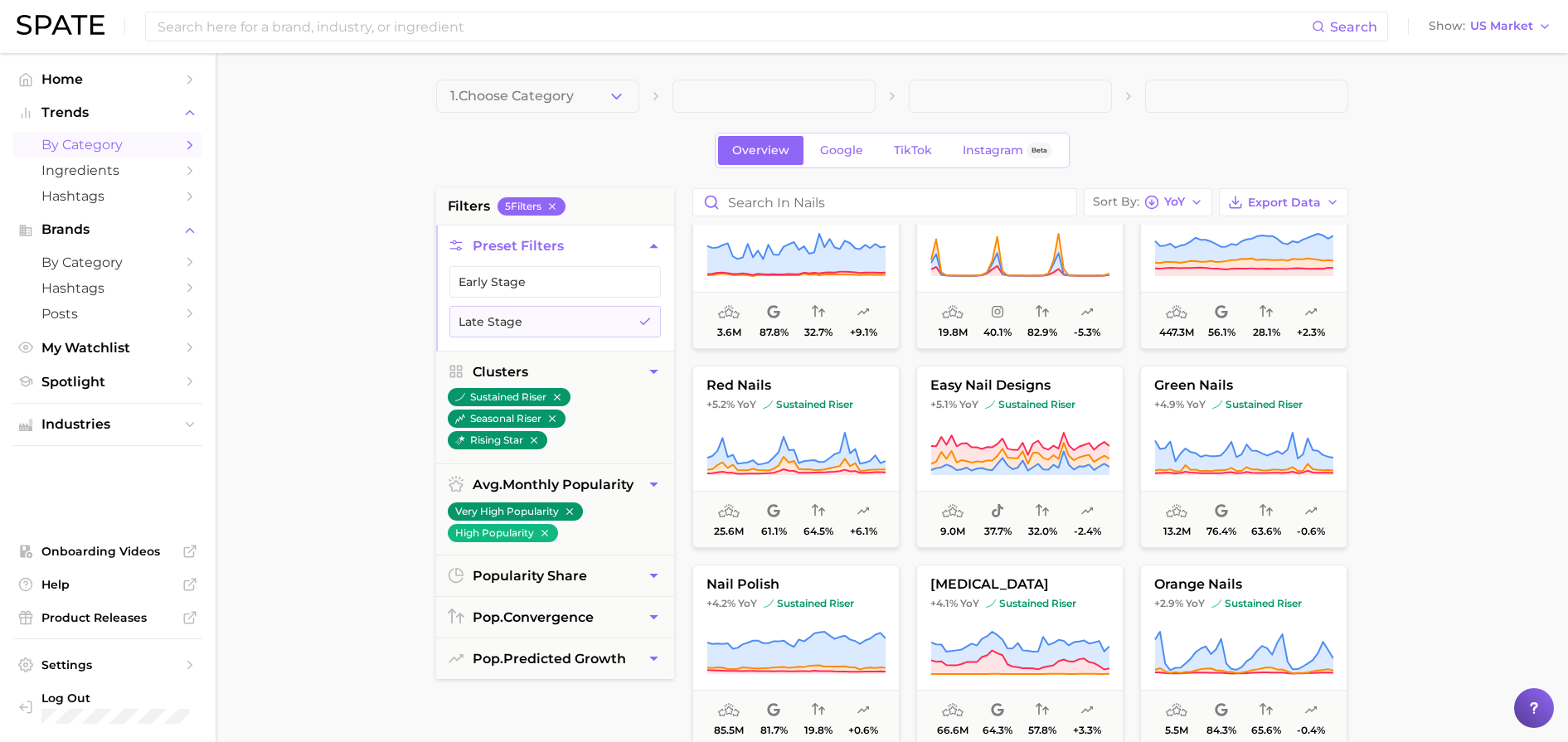
click at [521, 242] on span "Preset Filters" at bounding box center [518, 246] width 92 height 16
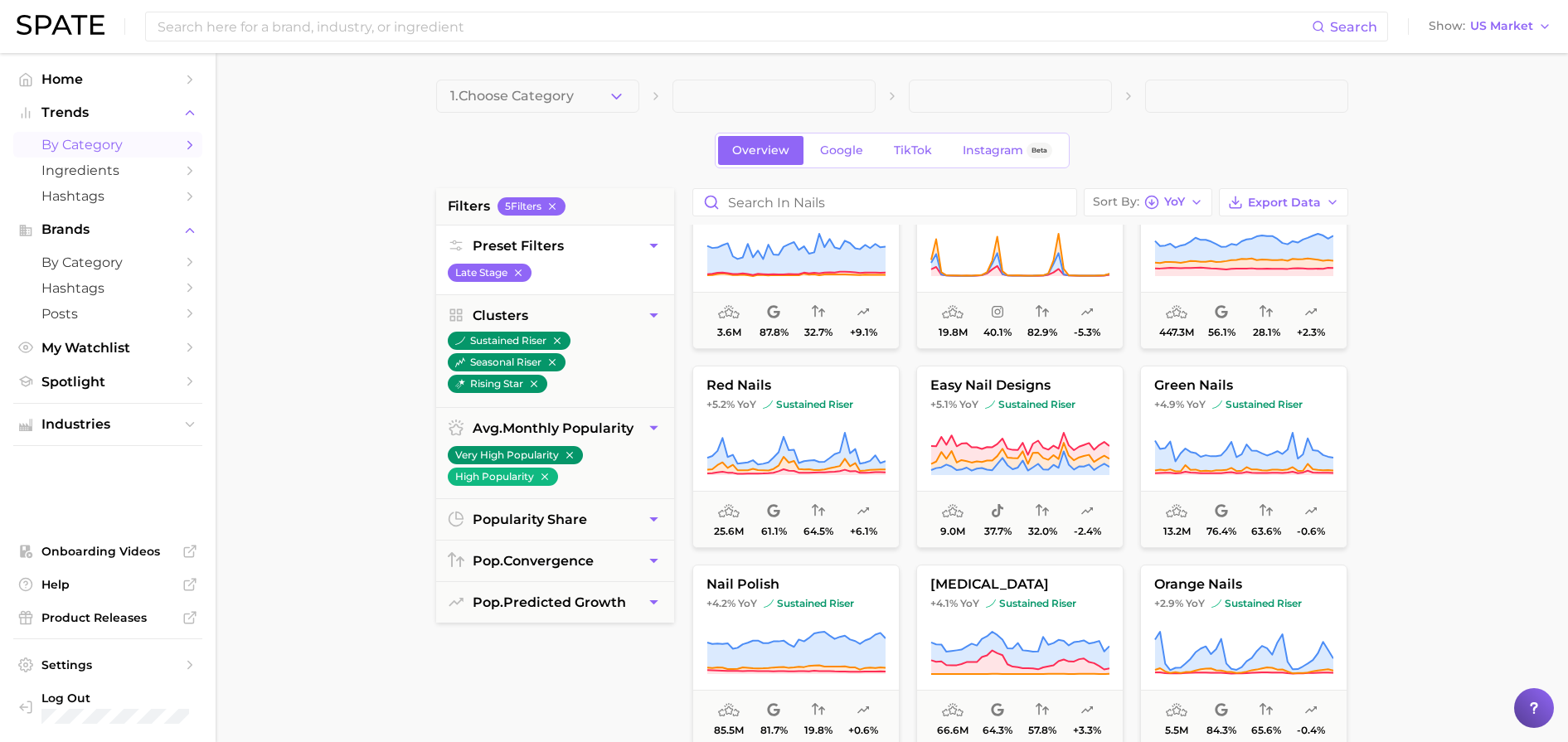
click at [521, 242] on span "Preset Filters" at bounding box center [518, 246] width 92 height 16
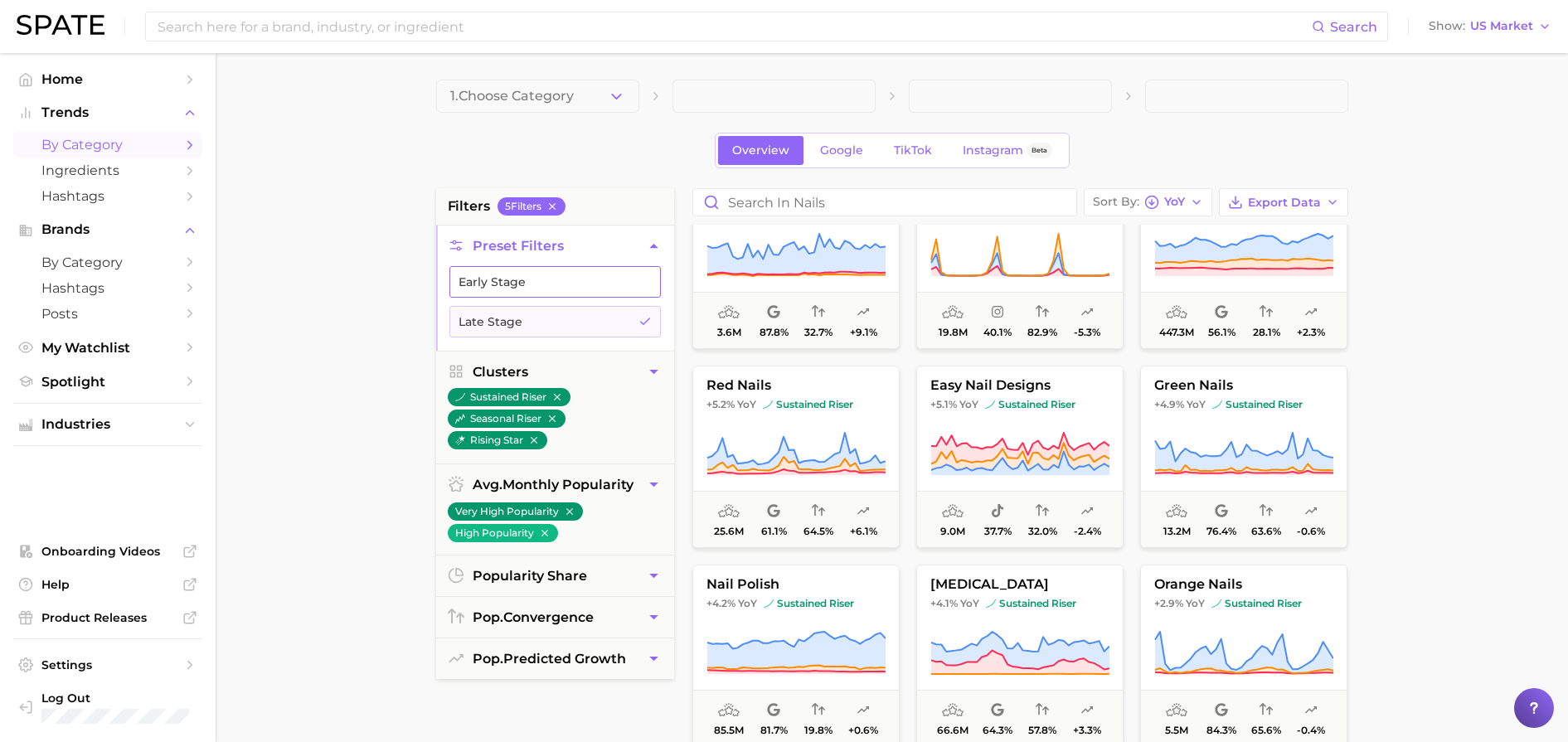
click at [536, 276] on button "Early Stage" at bounding box center [555, 282] width 212 height 31
